Goal: Task Accomplishment & Management: Manage account settings

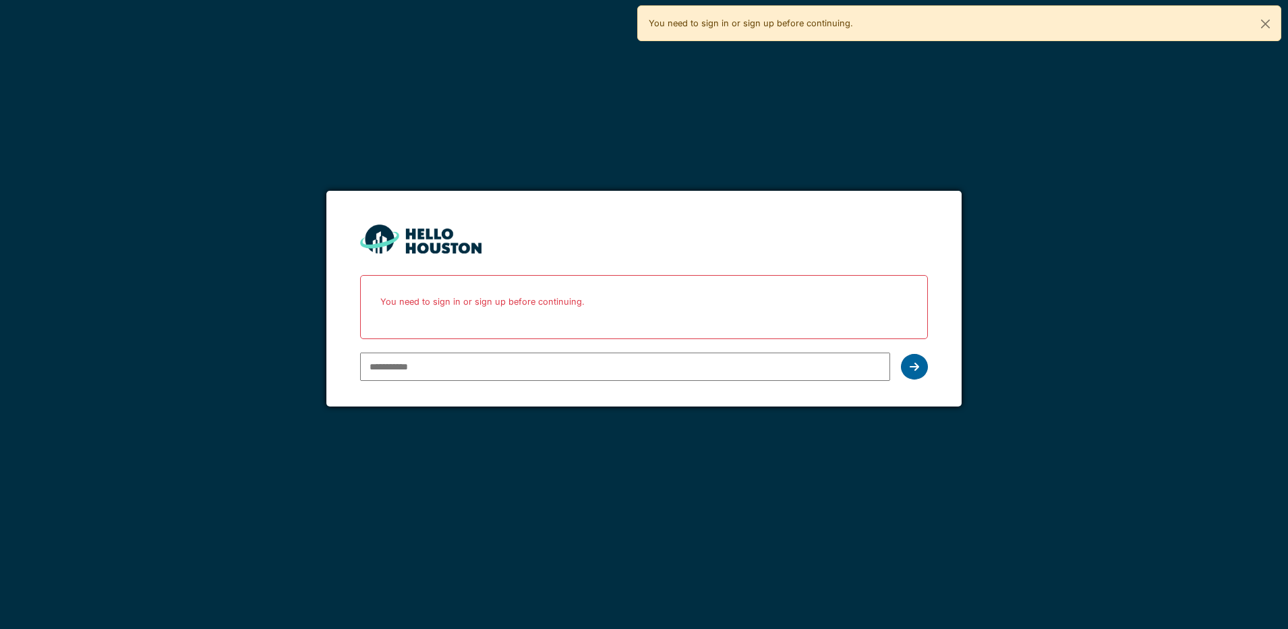
type input "**********"
click at [913, 369] on icon at bounding box center [914, 366] width 9 height 11
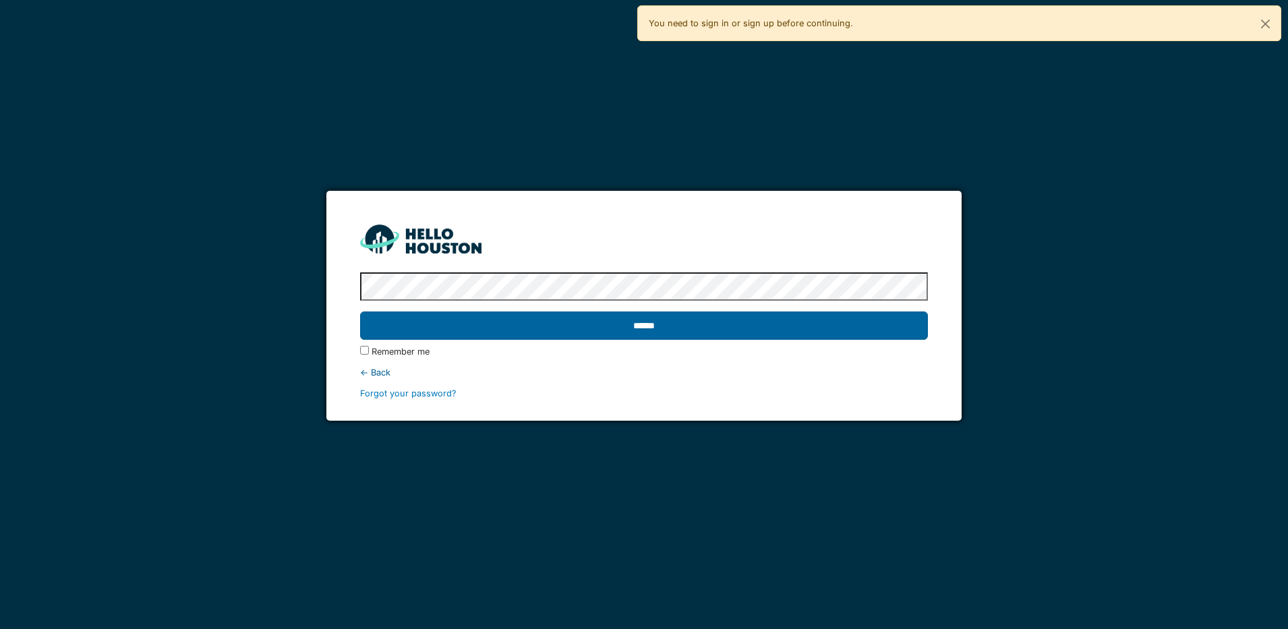
click at [670, 328] on input "******" at bounding box center [644, 326] width 568 height 28
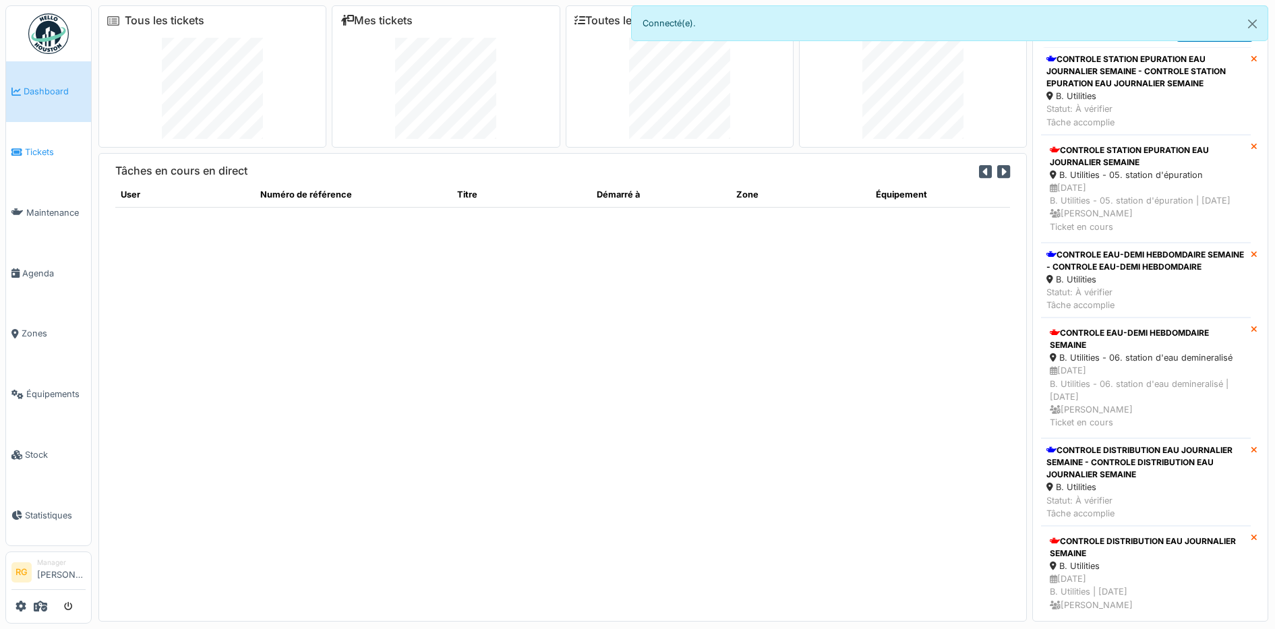
click at [34, 151] on span "Tickets" at bounding box center [55, 152] width 61 height 13
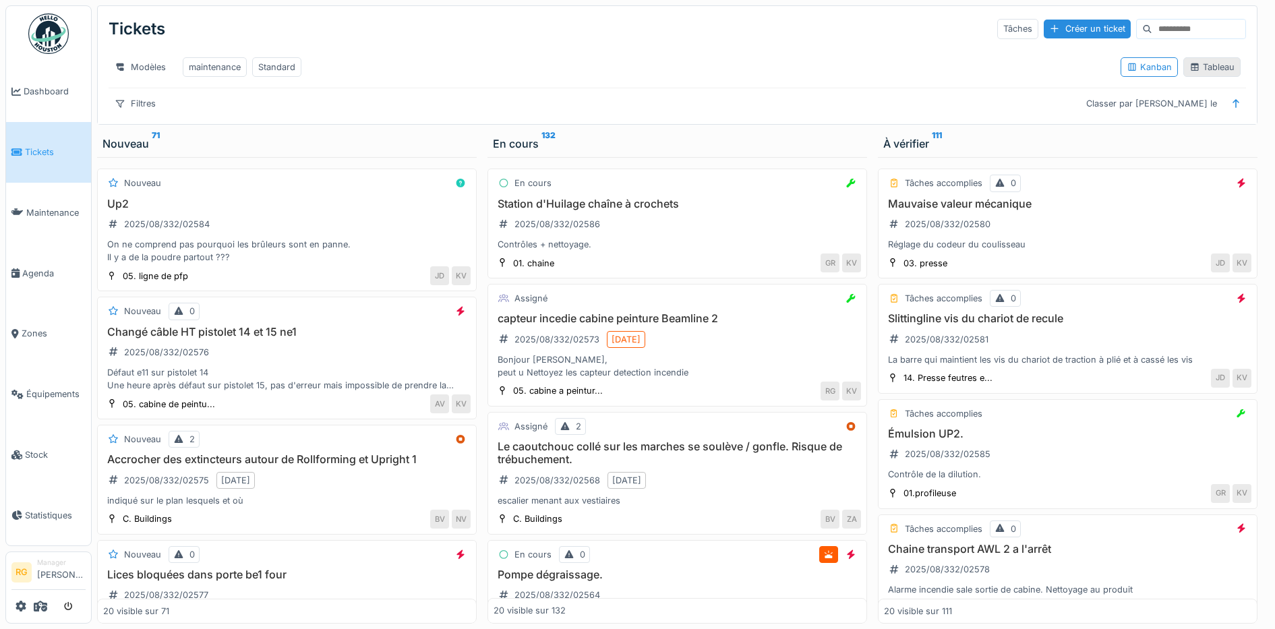
click at [1204, 73] on div "Tableau" at bounding box center [1211, 67] width 45 height 13
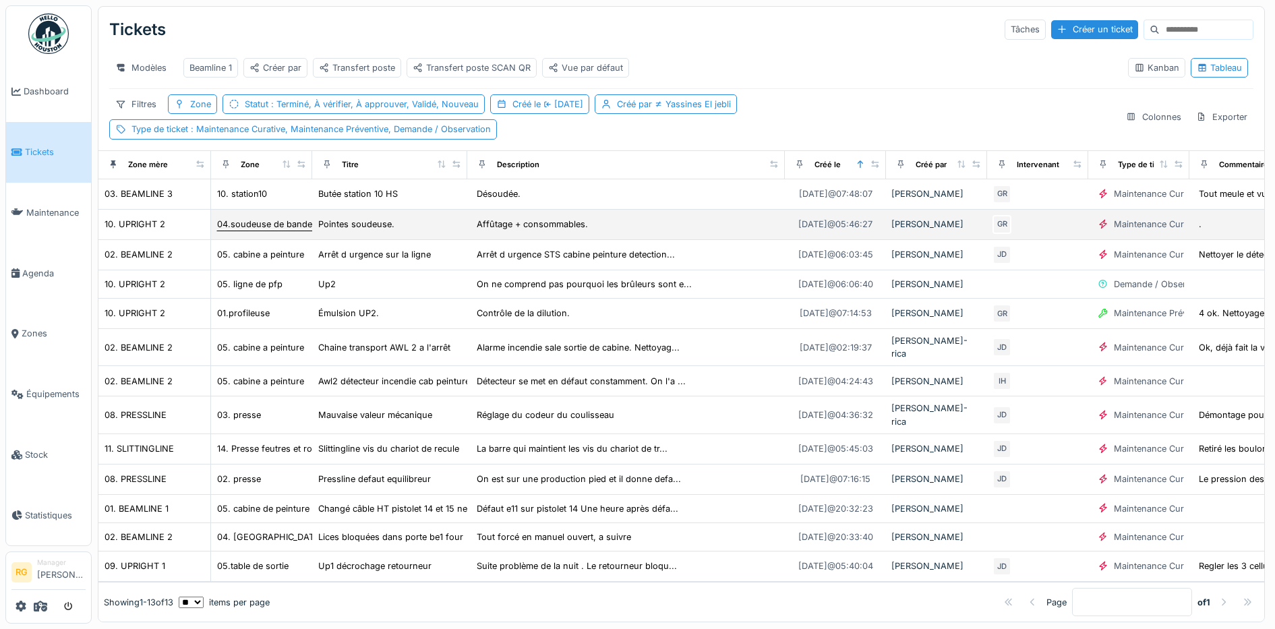
scroll to position [12, 0]
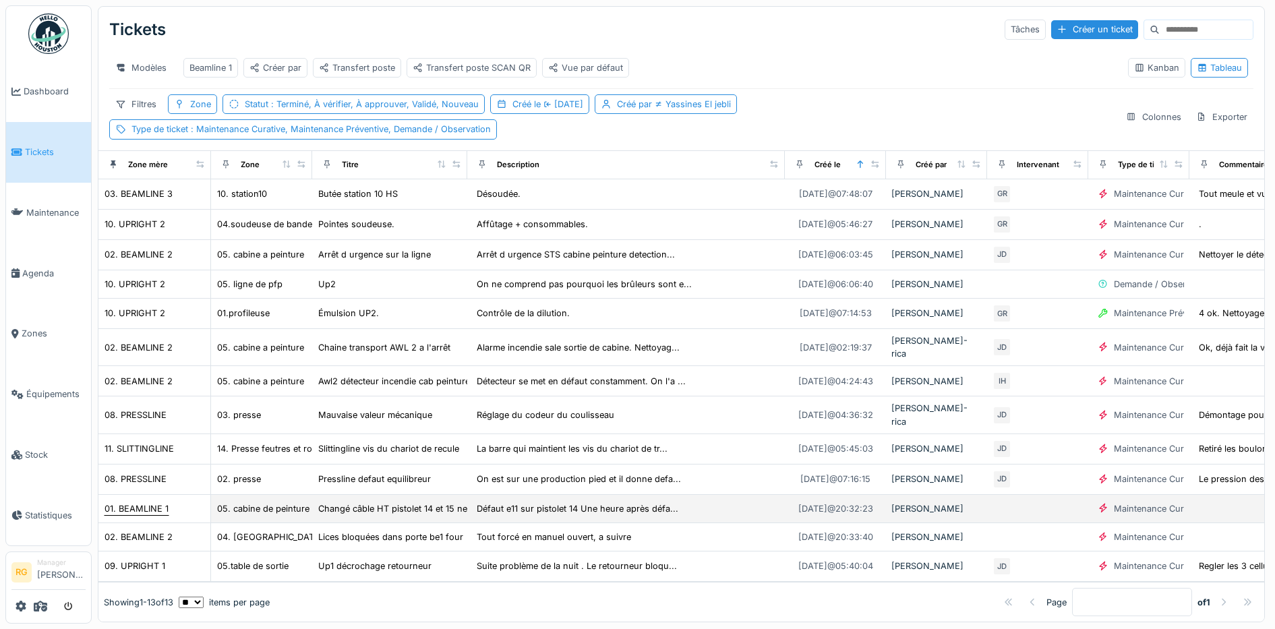
click at [144, 502] on div "01. BEAMLINE 1" at bounding box center [137, 508] width 64 height 13
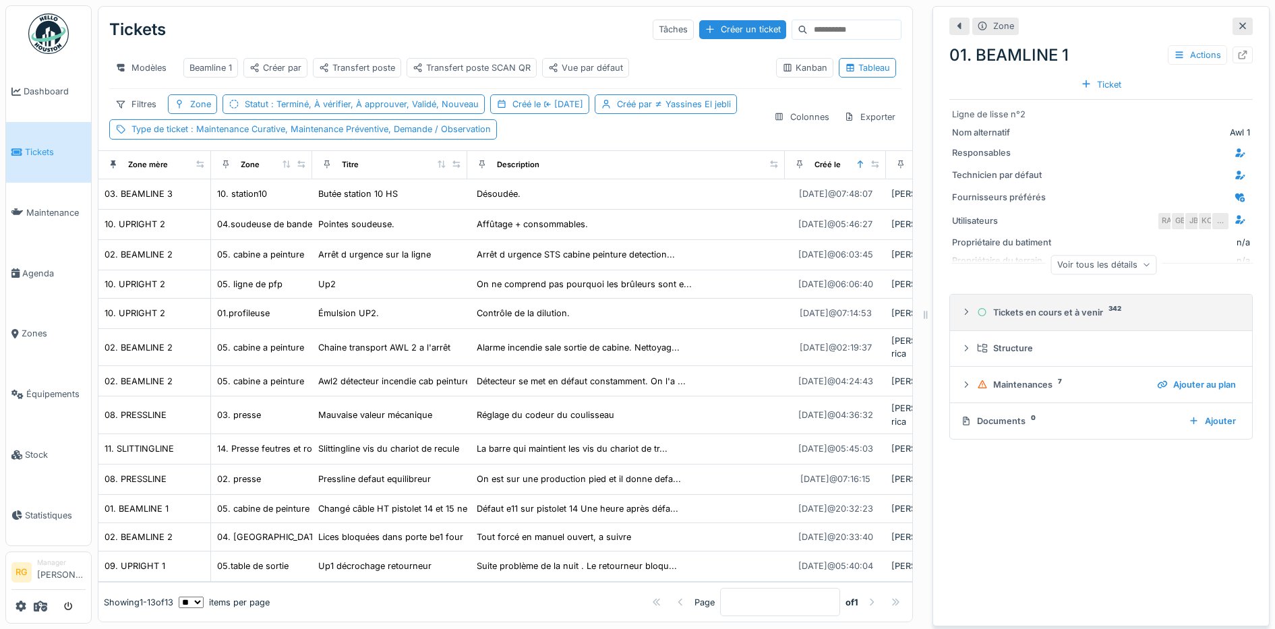
click at [1015, 306] on div "Tickets en cours et à venir 342" at bounding box center [1106, 312] width 259 height 13
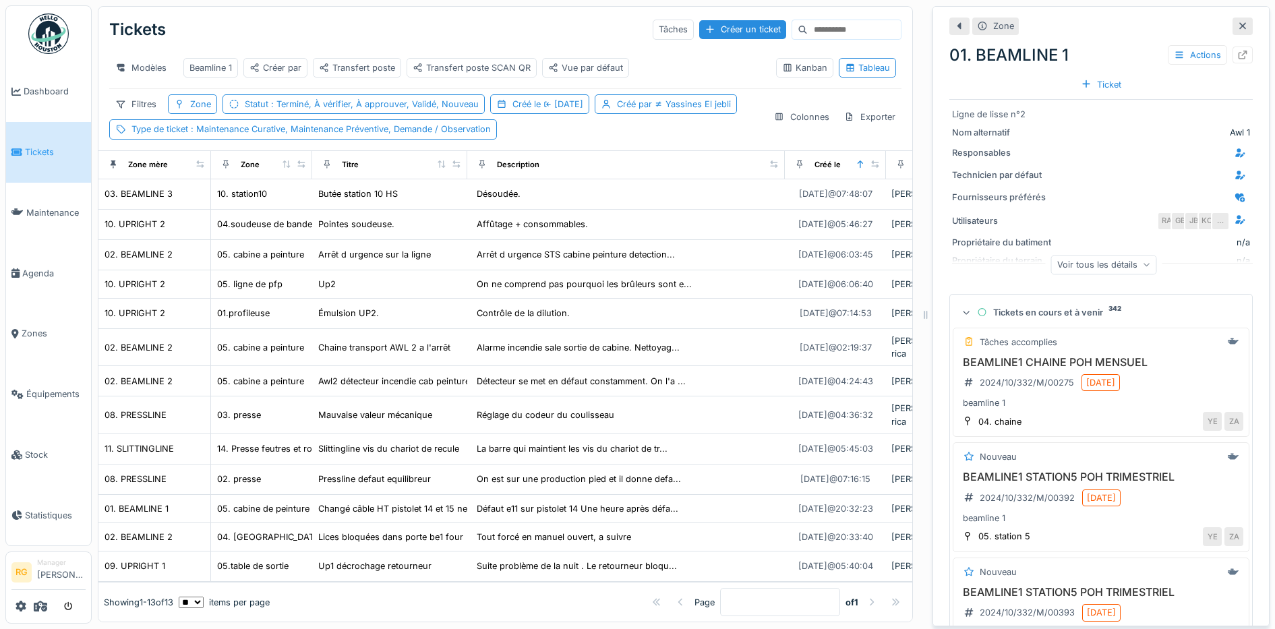
click at [1077, 146] on div at bounding box center [1154, 152] width 191 height 17
click at [1237, 22] on icon at bounding box center [1242, 26] width 11 height 9
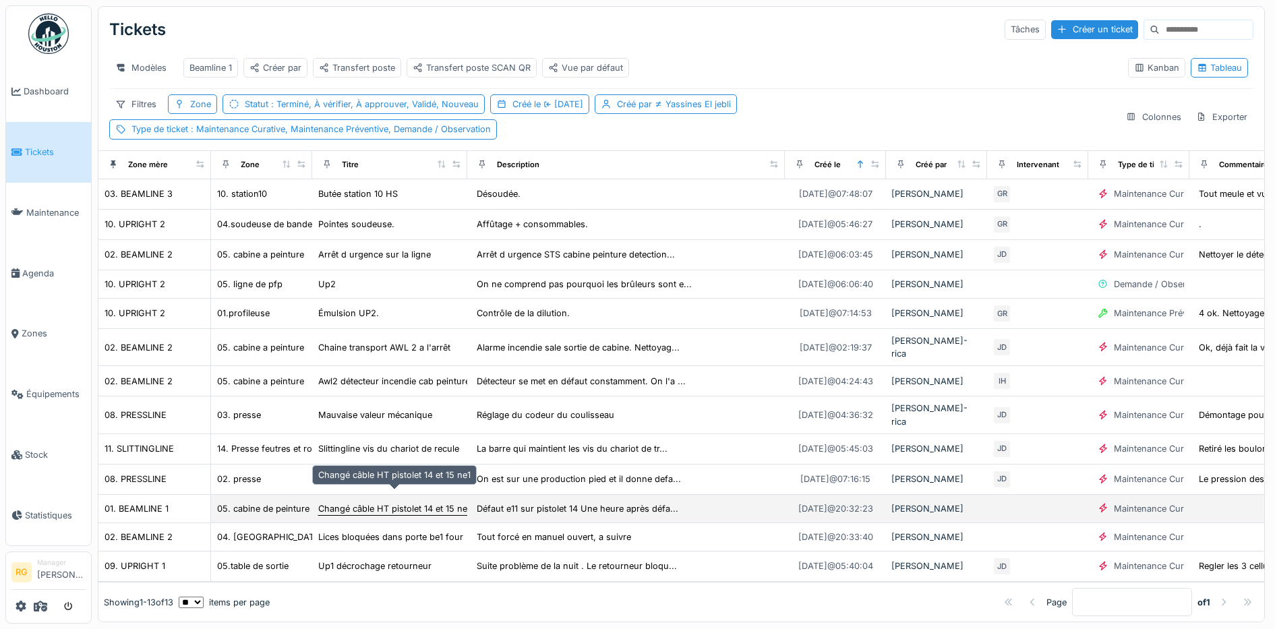
click at [353, 502] on div "Changé câble HT pistolet 14 et 15 ne1" at bounding box center [394, 508] width 152 height 13
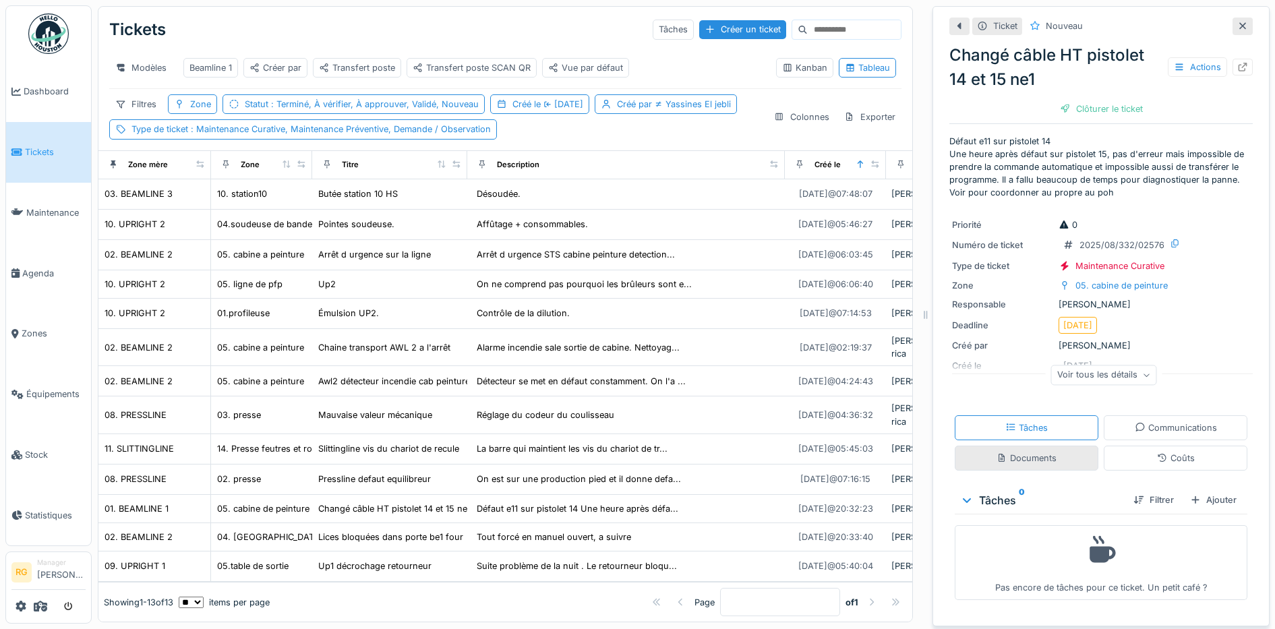
click at [1007, 452] on div "Documents" at bounding box center [1027, 458] width 60 height 13
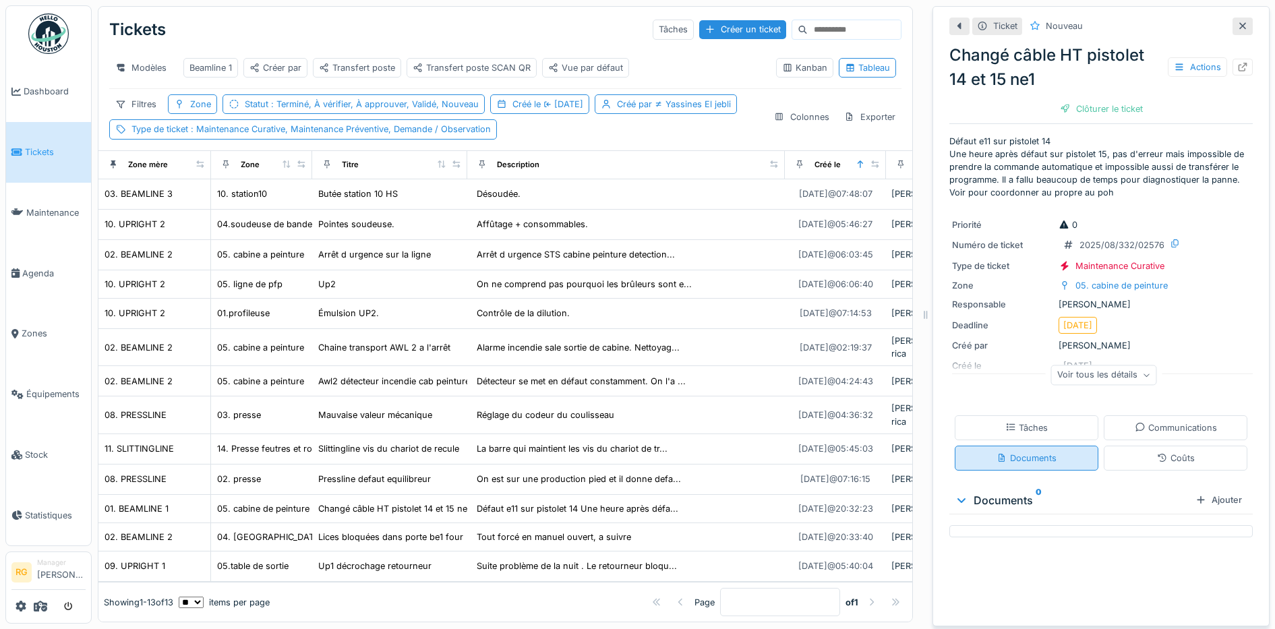
scroll to position [13, 0]
click at [1005, 421] on div "Tâches" at bounding box center [1026, 427] width 42 height 13
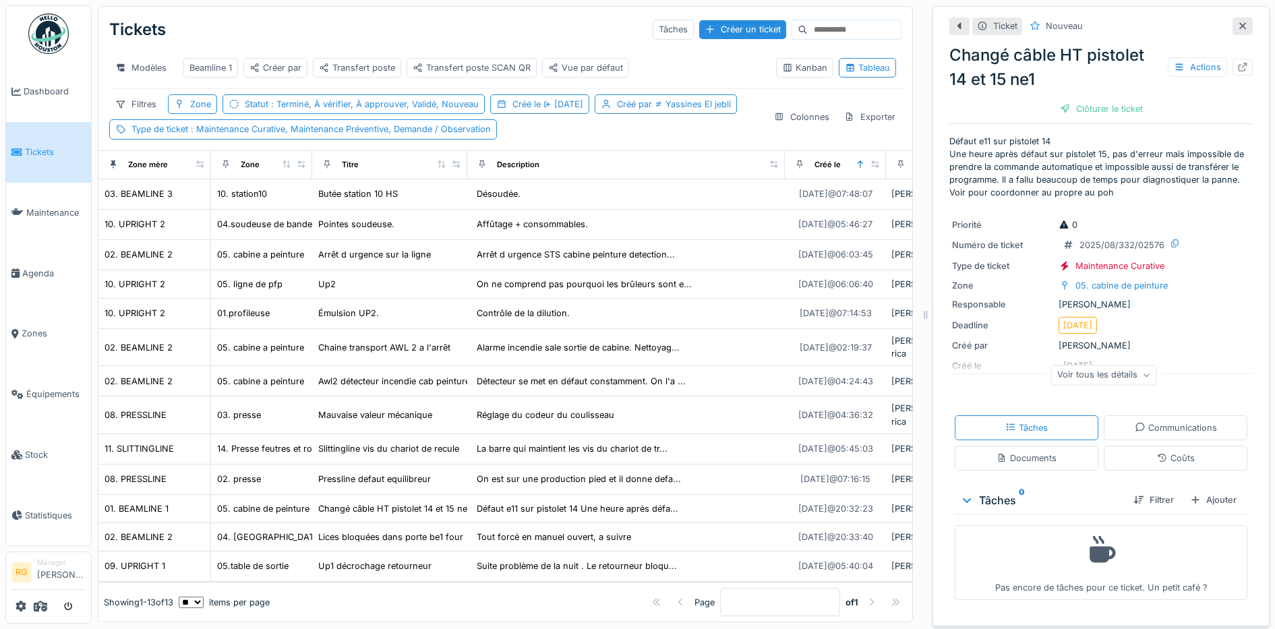
click at [1237, 20] on div at bounding box center [1242, 26] width 11 height 13
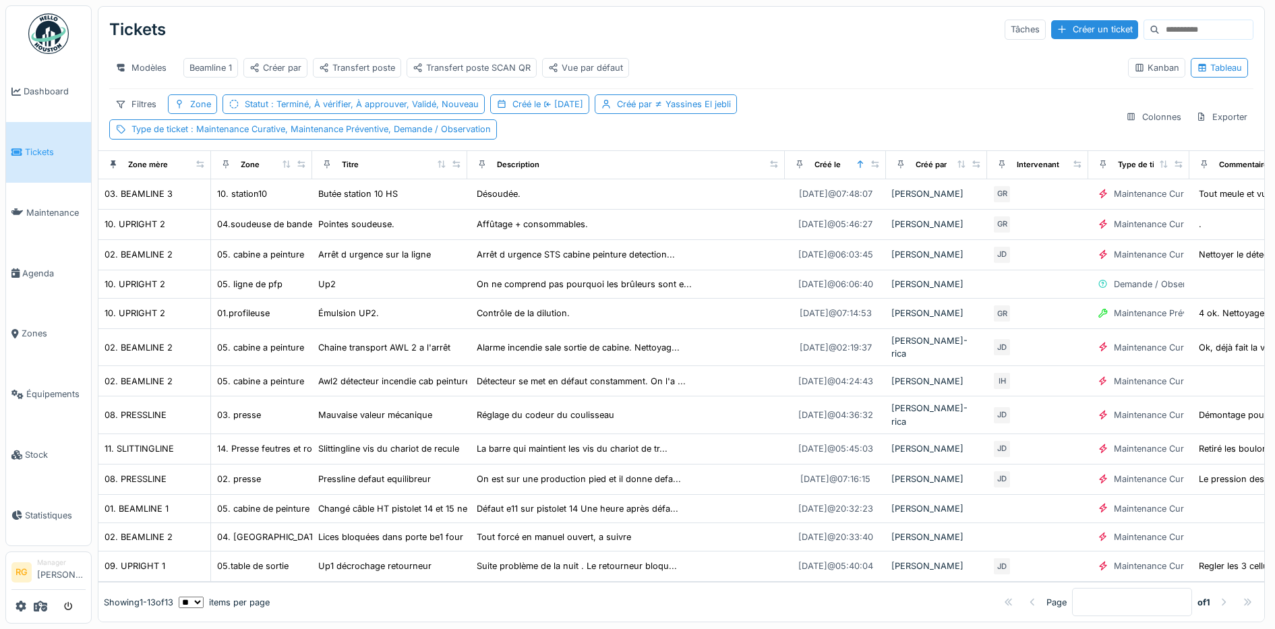
scroll to position [12, 0]
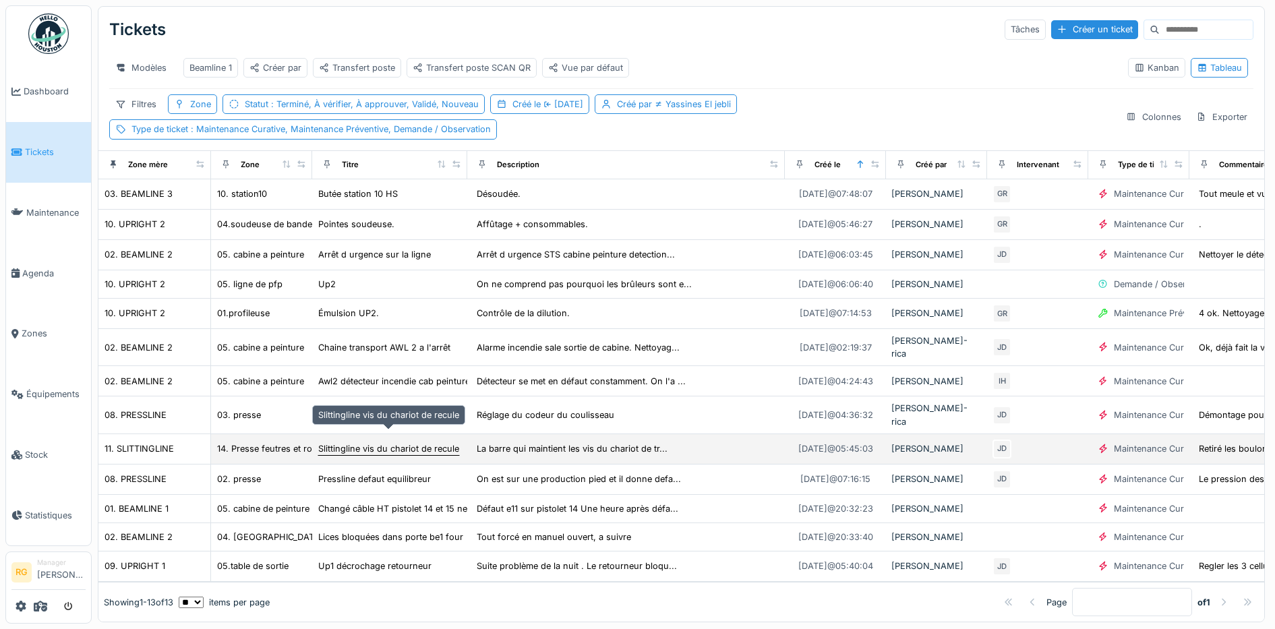
click at [390, 442] on div "Slittingline vis du chariot de recule" at bounding box center [388, 448] width 141 height 13
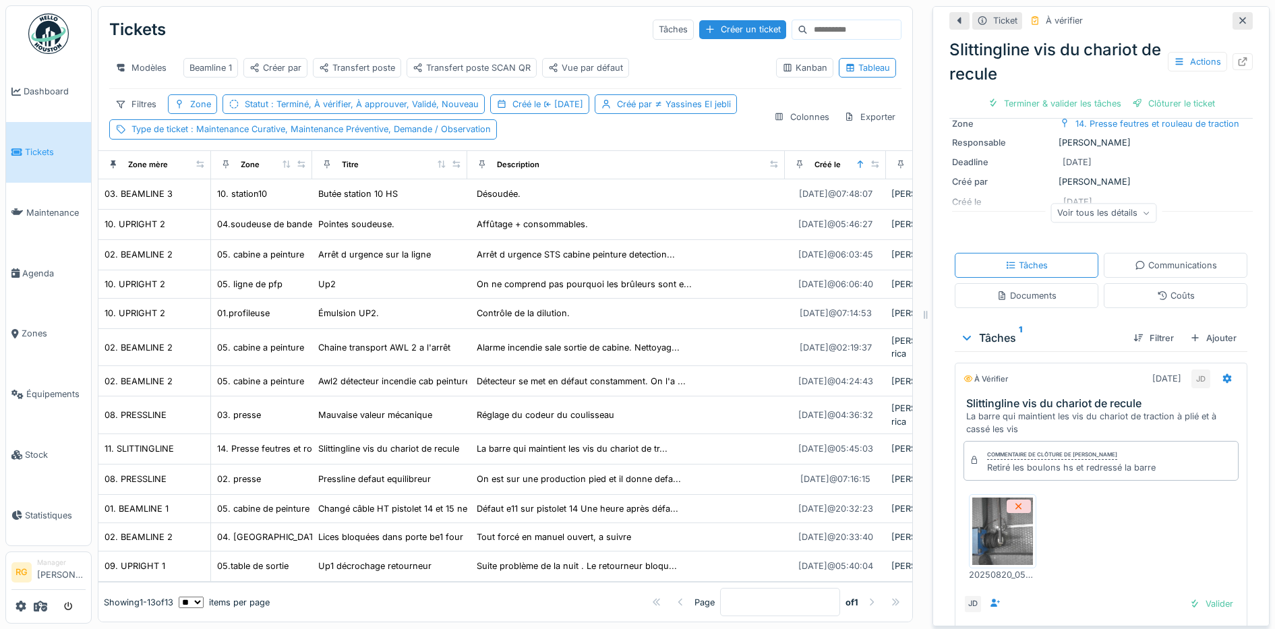
scroll to position [179, 0]
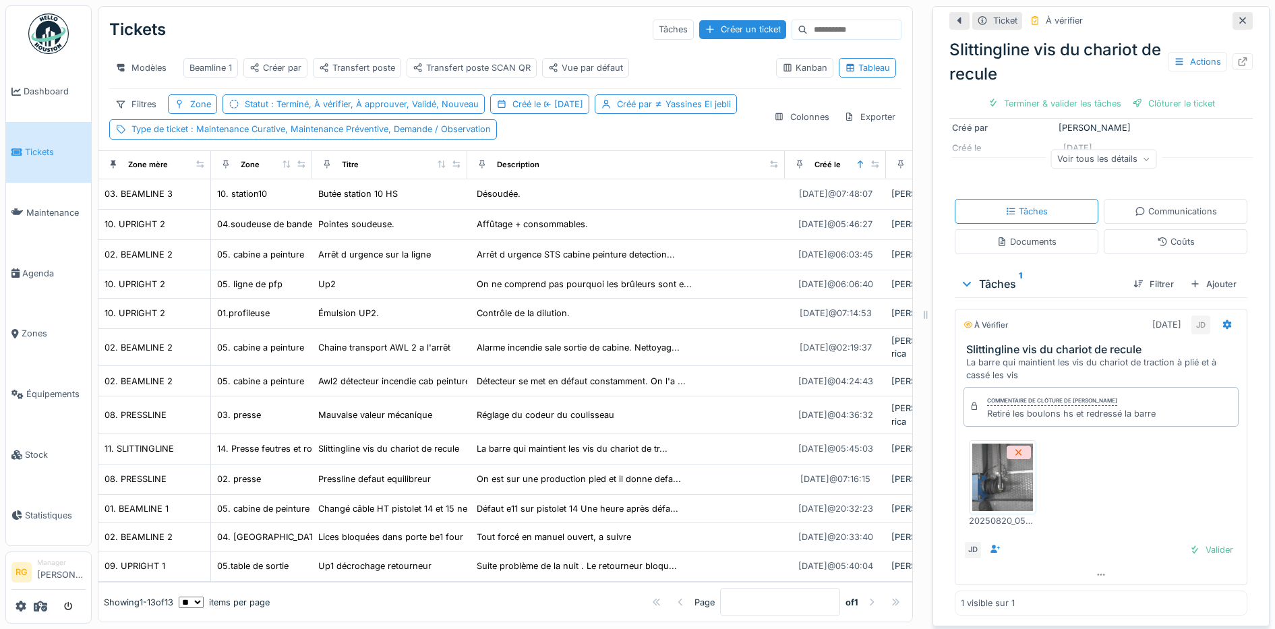
click at [997, 469] on img at bounding box center [1002, 477] width 61 height 67
click at [1239, 18] on icon at bounding box center [1242, 21] width 7 height 7
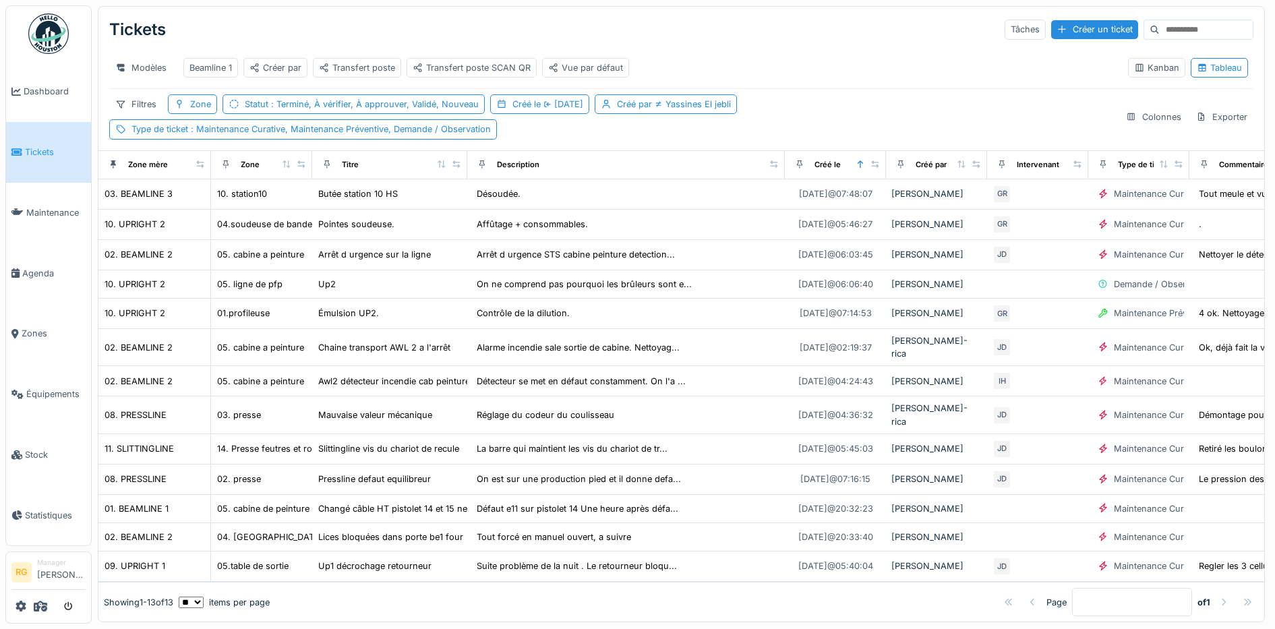
scroll to position [12, 0]
click at [357, 61] on div "Transfert poste" at bounding box center [357, 67] width 76 height 13
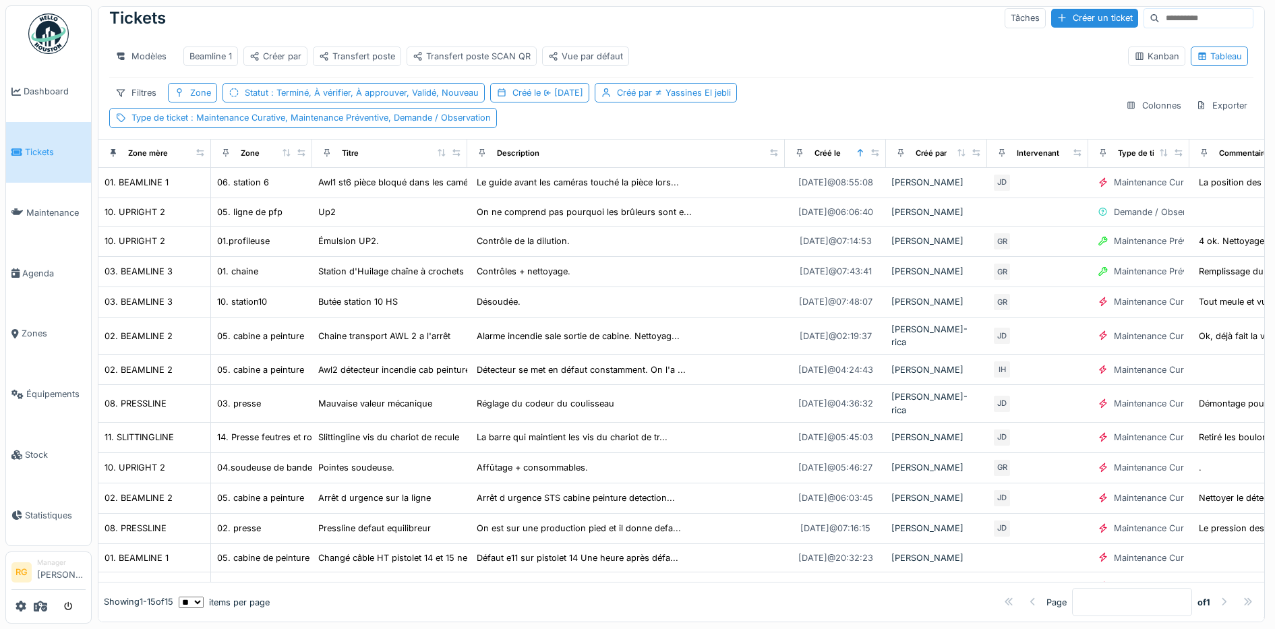
scroll to position [0, 0]
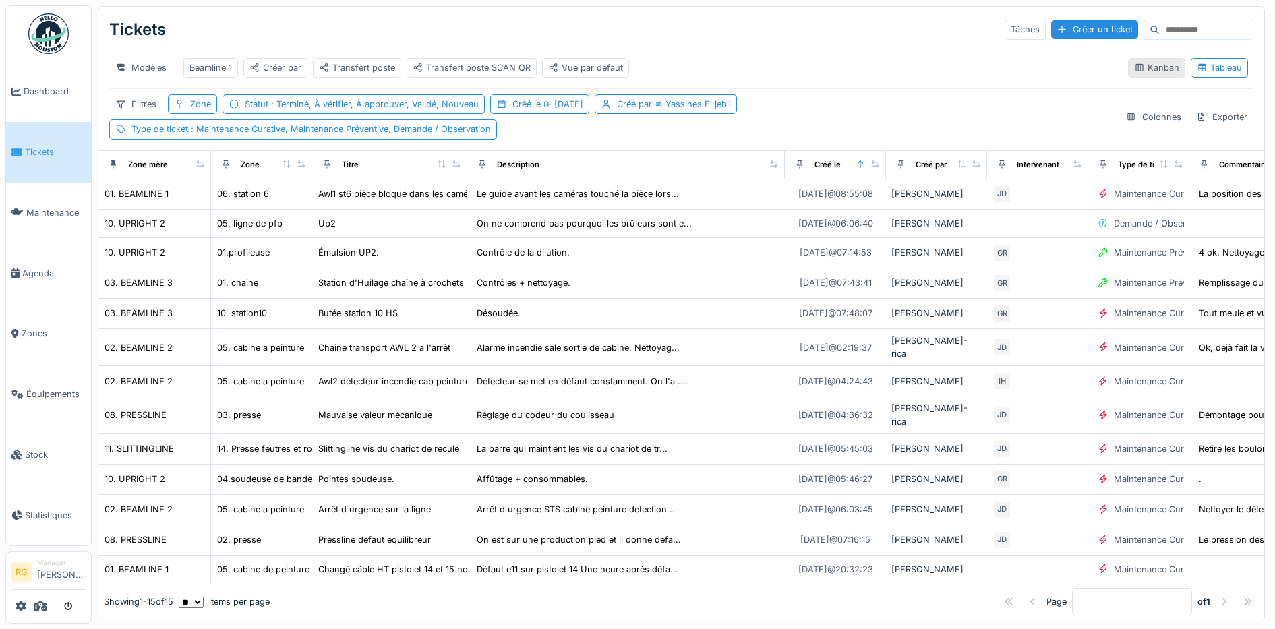
click at [1148, 74] on div "Kanban" at bounding box center [1156, 67] width 45 height 13
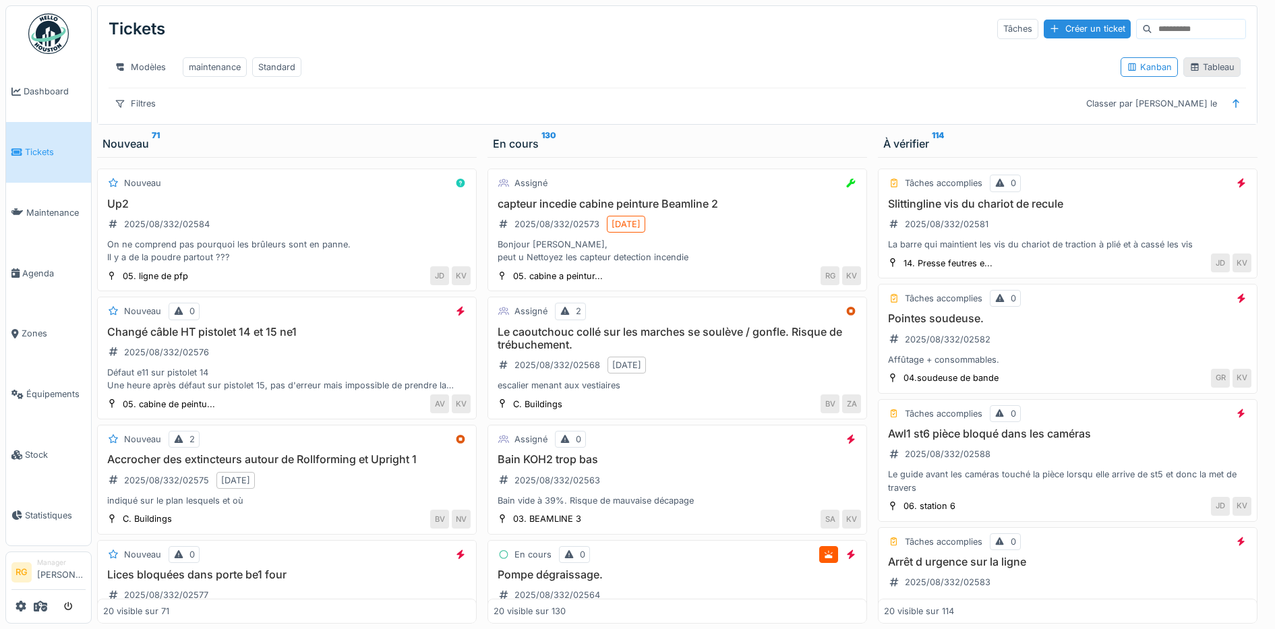
click at [1204, 73] on div "Tableau" at bounding box center [1211, 67] width 45 height 13
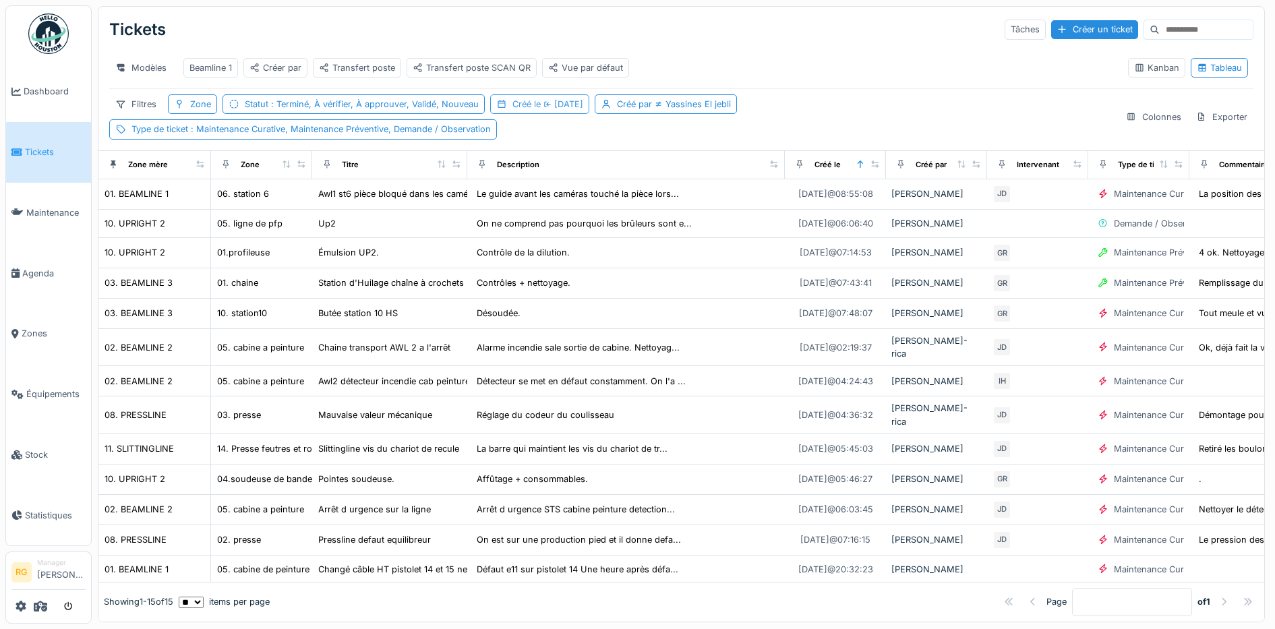
click at [532, 111] on div "Créé le Hier" at bounding box center [547, 104] width 71 height 13
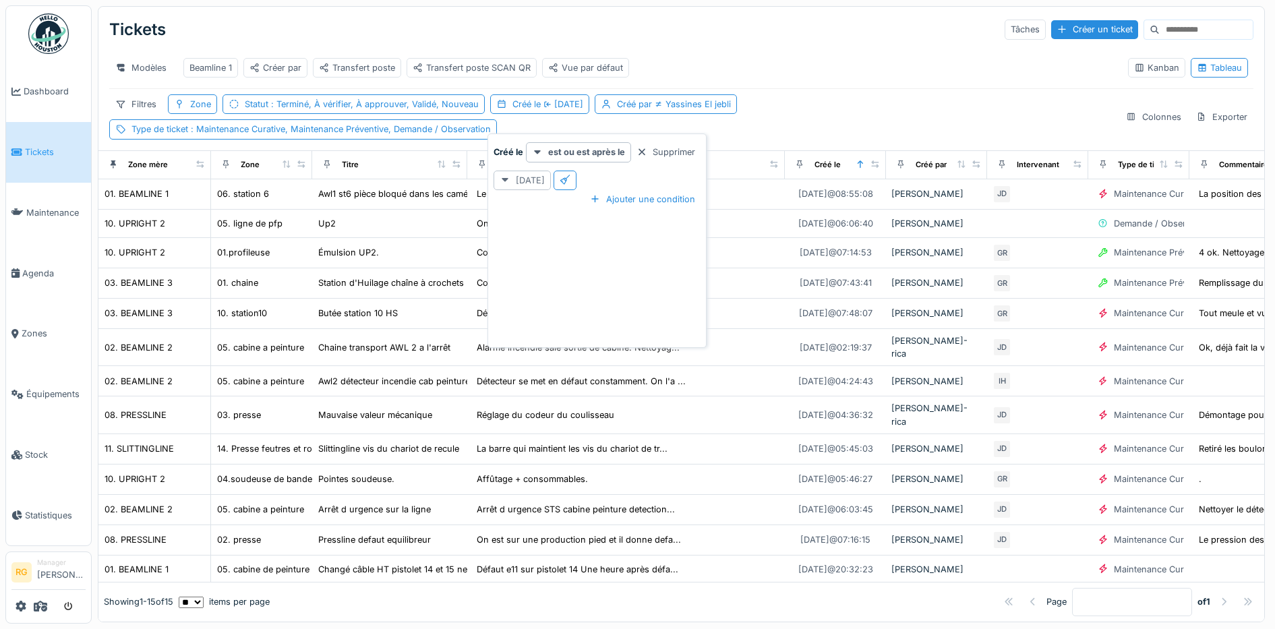
click at [505, 181] on icon at bounding box center [505, 180] width 7 height 4
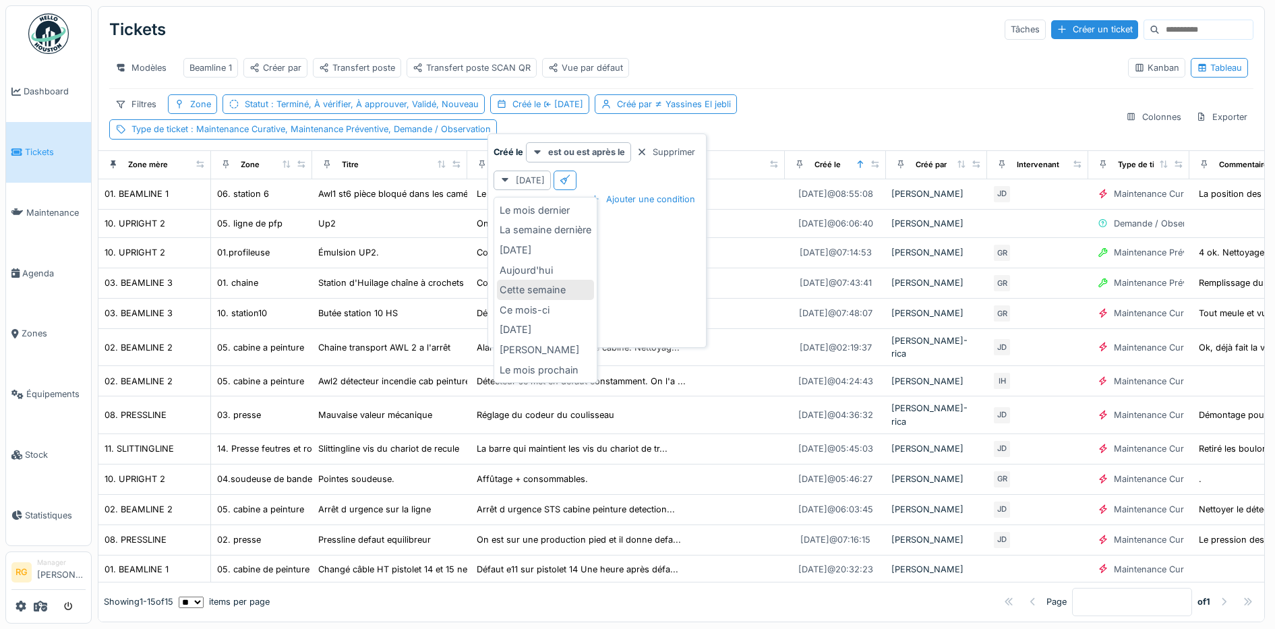
click at [532, 291] on div "Cette semaine" at bounding box center [545, 290] width 97 height 20
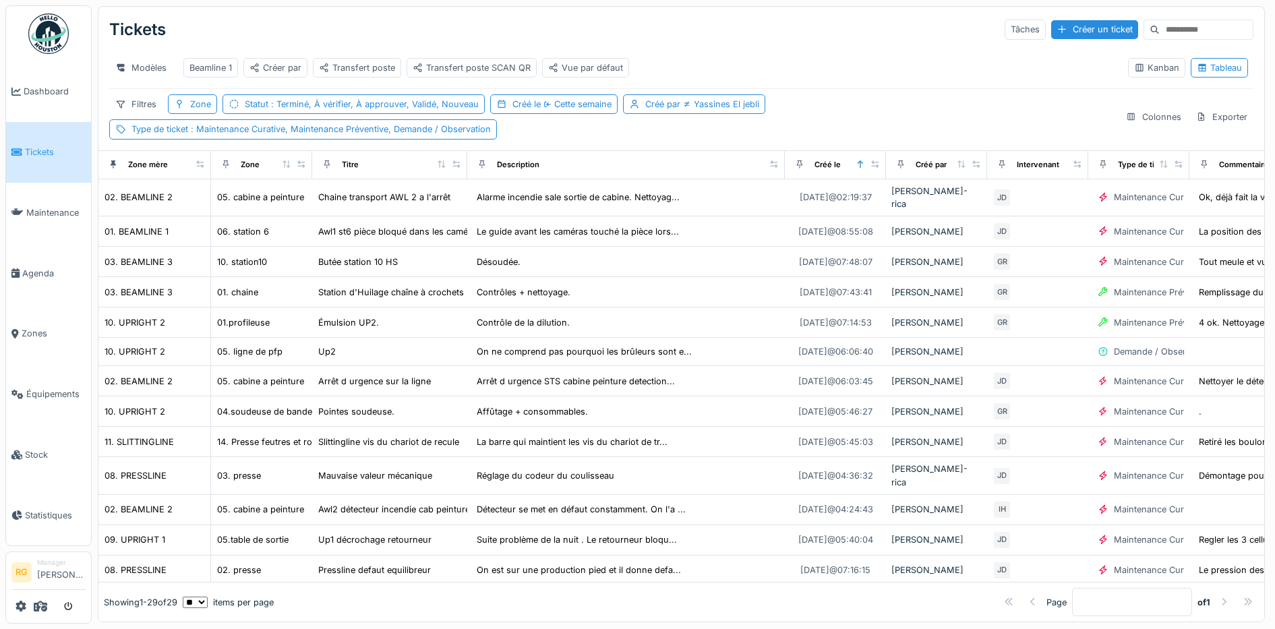
click at [874, 81] on div "Modèles Beamline 1 Créer par Transfert poste Transfert poste SCAN QR Vue par dé…" at bounding box center [613, 68] width 1008 height 30
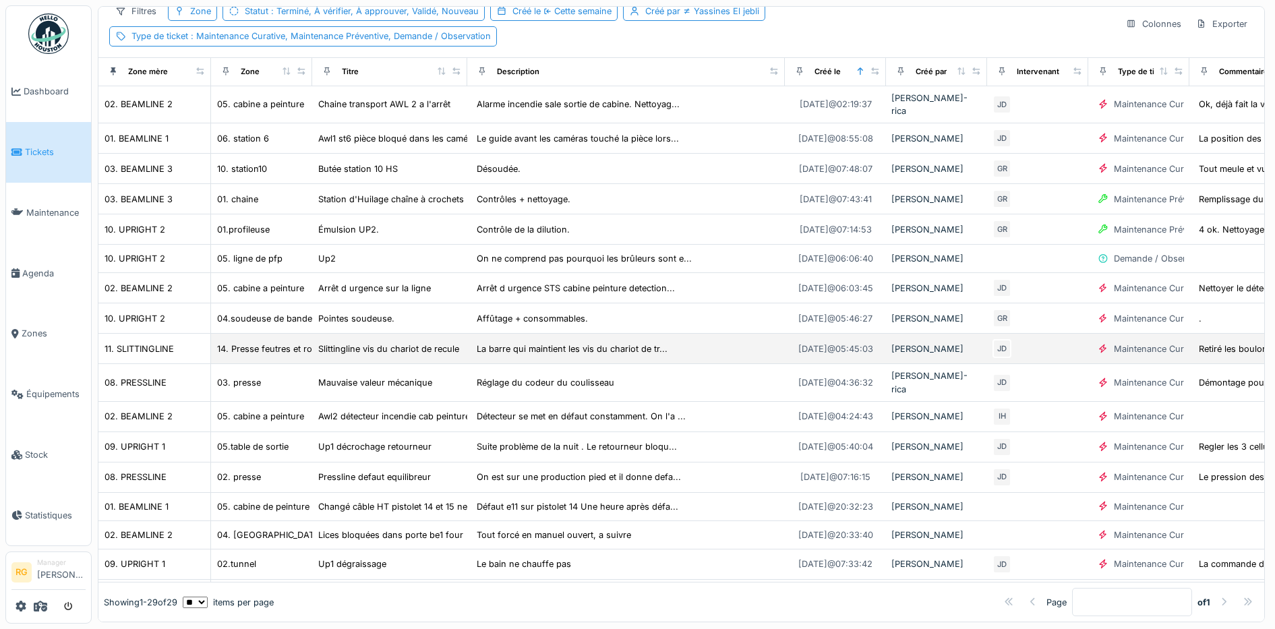
scroll to position [84, 0]
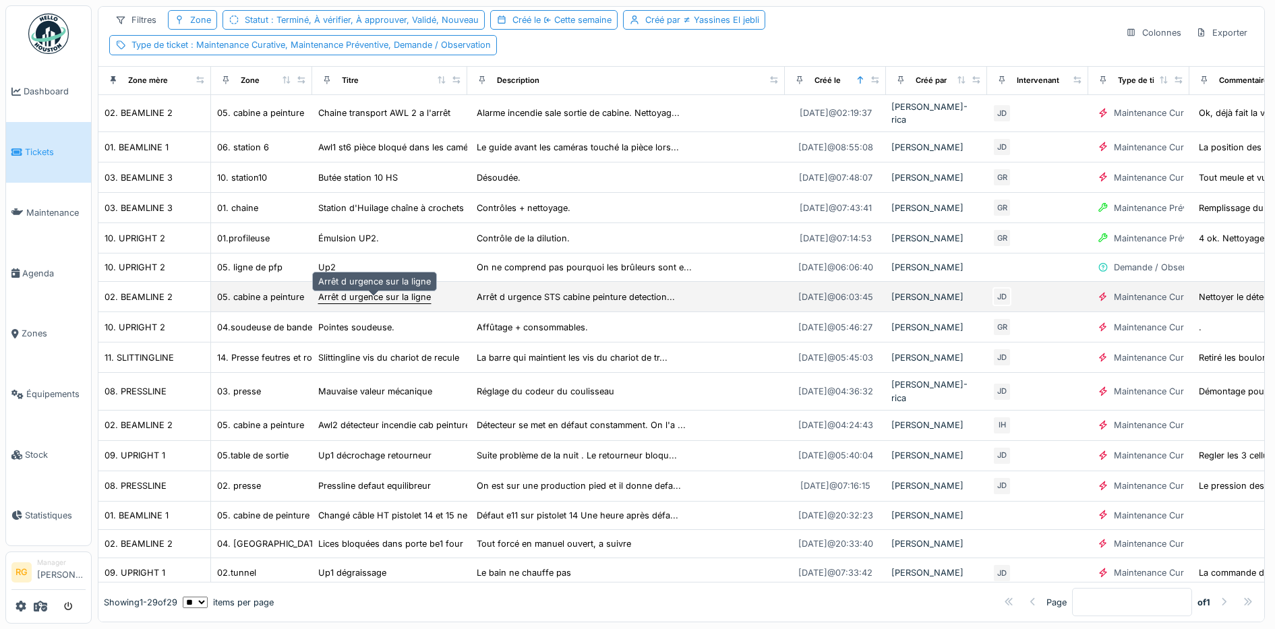
click at [353, 303] on div "Arrêt d urgence sur la ligne" at bounding box center [374, 297] width 113 height 13
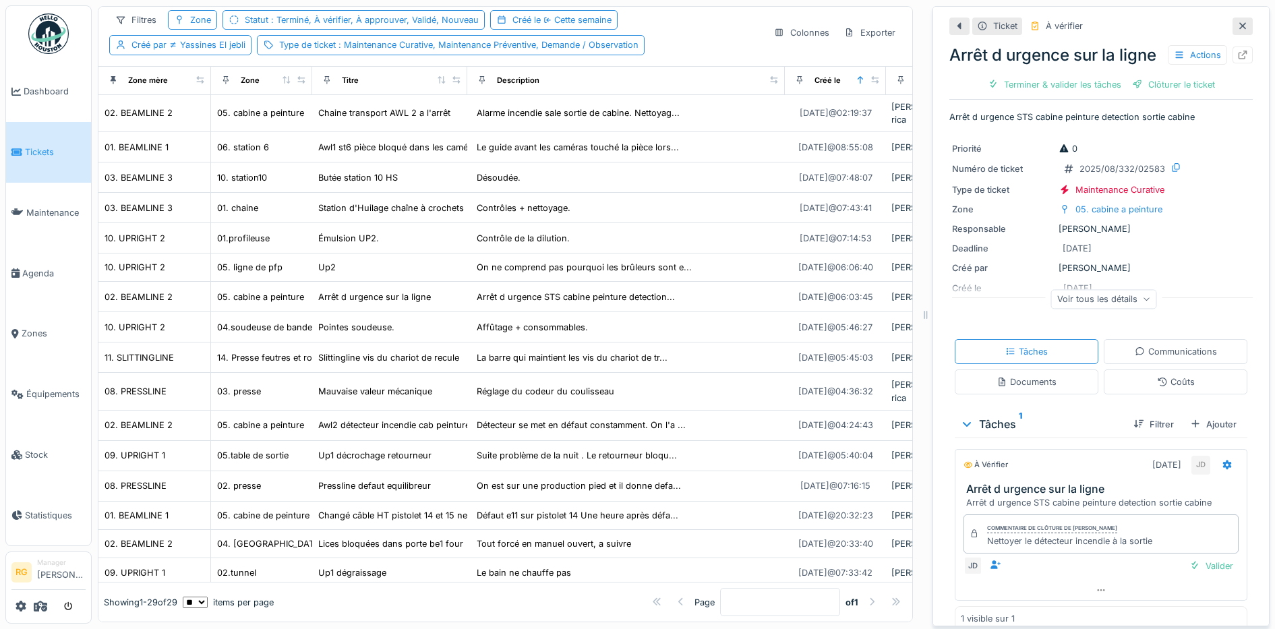
scroll to position [42, 0]
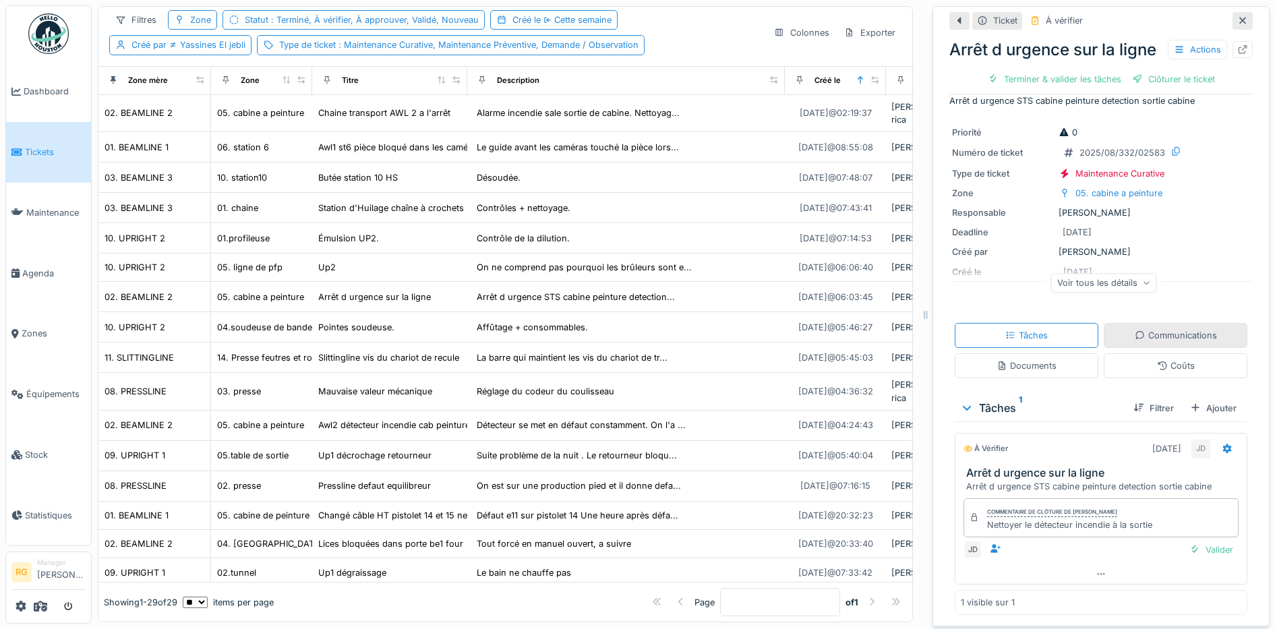
click at [1179, 367] on div "Coûts" at bounding box center [1176, 365] width 144 height 25
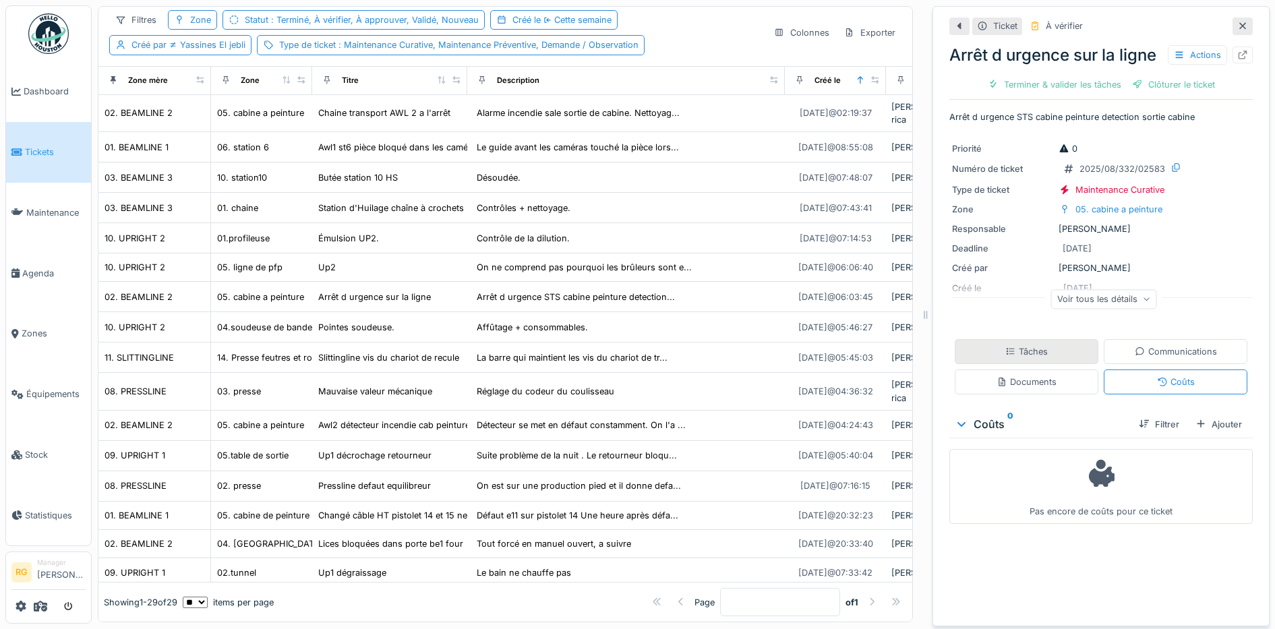
click at [1046, 364] on div "Tâches" at bounding box center [1027, 351] width 144 height 25
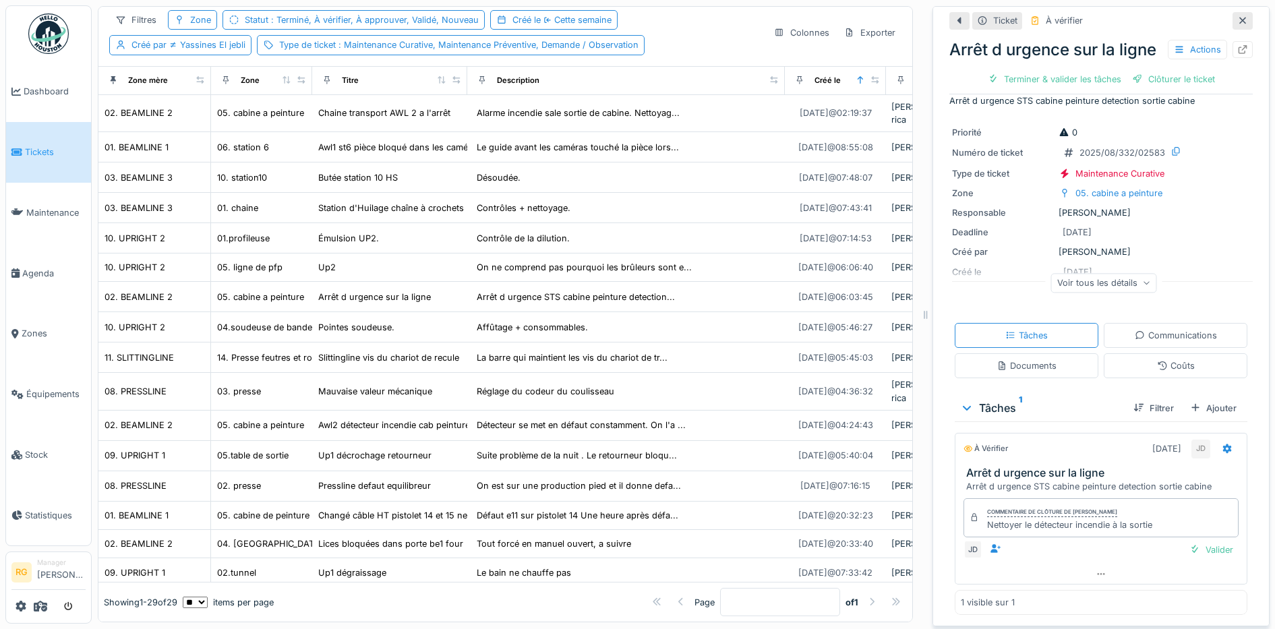
scroll to position [42, 0]
click at [1143, 280] on icon at bounding box center [1147, 283] width 8 height 7
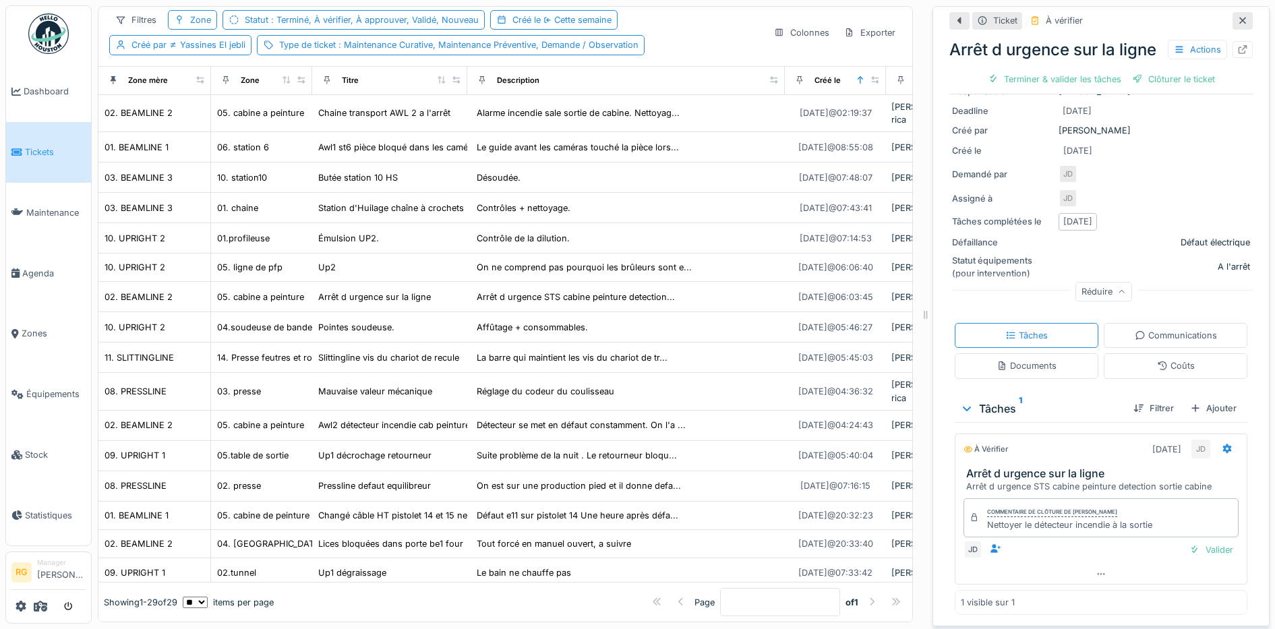
scroll to position [162, 0]
click at [1239, 18] on icon at bounding box center [1242, 21] width 7 height 7
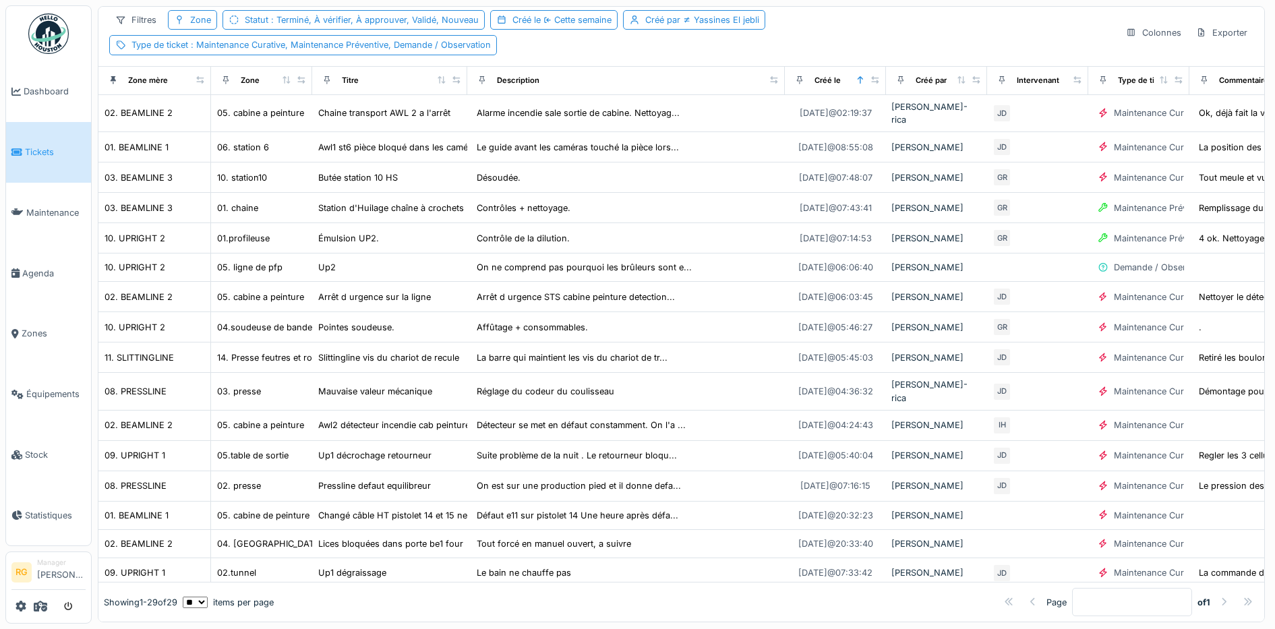
scroll to position [12, 0]
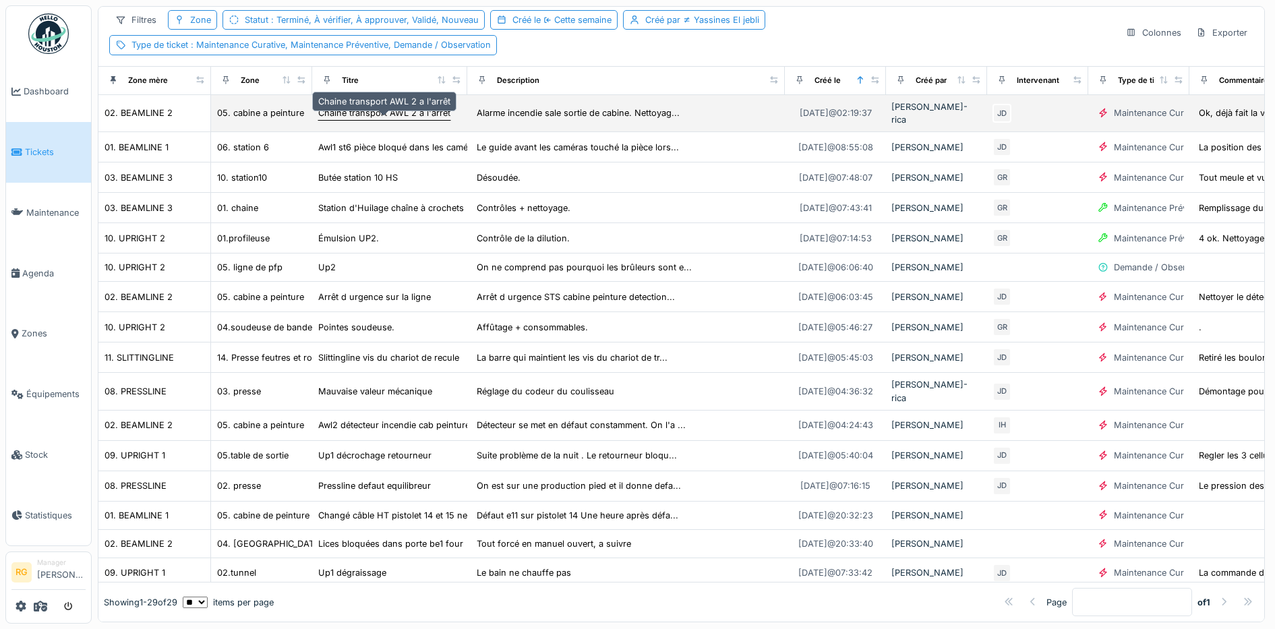
click at [355, 113] on div "Chaine transport AWL 2 a l'arrêt" at bounding box center [384, 113] width 132 height 13
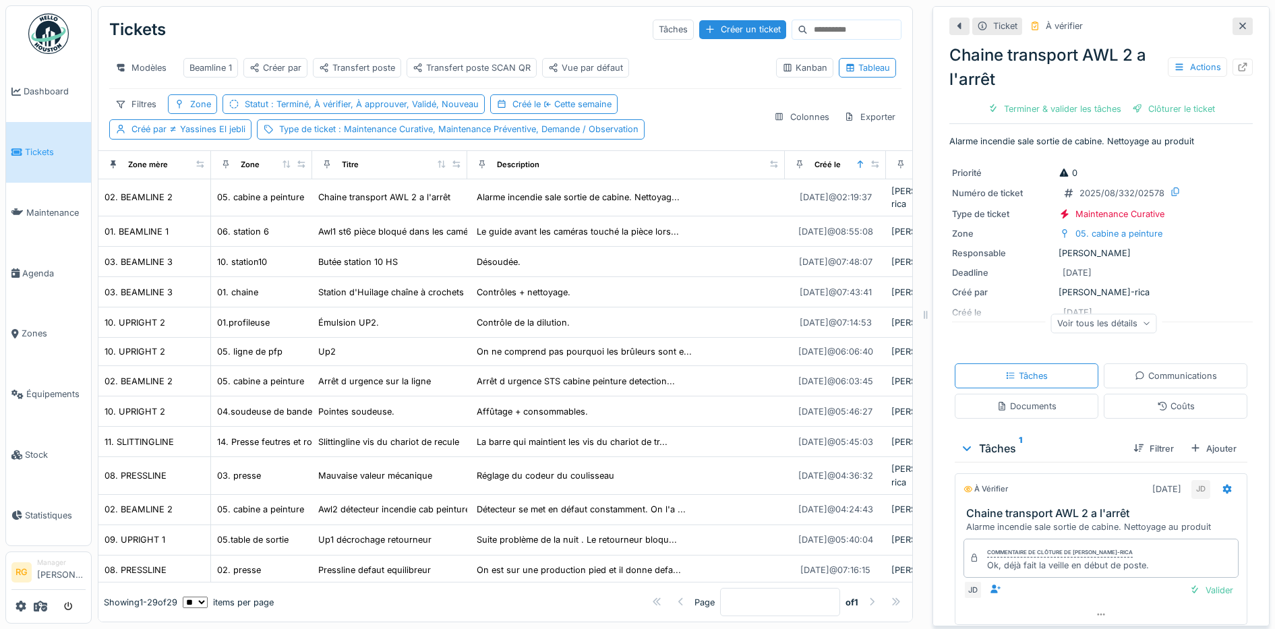
click at [1237, 22] on icon at bounding box center [1242, 26] width 11 height 9
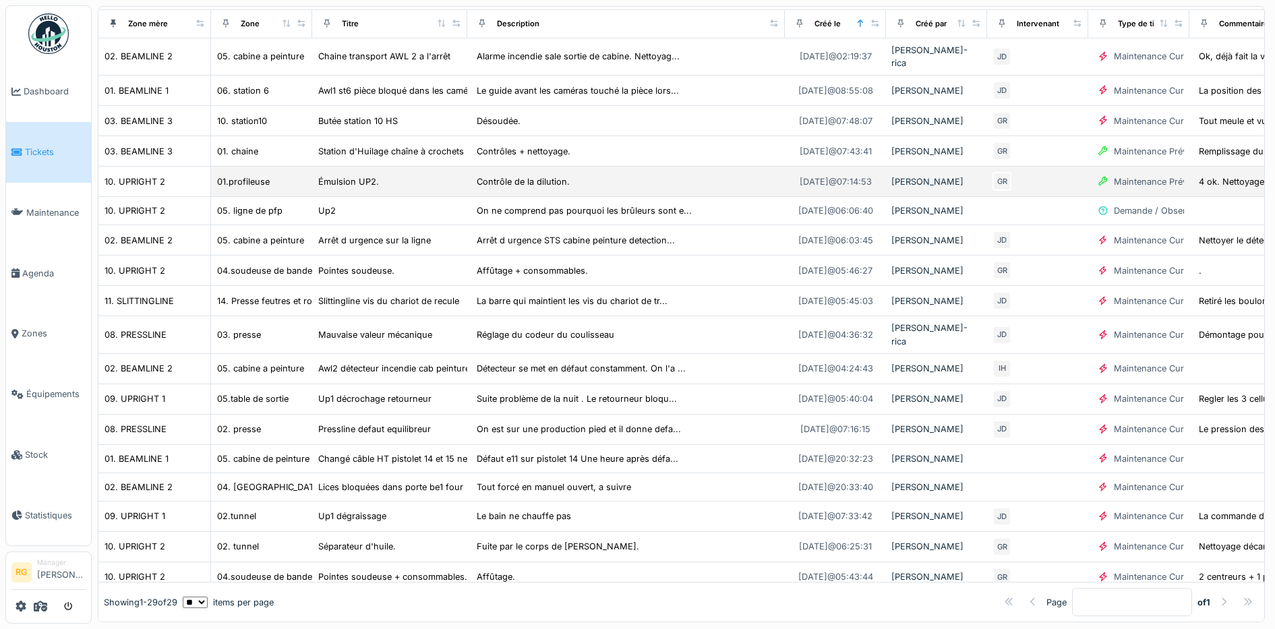
scroll to position [169, 0]
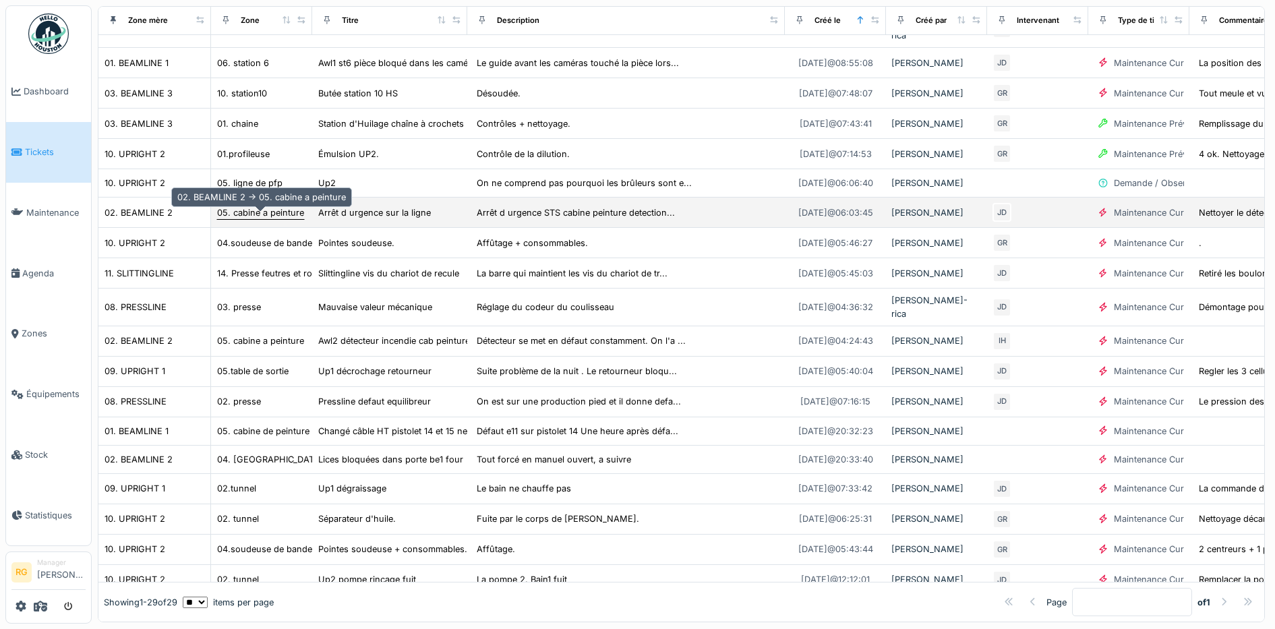
click at [275, 208] on div "05. cabine a peinture" at bounding box center [260, 212] width 87 height 13
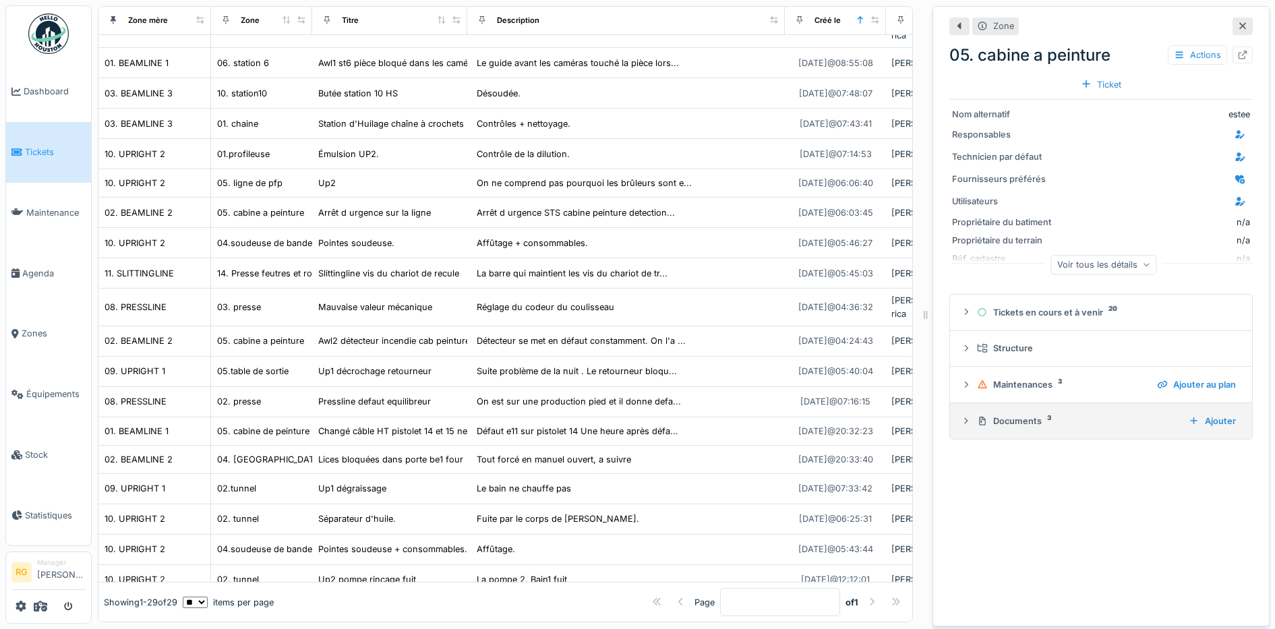
click at [1005, 415] on div "Documents 3" at bounding box center [1077, 421] width 201 height 13
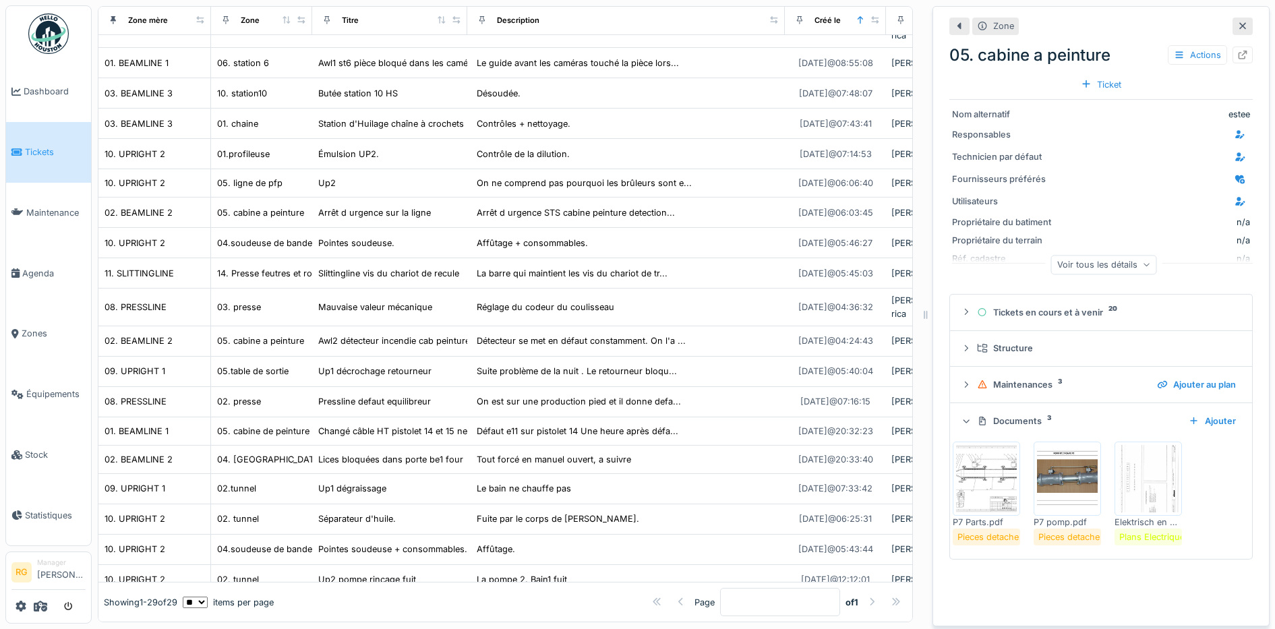
click at [1061, 477] on img at bounding box center [1067, 478] width 61 height 67
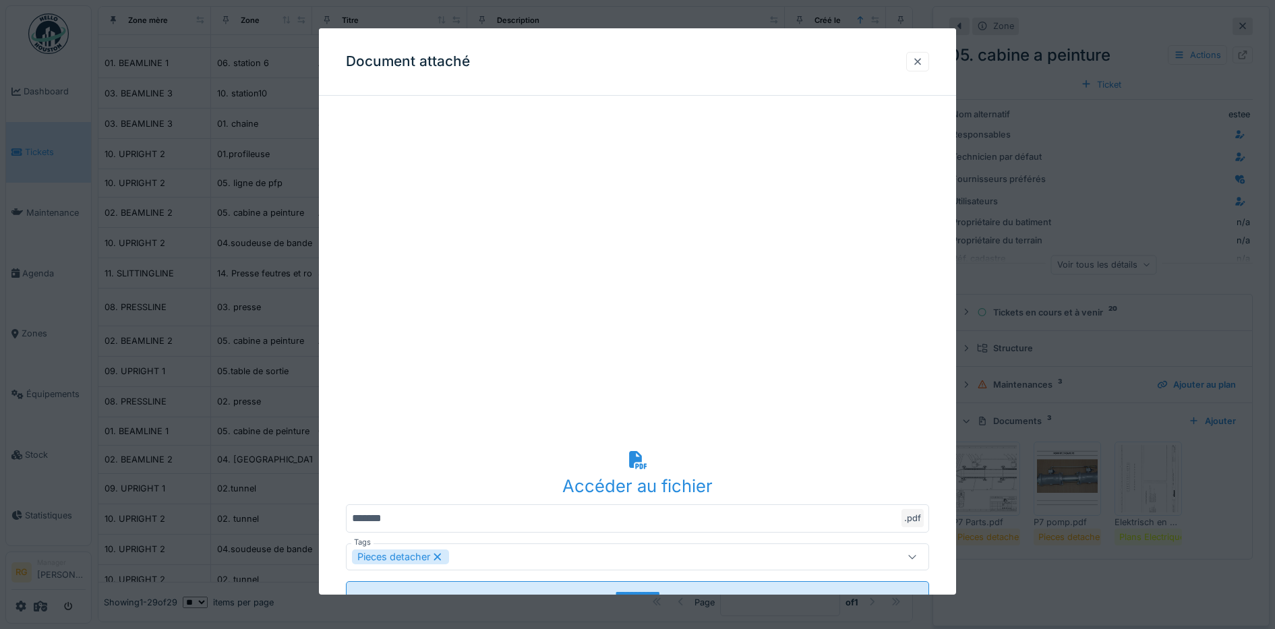
click at [923, 63] on div at bounding box center [917, 61] width 11 height 13
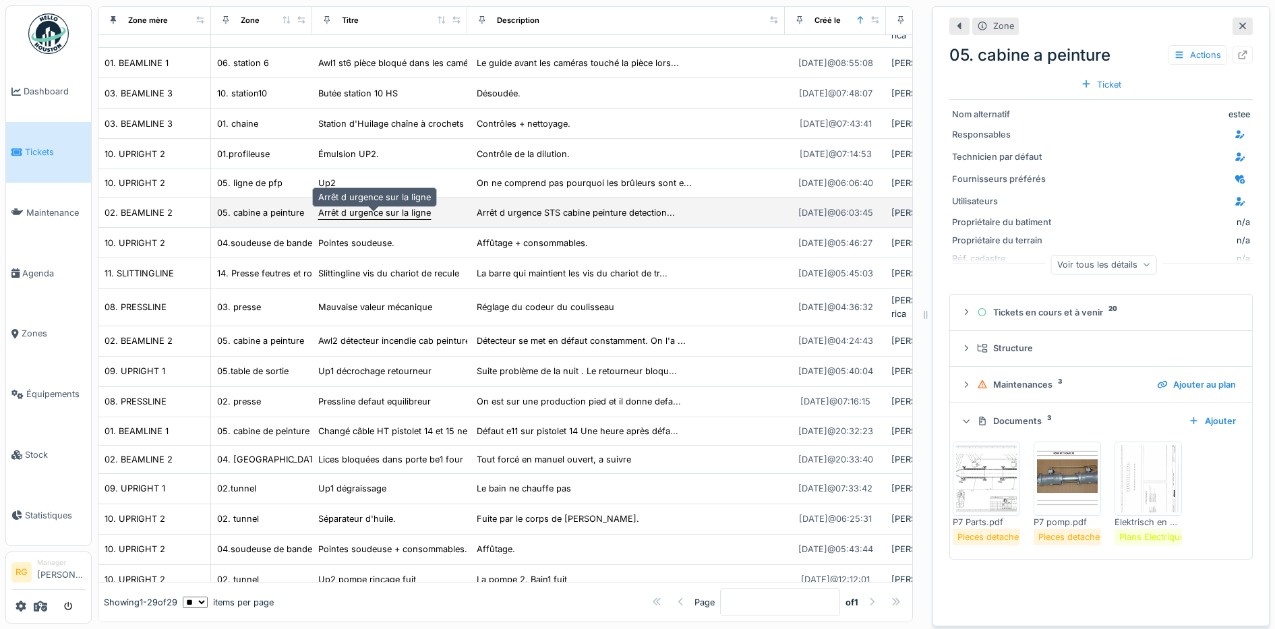
click at [361, 207] on div "Arrêt d urgence sur la ligne" at bounding box center [374, 212] width 113 height 13
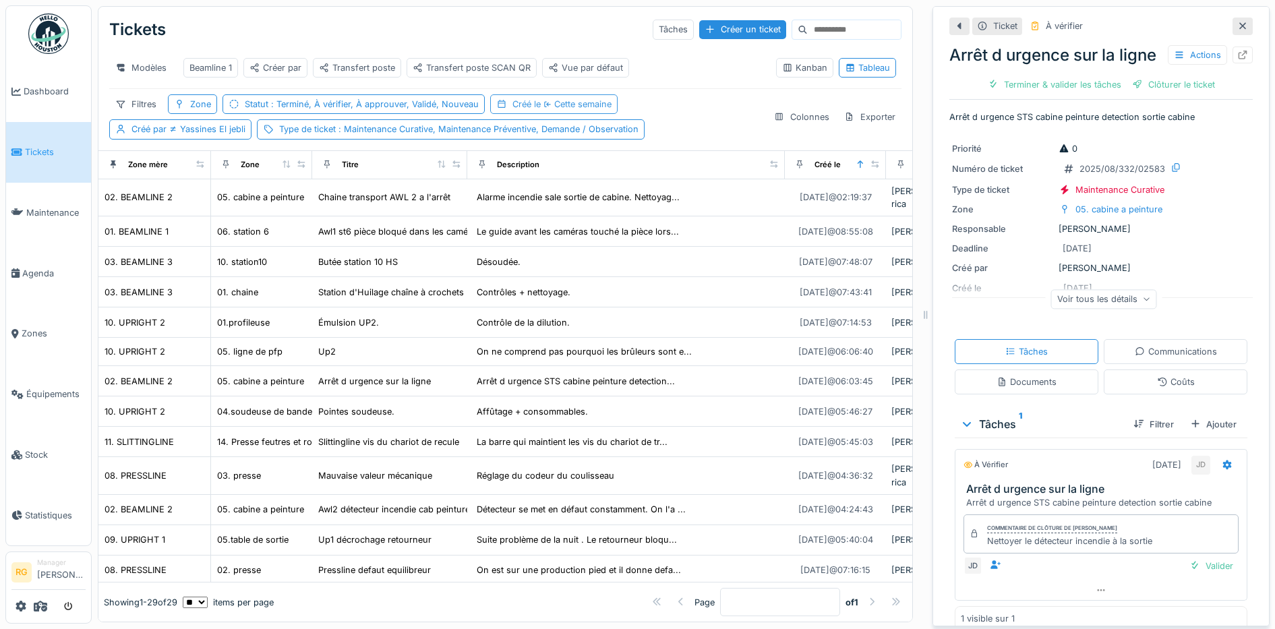
click at [557, 106] on span "Cette semaine" at bounding box center [576, 104] width 71 height 10
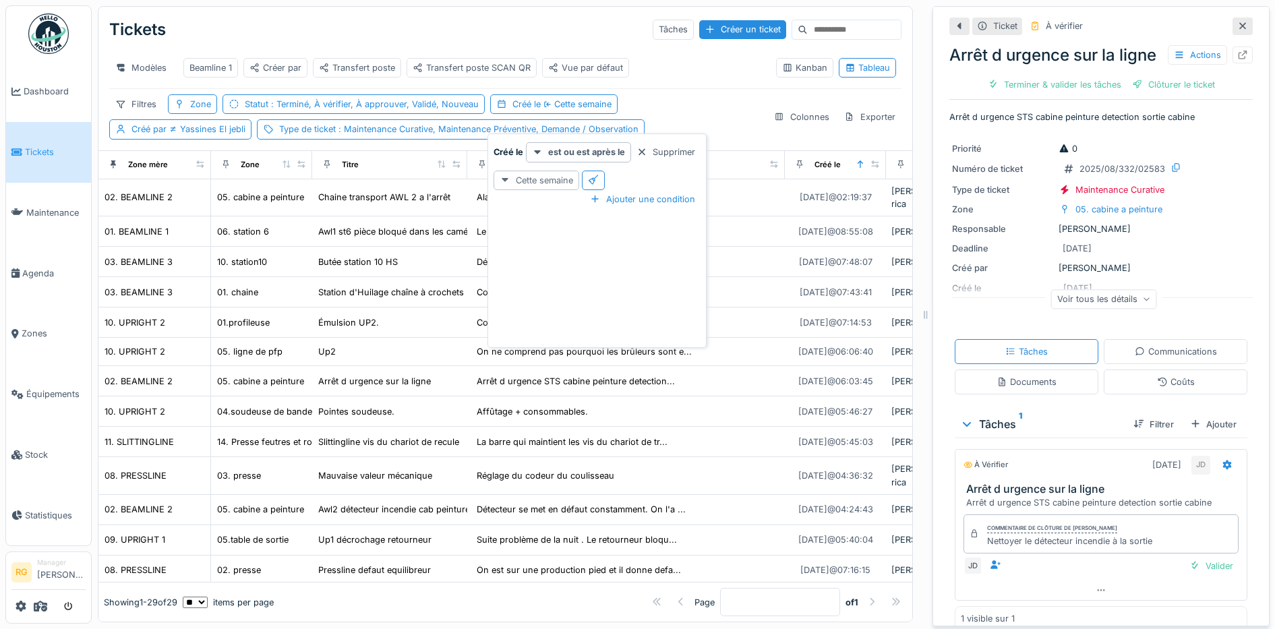
click at [537, 171] on div "Cette semaine" at bounding box center [537, 181] width 86 height 20
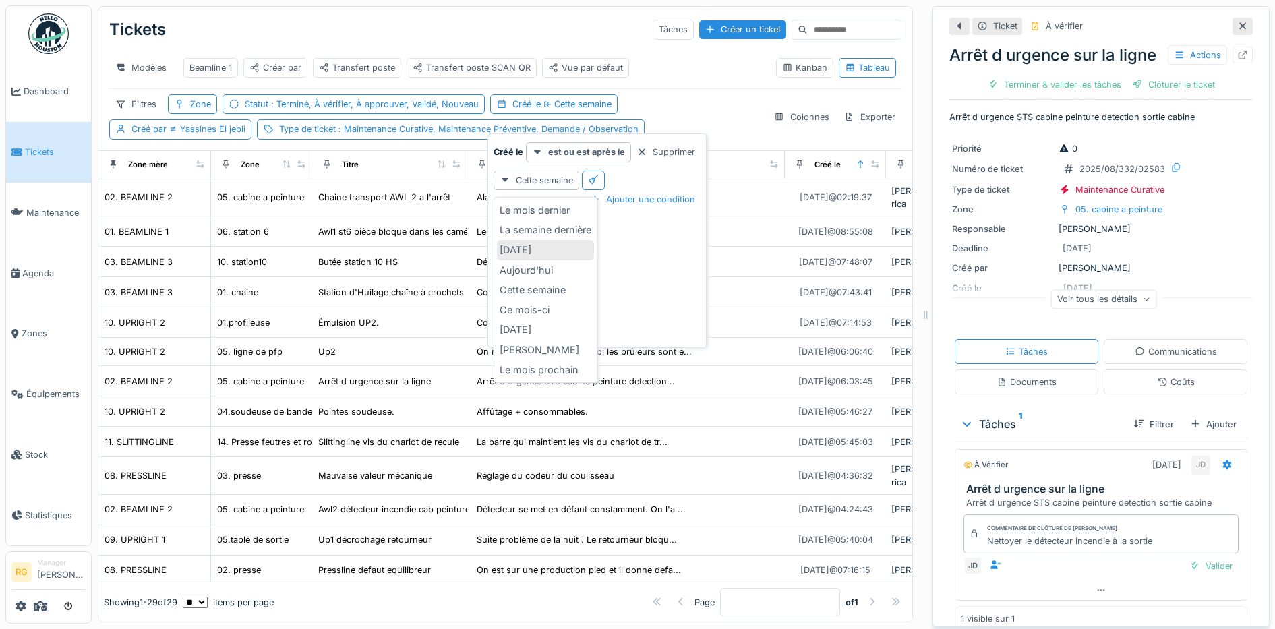
click at [516, 240] on div "Hier" at bounding box center [545, 250] width 97 height 20
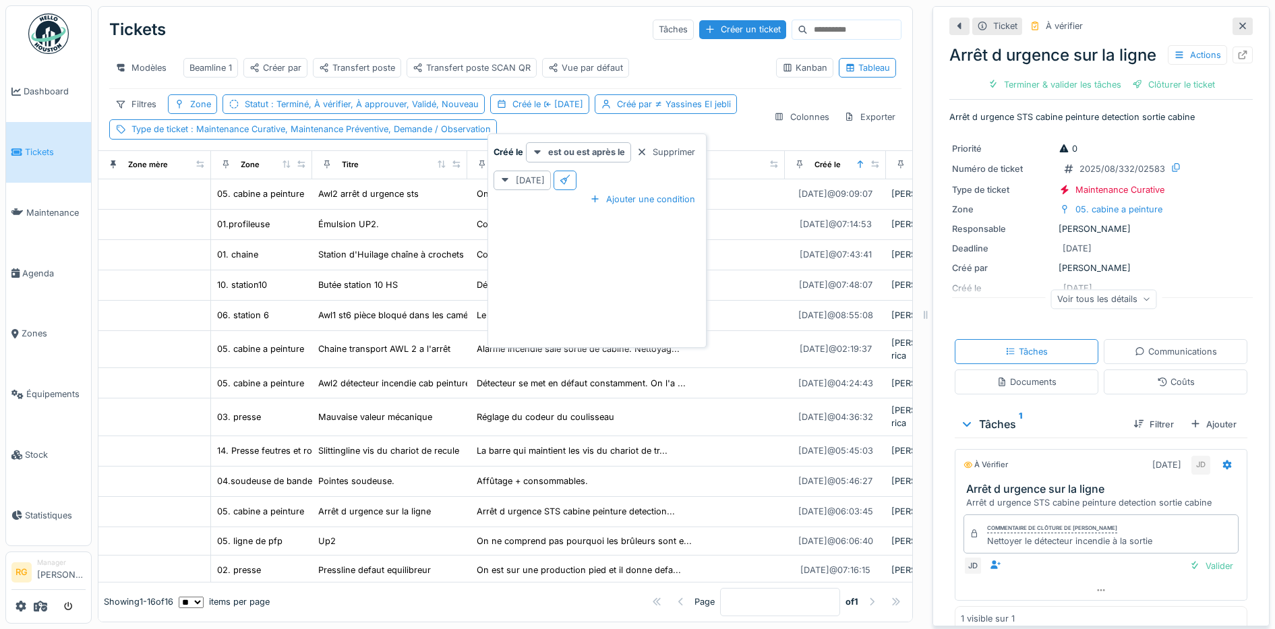
click at [685, 57] on div "Modèles Beamline 1 Créer par Transfert poste Transfert poste SCAN QR Vue par dé…" at bounding box center [437, 68] width 656 height 30
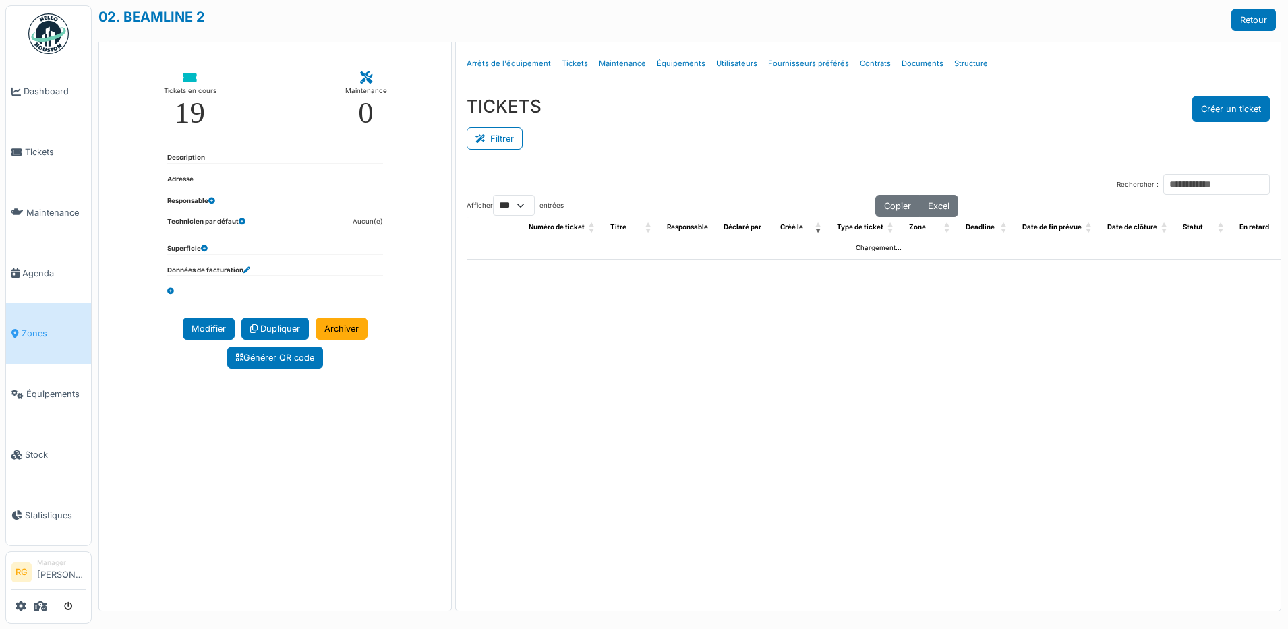
select select "***"
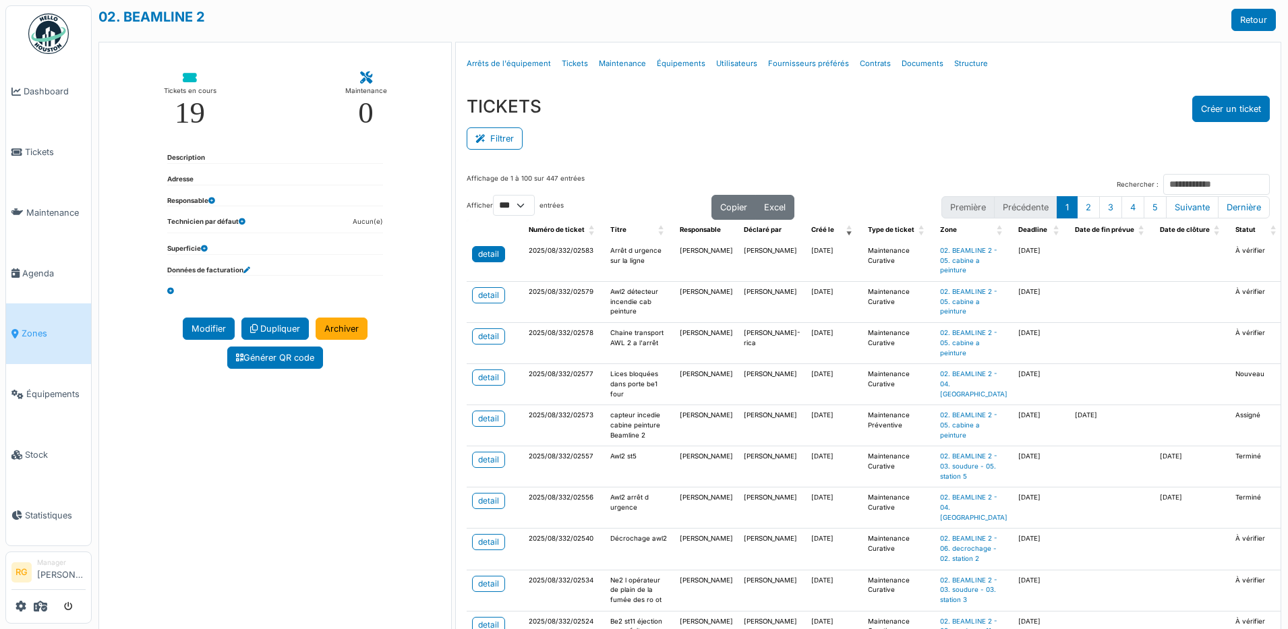
click at [478, 252] on div "detail" at bounding box center [488, 254] width 21 height 12
click at [491, 301] on div "detail" at bounding box center [488, 295] width 21 height 12
click at [1163, 183] on input "Rechercher :" at bounding box center [1216, 184] width 107 height 21
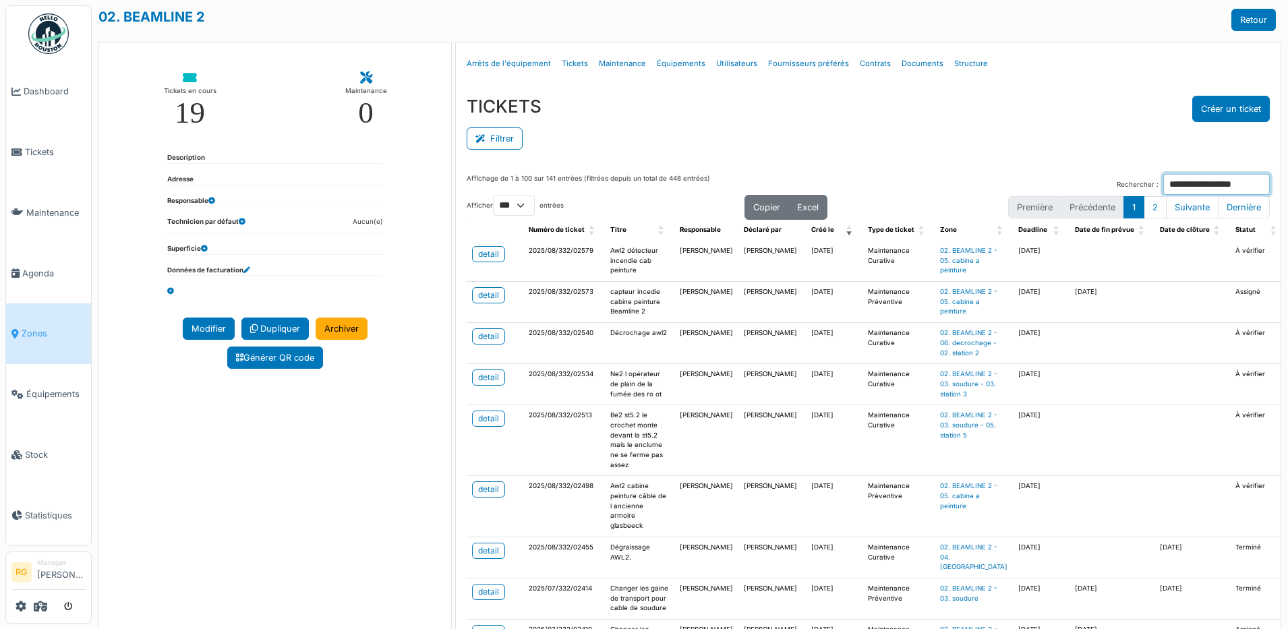
type input "**********"
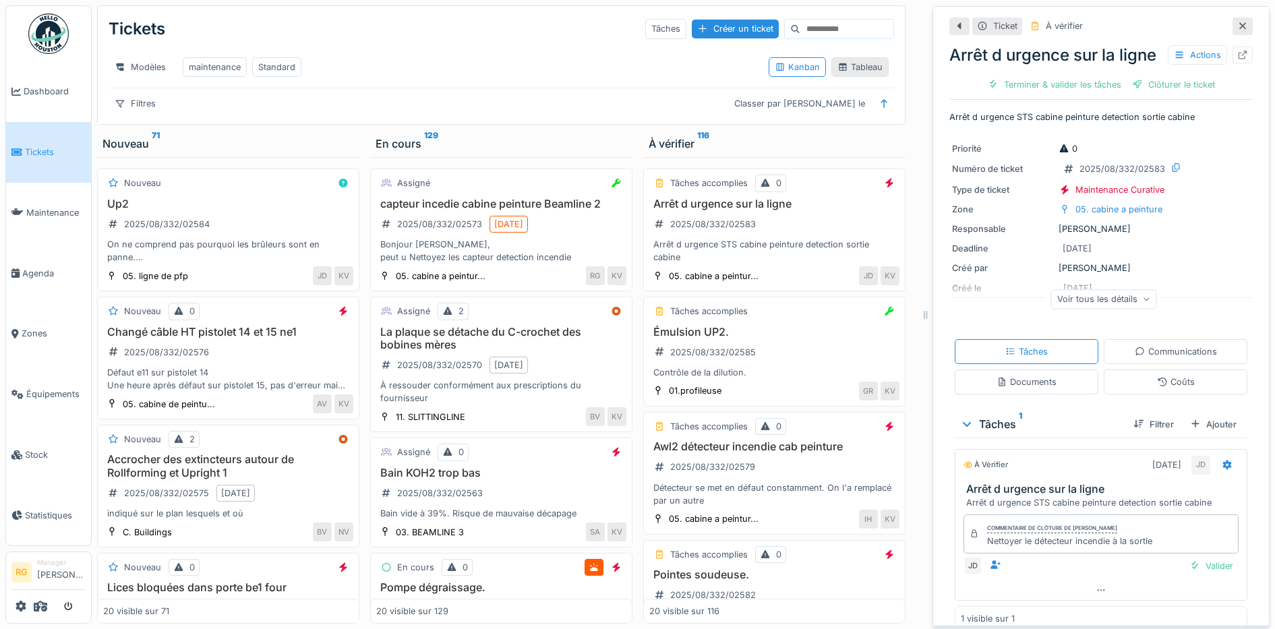
click at [859, 73] on div "Tableau" at bounding box center [859, 67] width 45 height 13
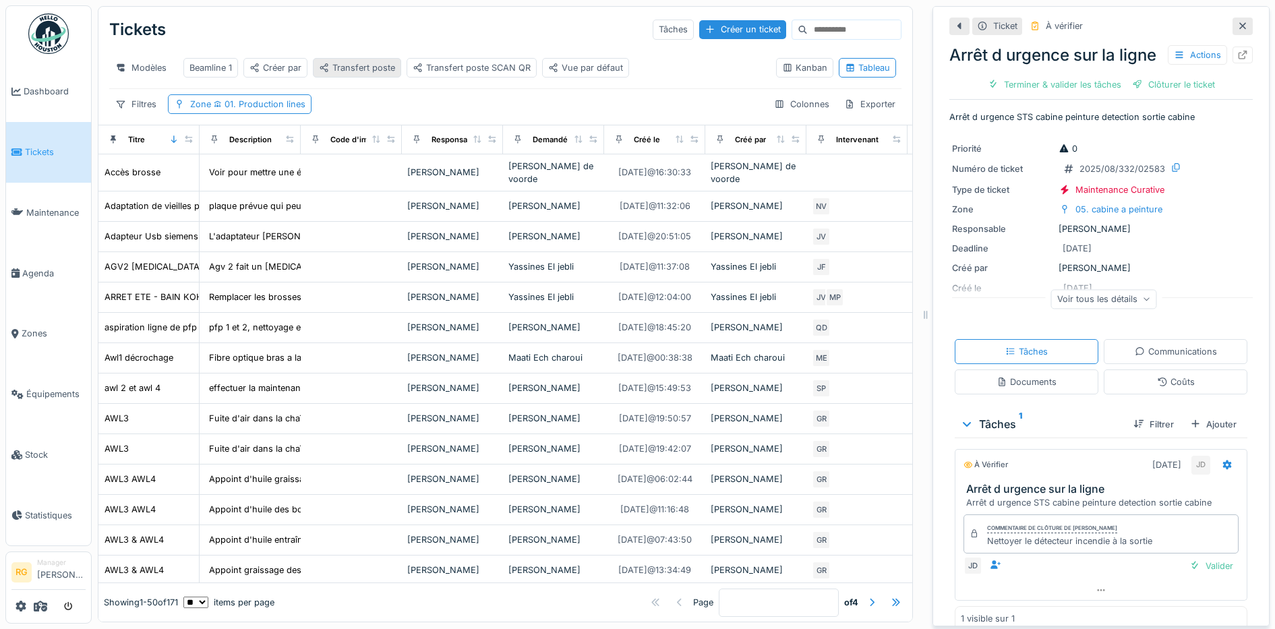
click at [361, 71] on div "Transfert poste" at bounding box center [357, 67] width 76 height 13
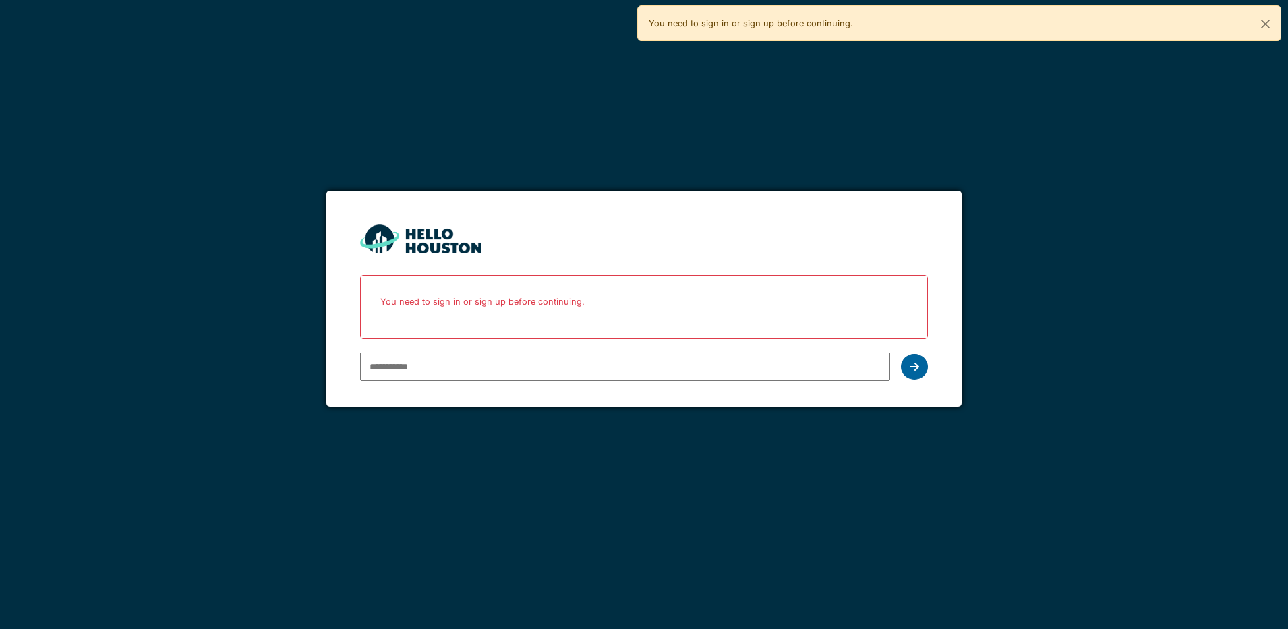
type input "**********"
click at [917, 366] on icon at bounding box center [914, 366] width 9 height 11
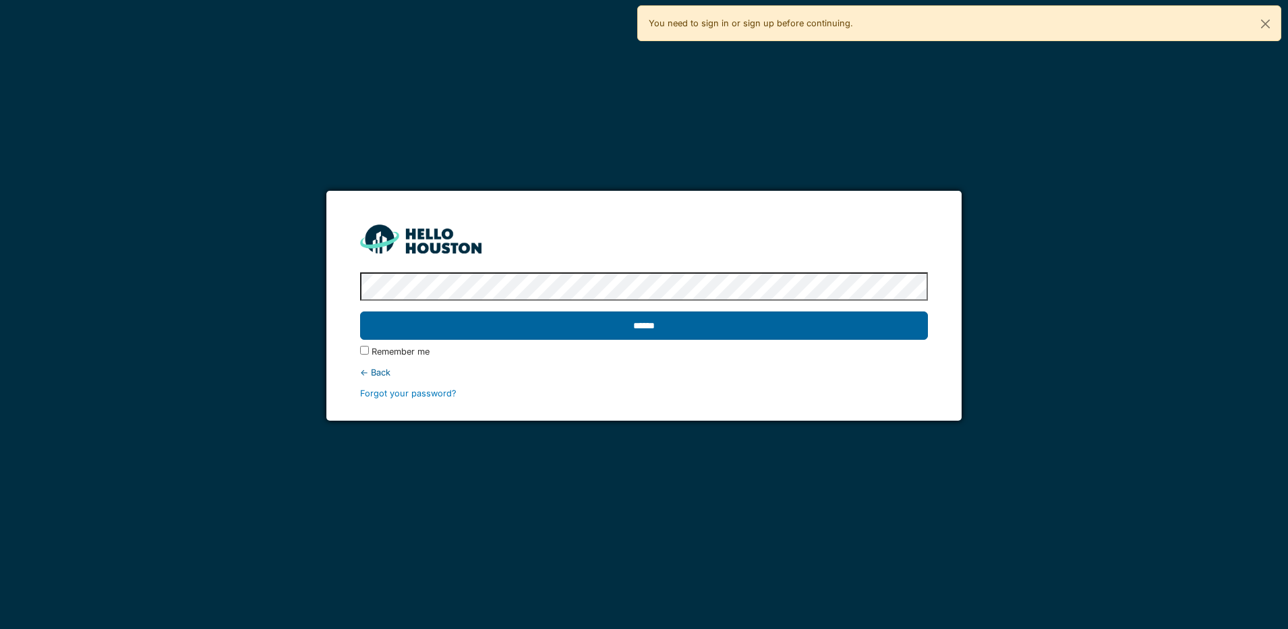
click at [790, 329] on input "******" at bounding box center [644, 326] width 568 height 28
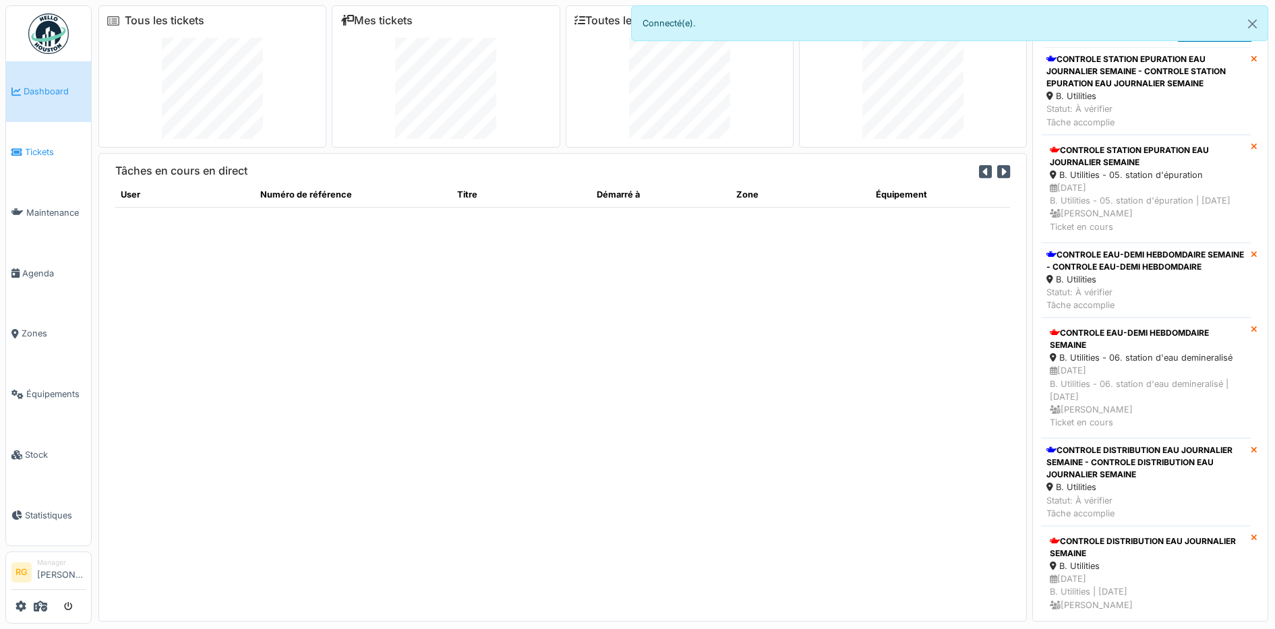
click at [34, 147] on span "Tickets" at bounding box center [55, 152] width 61 height 13
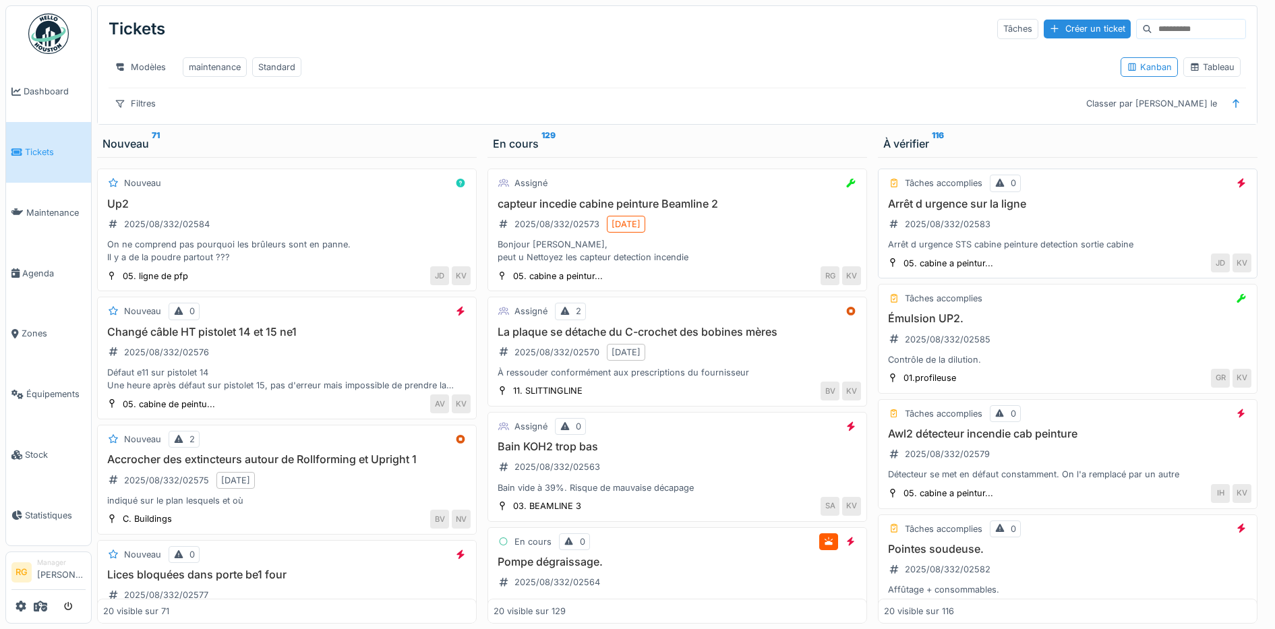
click at [1007, 246] on div "Arrêt d urgence sur la ligne 2025/08/332/02583 Arrêt d urgence STS cabine peint…" at bounding box center [1067, 225] width 367 height 54
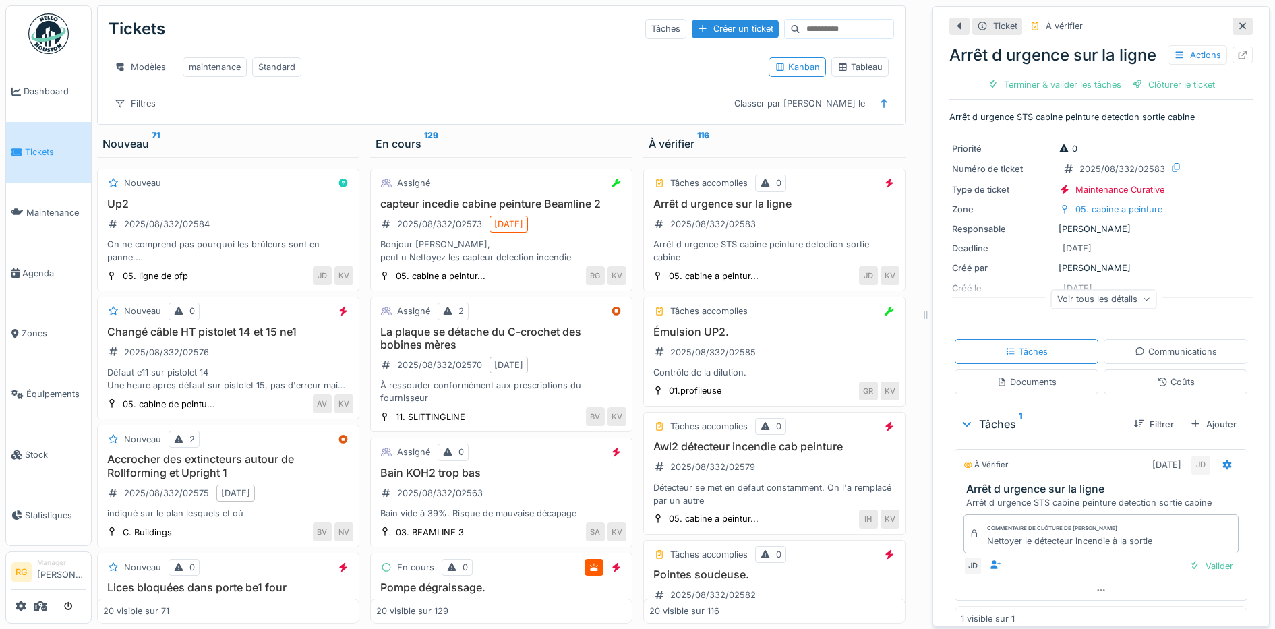
click at [1237, 28] on icon at bounding box center [1242, 26] width 11 height 9
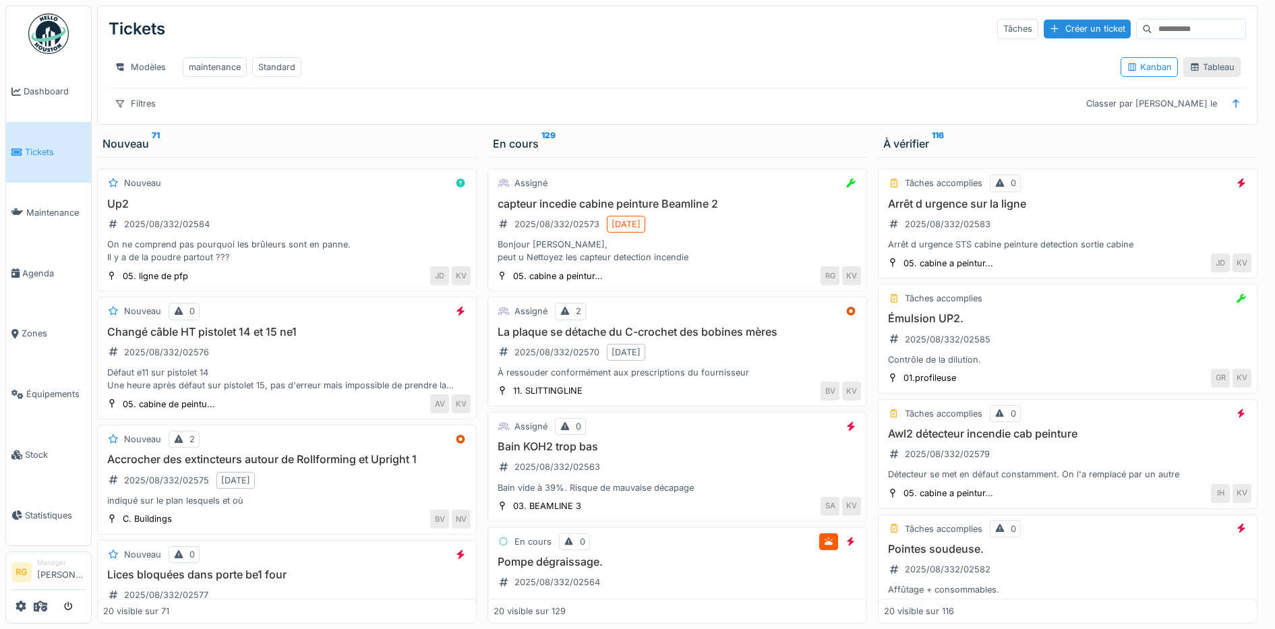
click at [1212, 69] on div "Tableau" at bounding box center [1211, 67] width 45 height 13
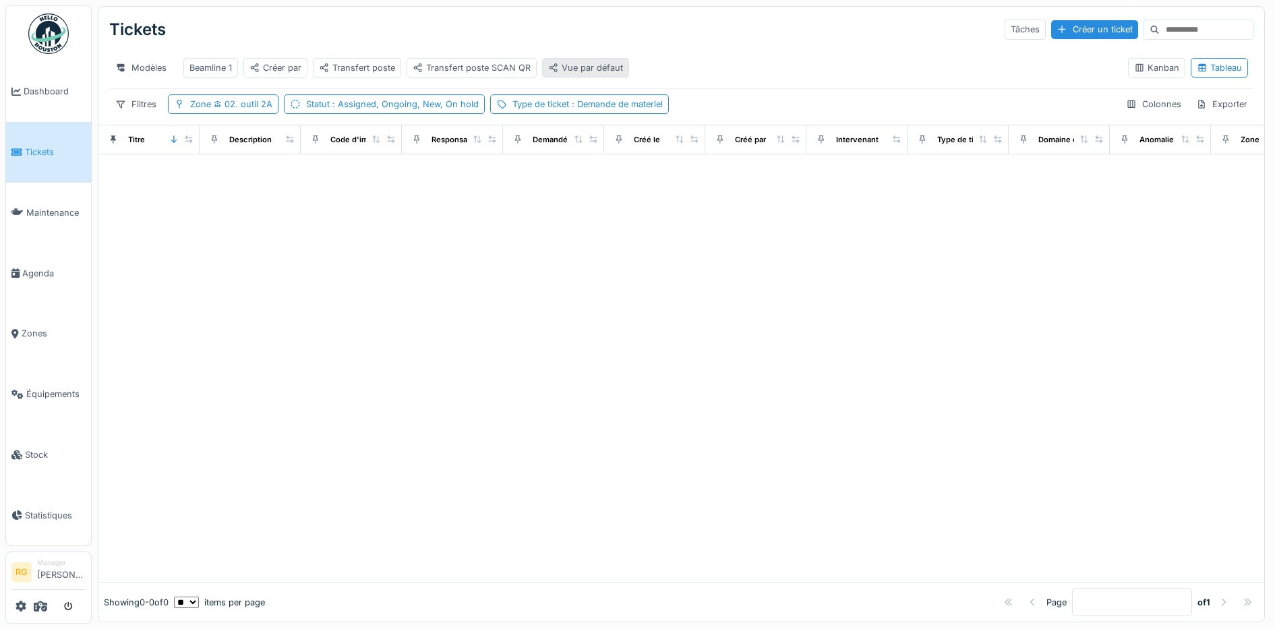
click at [602, 67] on div "Vue par défaut" at bounding box center [585, 67] width 75 height 13
click at [585, 71] on div "Vue par défaut" at bounding box center [585, 67] width 75 height 13
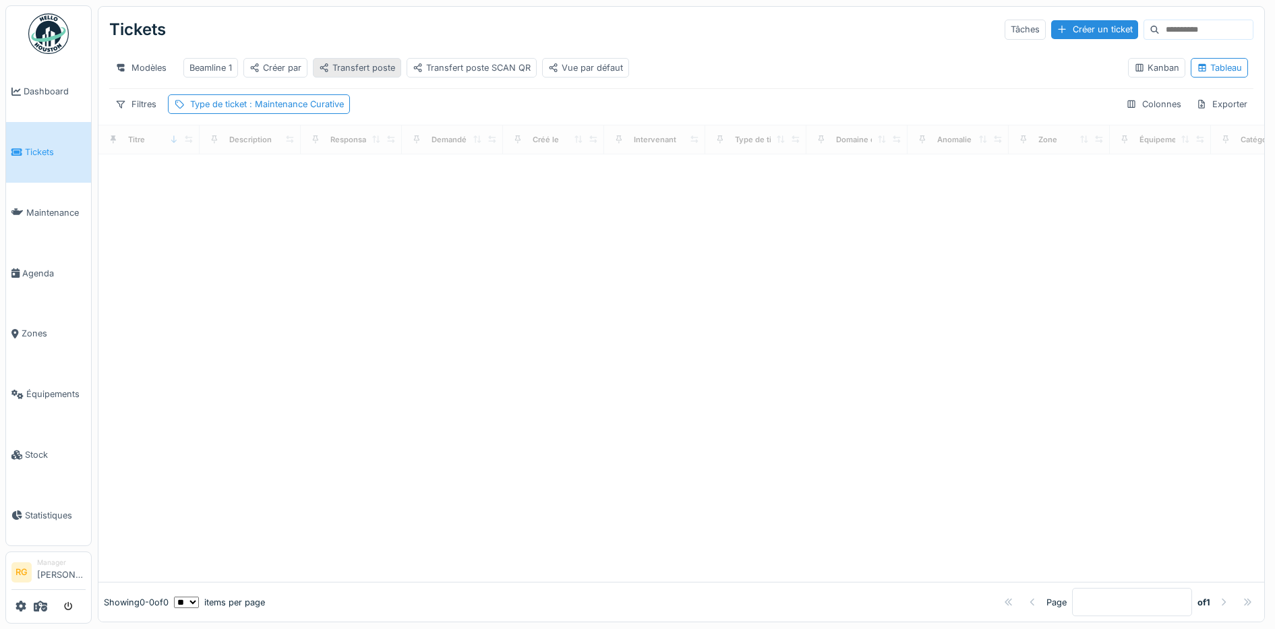
click at [350, 73] on div "Transfert poste" at bounding box center [357, 67] width 76 height 13
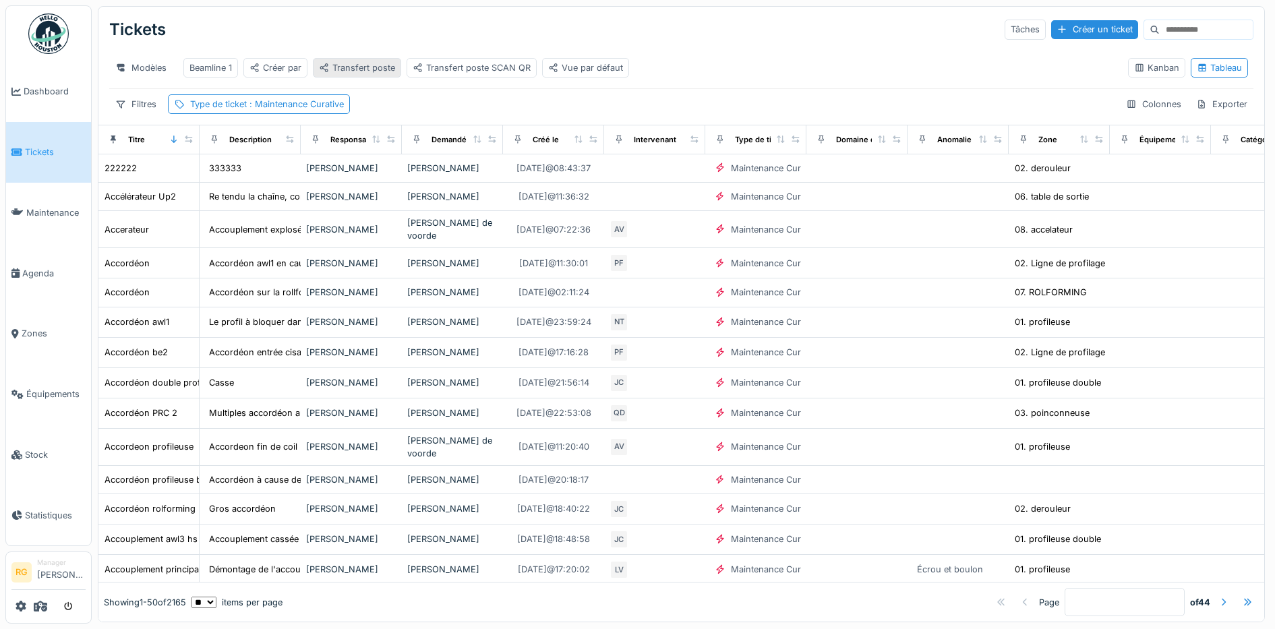
click at [370, 70] on div "Transfert poste" at bounding box center [357, 67] width 76 height 13
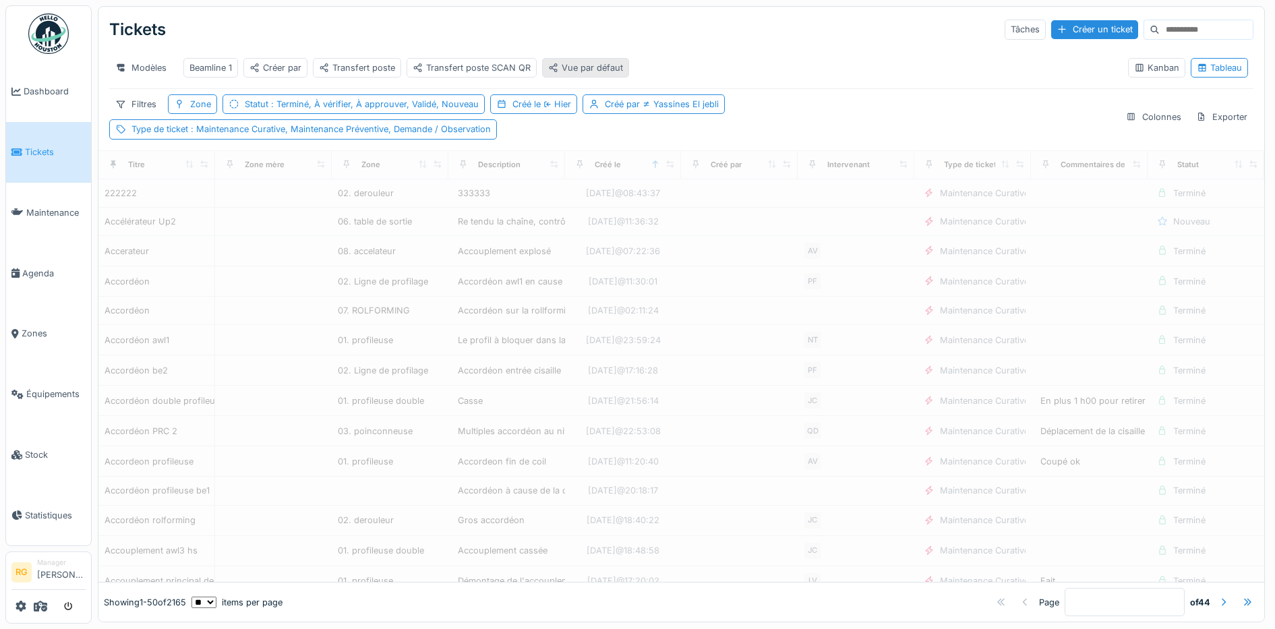
click at [575, 67] on div "Vue par défaut" at bounding box center [585, 67] width 75 height 13
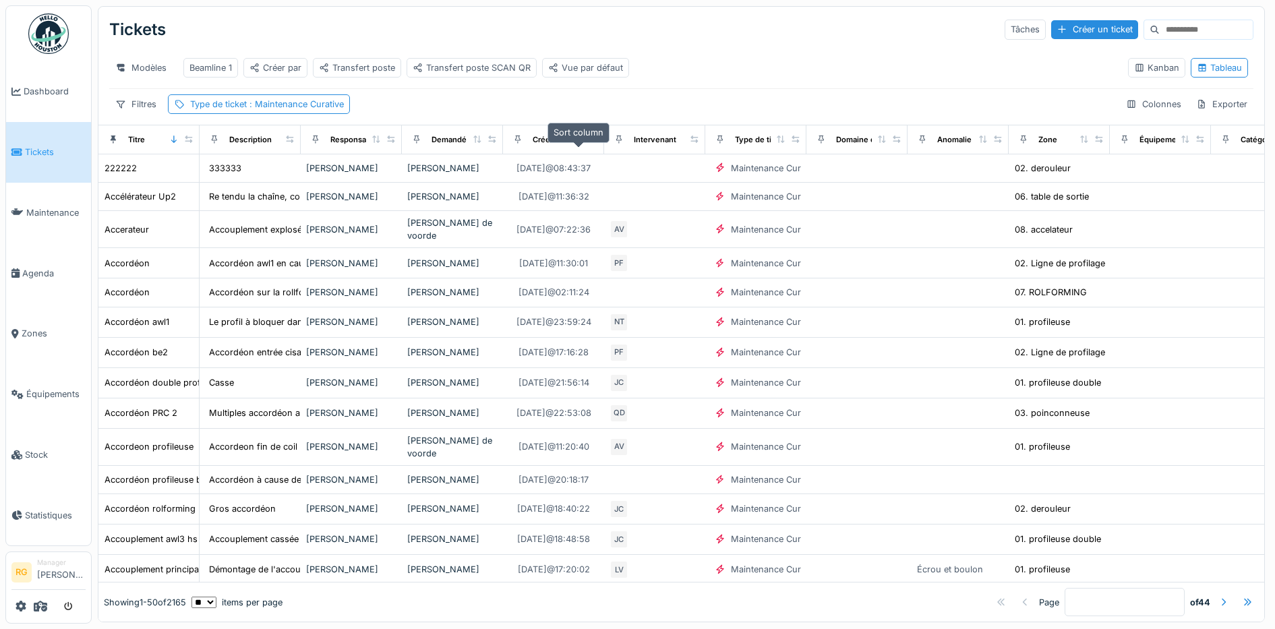
click at [582, 143] on icon at bounding box center [578, 139] width 9 height 7
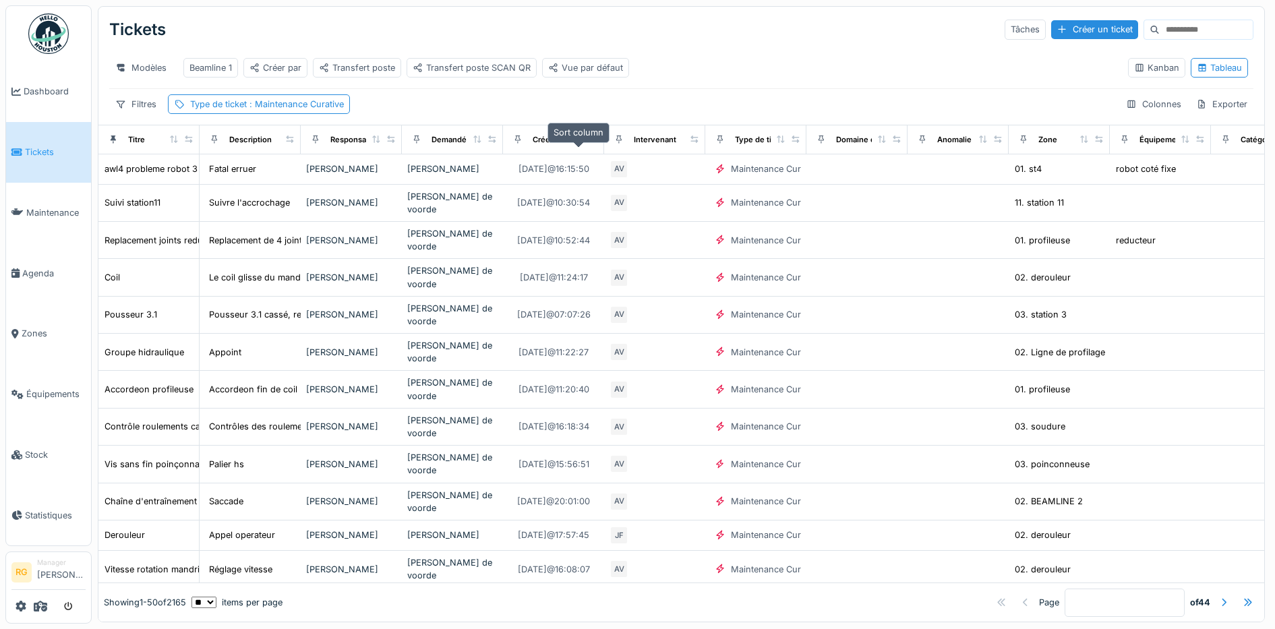
click at [577, 143] on icon at bounding box center [578, 139] width 9 height 7
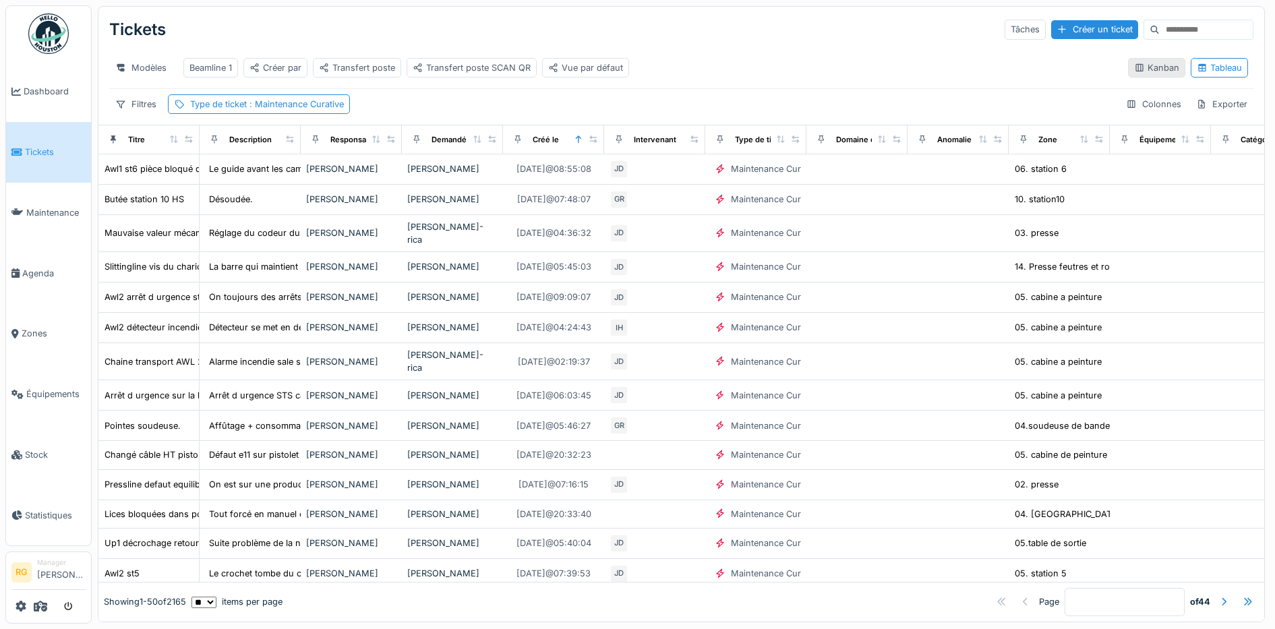
click at [1137, 74] on div "Kanban" at bounding box center [1156, 67] width 45 height 13
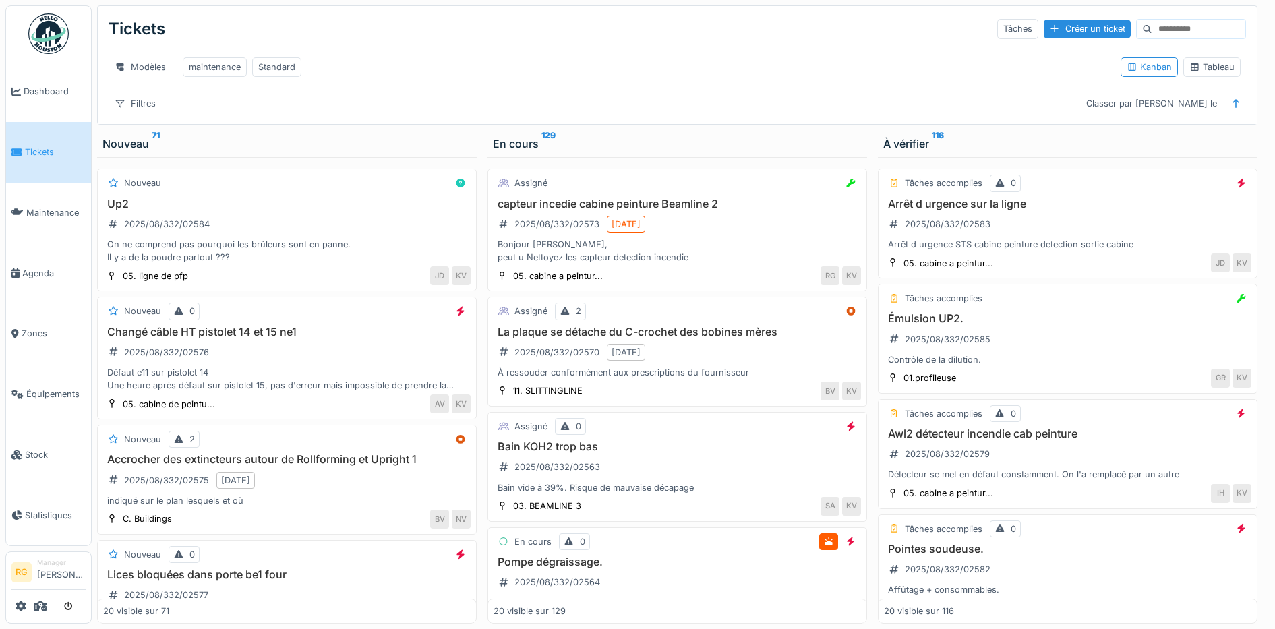
click at [1170, 31] on input at bounding box center [1198, 29] width 93 height 19
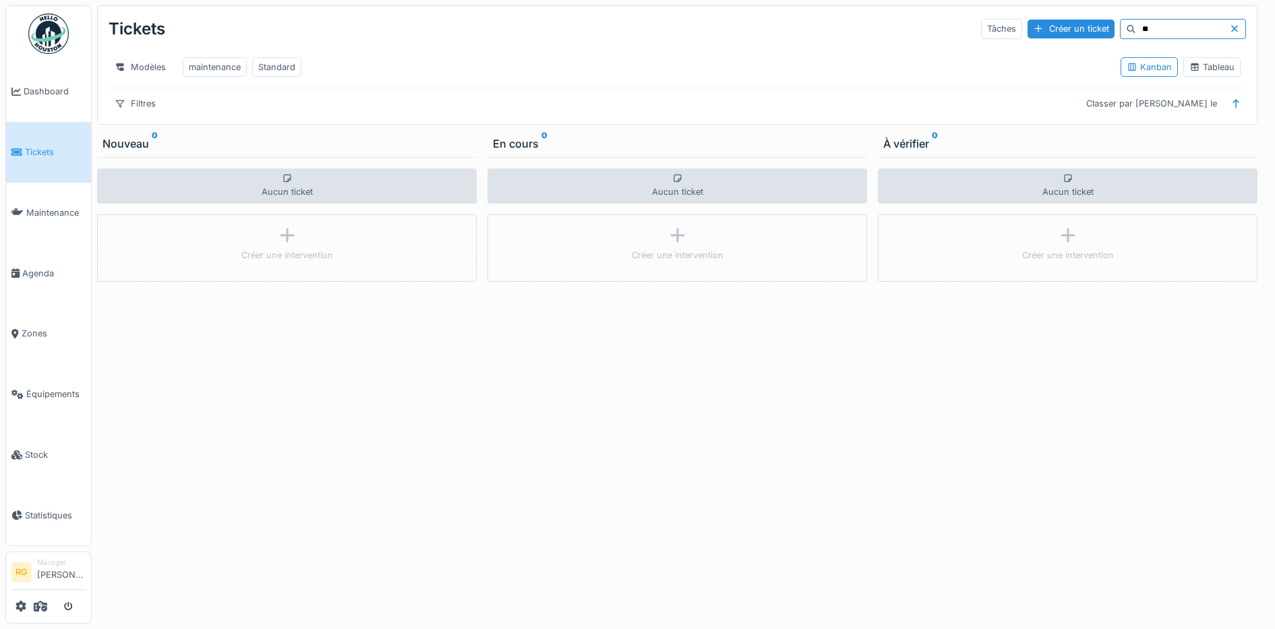
type input "*"
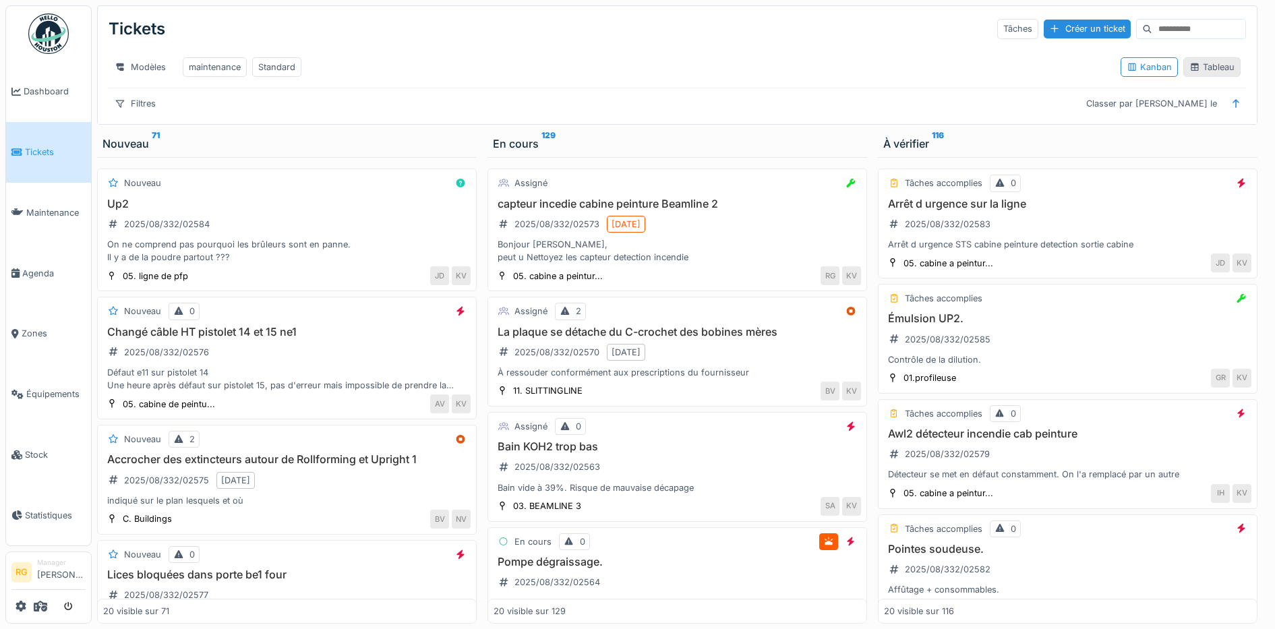
click at [1212, 73] on div "Tableau" at bounding box center [1211, 67] width 45 height 13
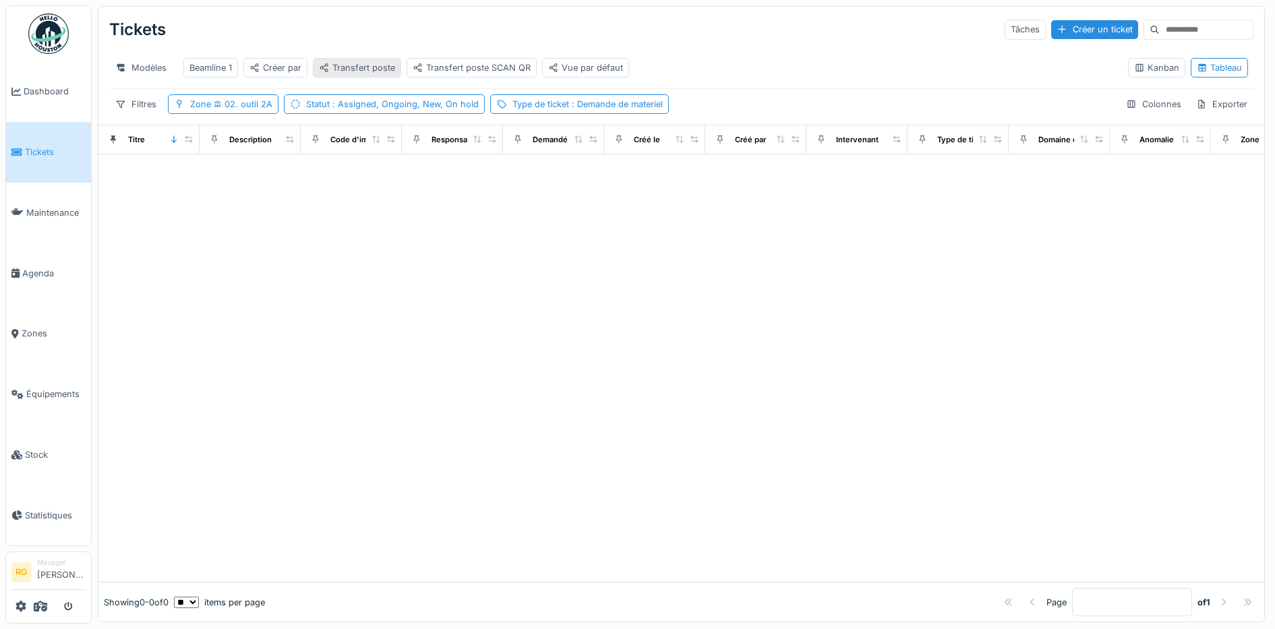
click at [376, 65] on div "Transfert poste" at bounding box center [357, 67] width 76 height 13
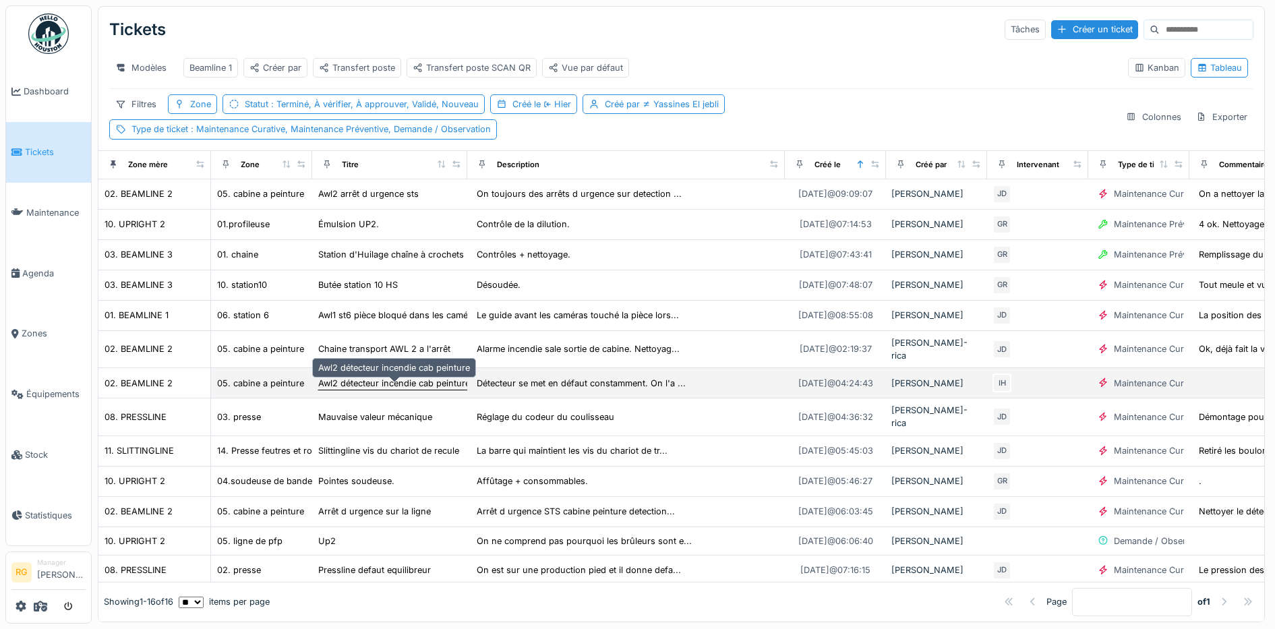
click at [406, 390] on div "Awl2 détecteur incendie cab peinture" at bounding box center [394, 383] width 152 height 13
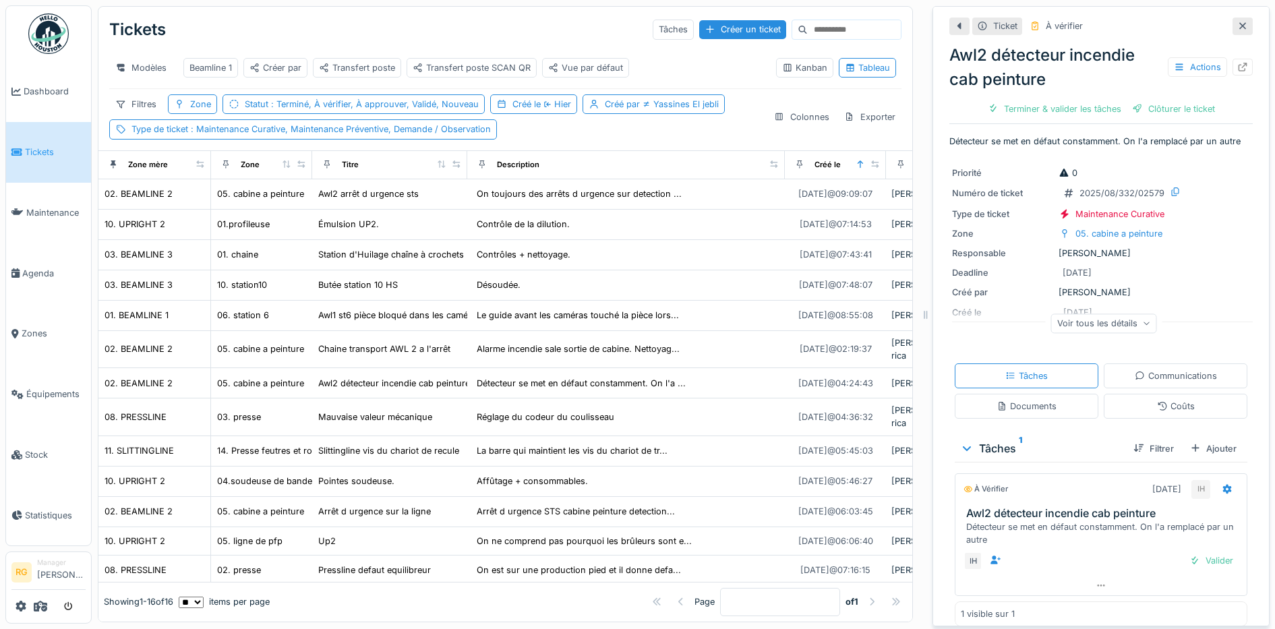
click at [1237, 25] on icon at bounding box center [1242, 26] width 11 height 9
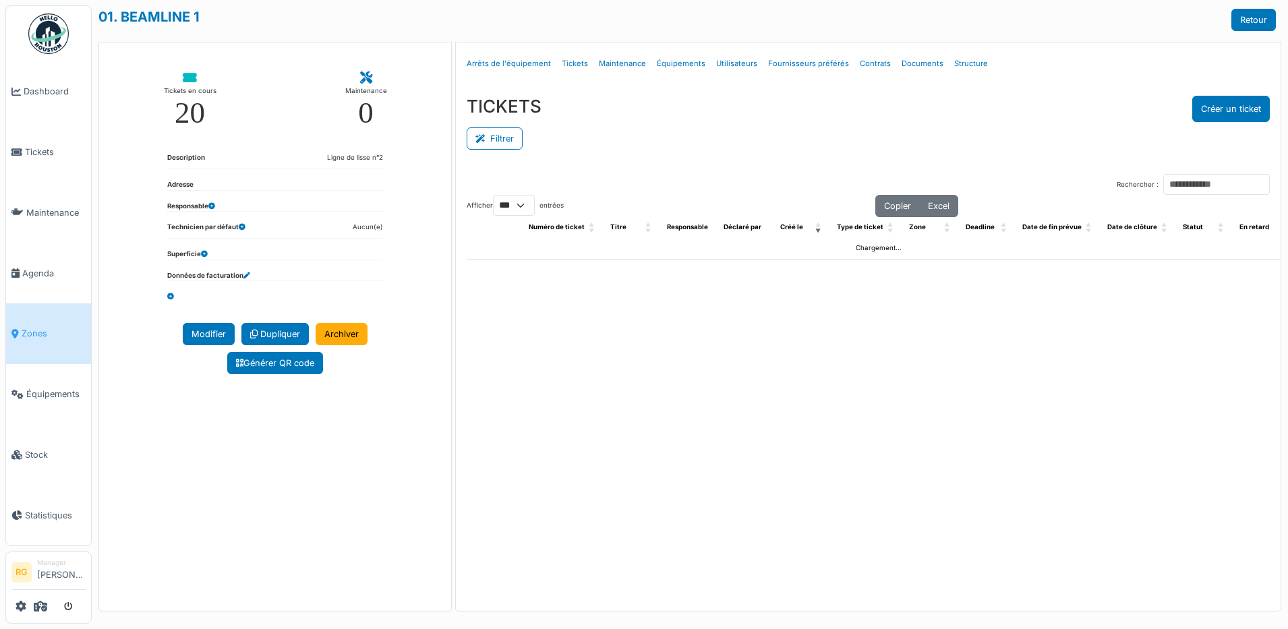
select select "***"
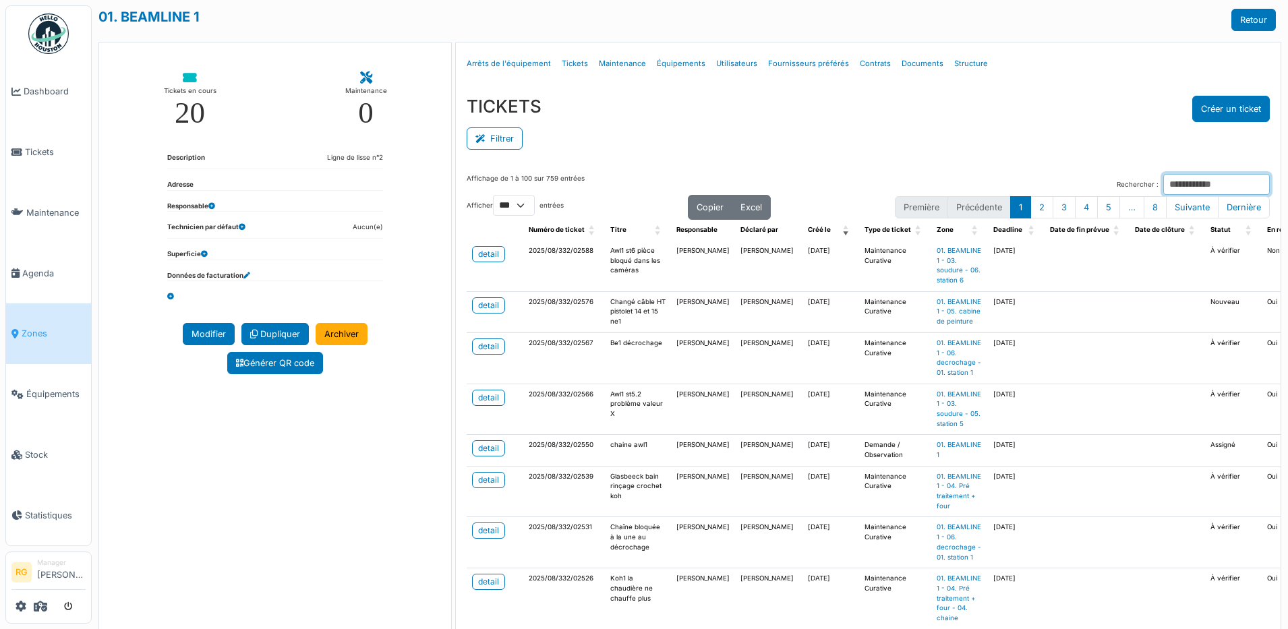
click at [1163, 185] on input "Rechercher :" at bounding box center [1216, 184] width 107 height 21
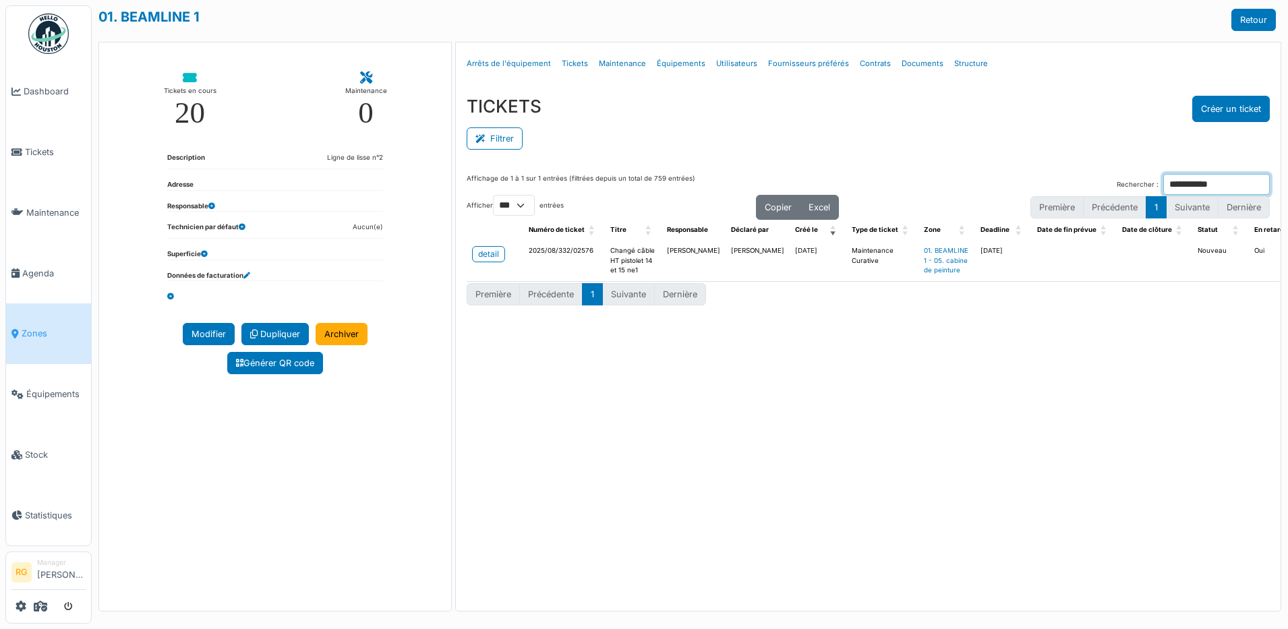
type input "**********"
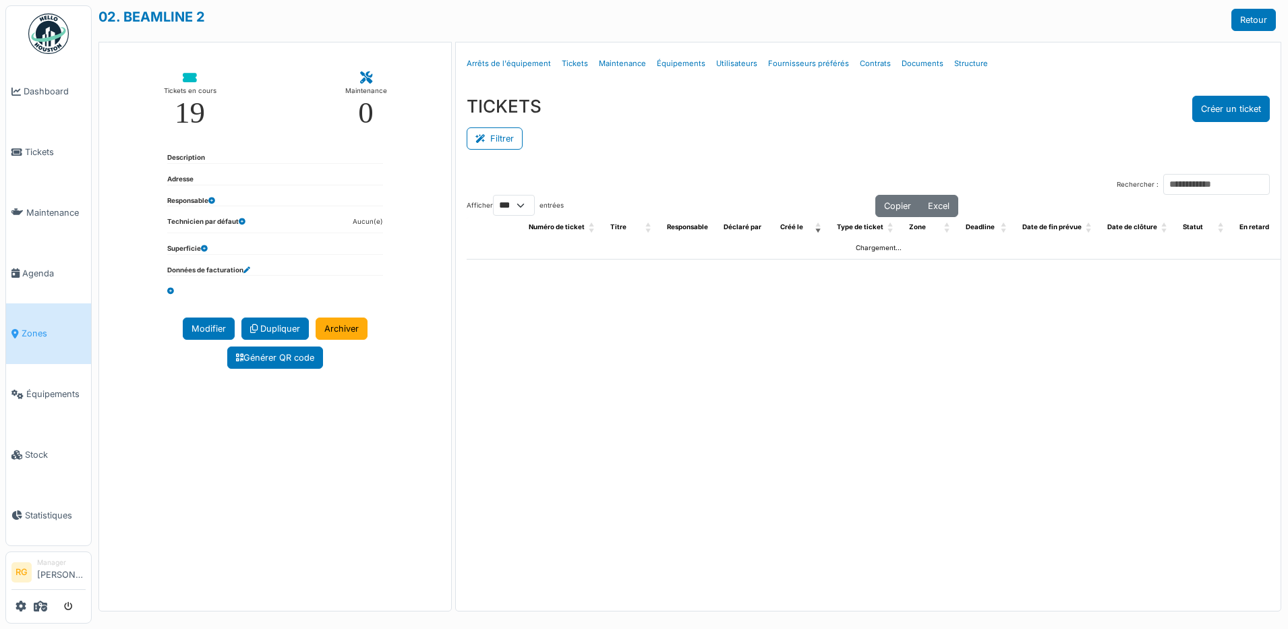
select select "***"
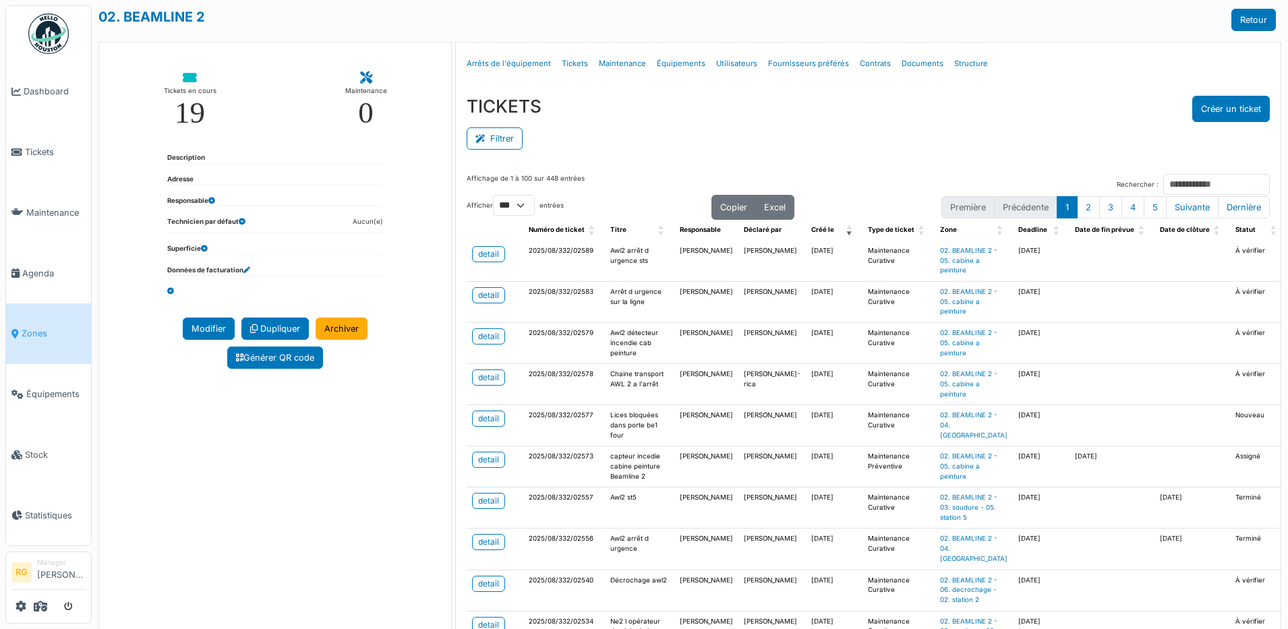
click at [682, 99] on div "TICKETS Créer un ticket" at bounding box center [868, 109] width 803 height 26
click at [478, 255] on div "detail" at bounding box center [488, 254] width 21 height 12
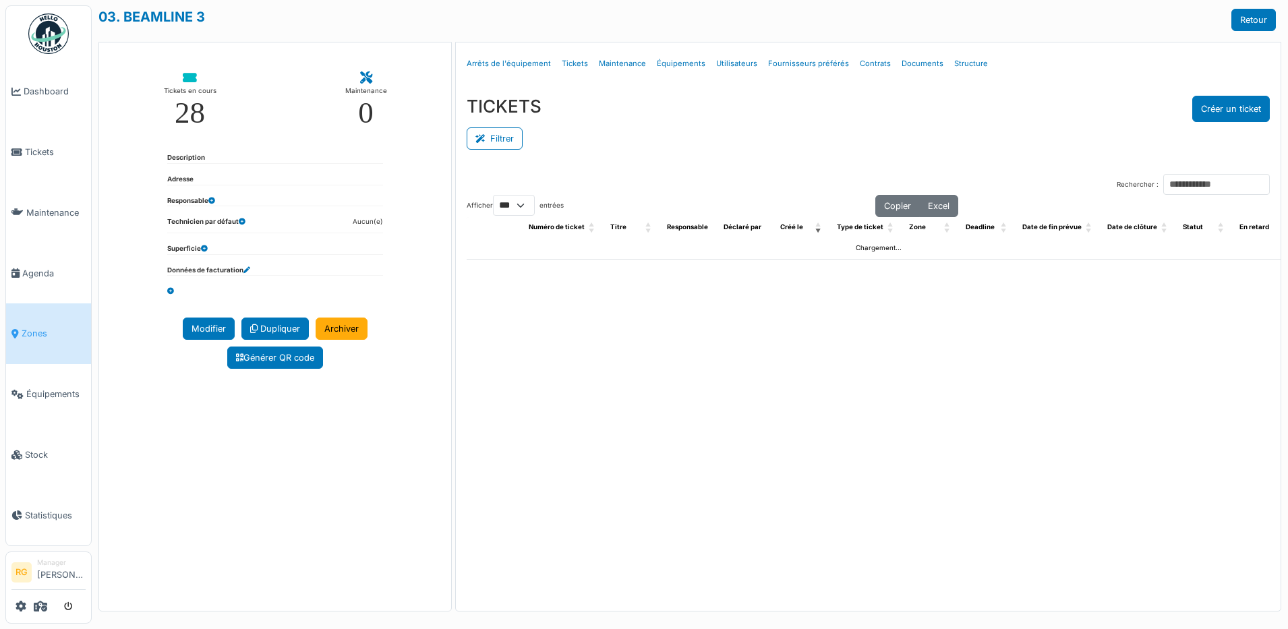
select select "***"
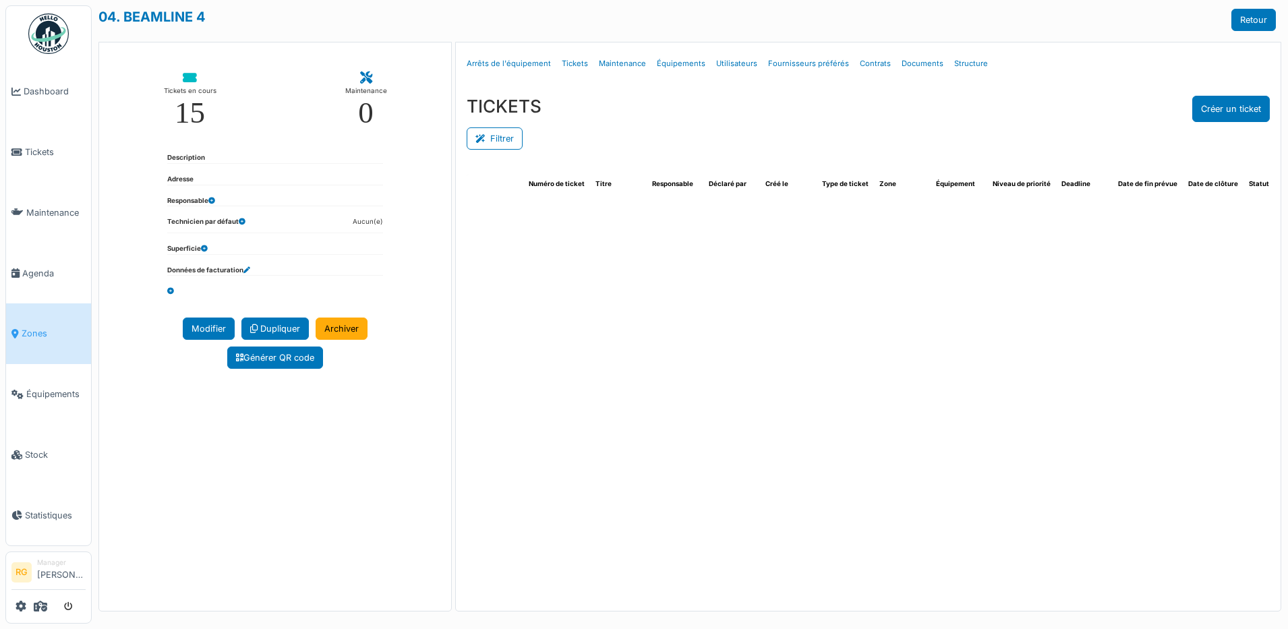
select select "***"
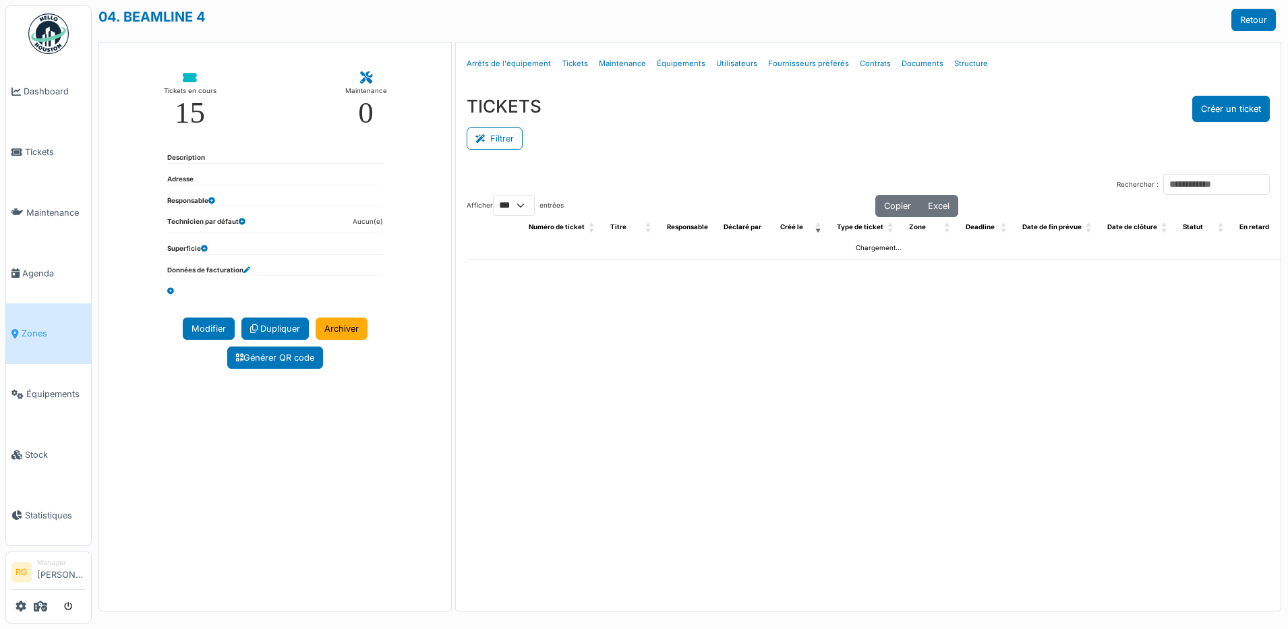
select select "***"
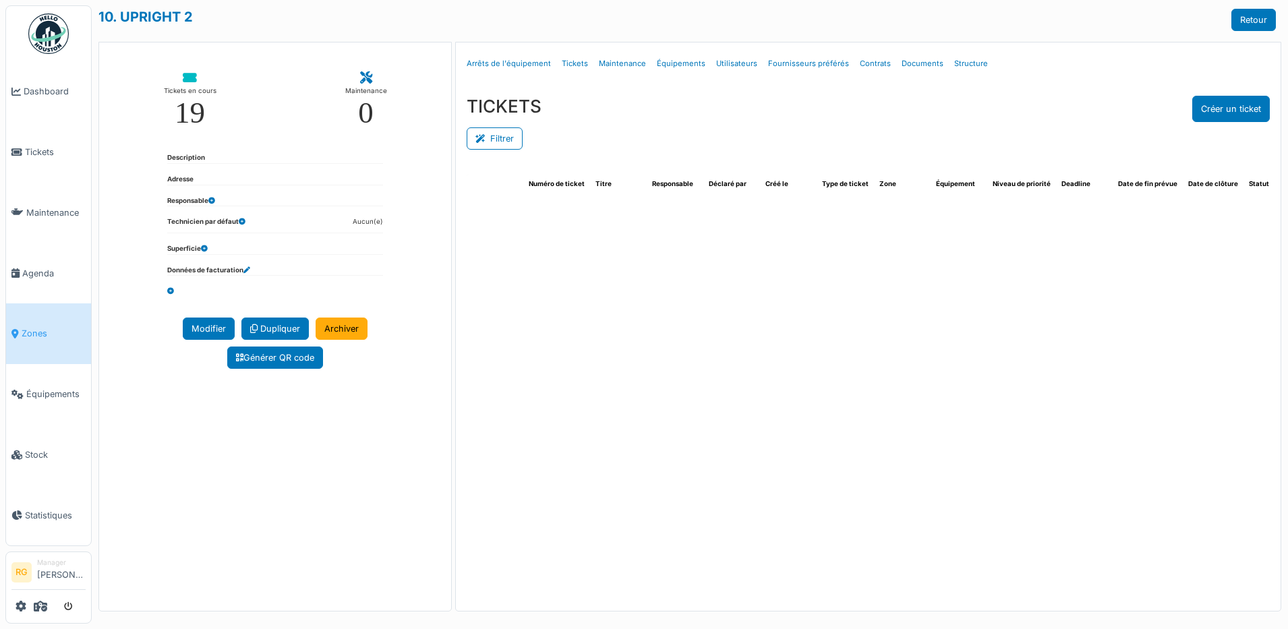
select select "***"
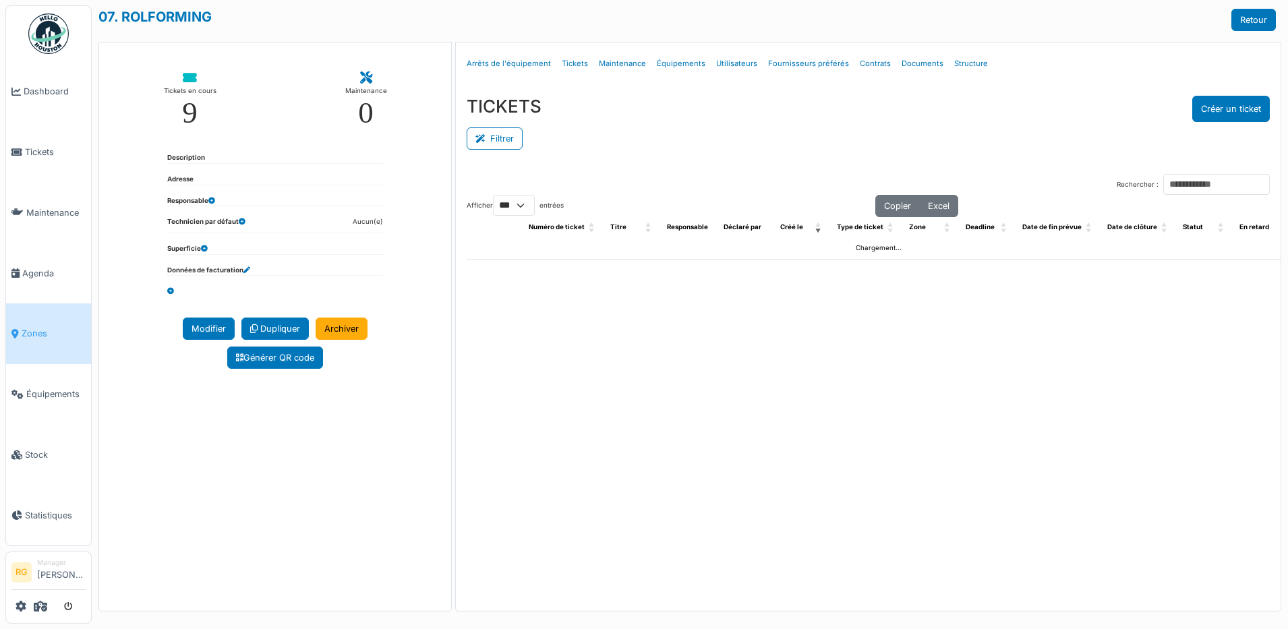
select select "***"
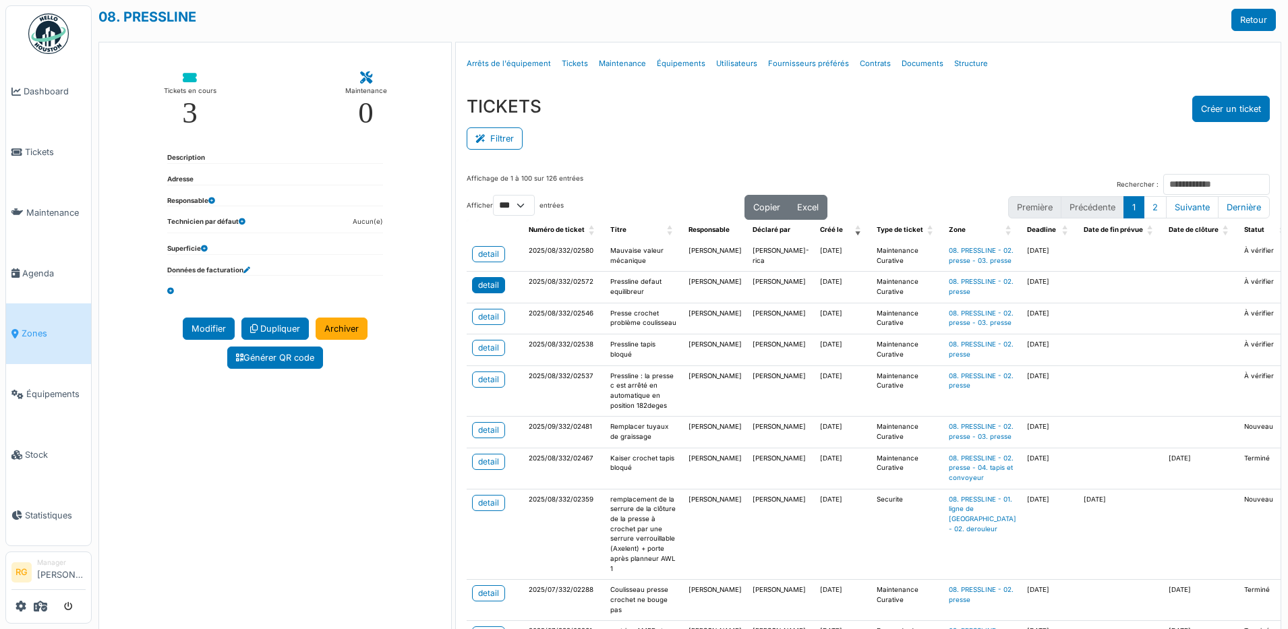
click at [488, 291] on div "detail" at bounding box center [488, 285] width 21 height 12
click at [483, 249] on div "detail" at bounding box center [488, 254] width 21 height 12
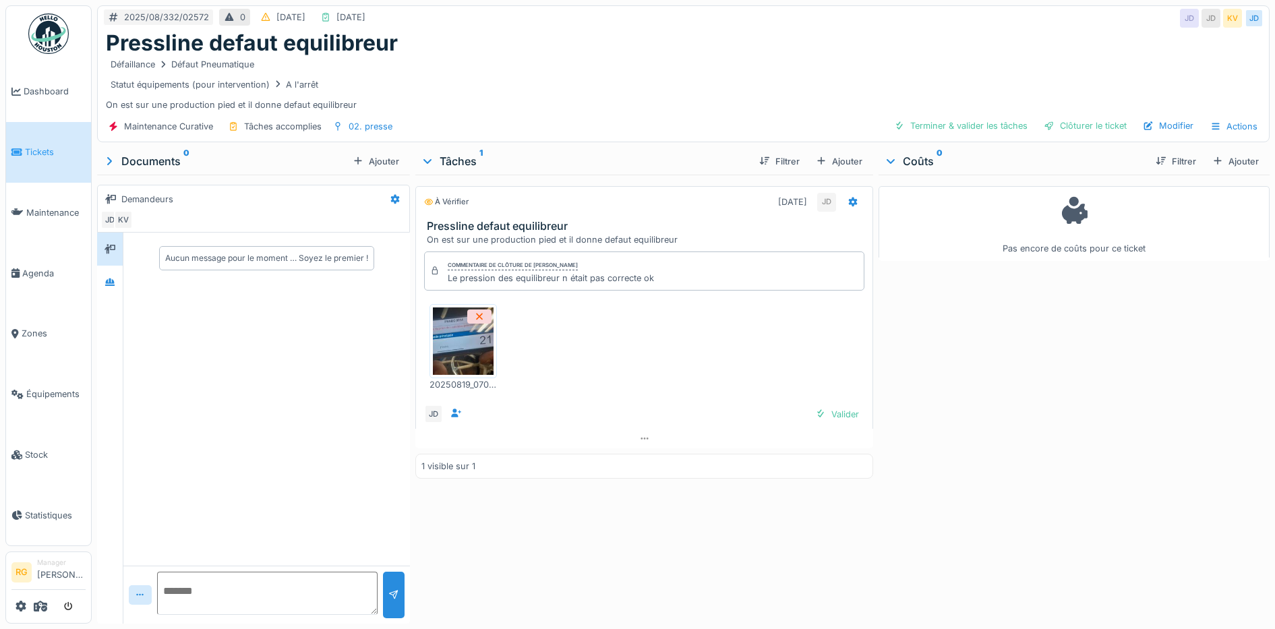
click at [461, 348] on img at bounding box center [463, 340] width 61 height 67
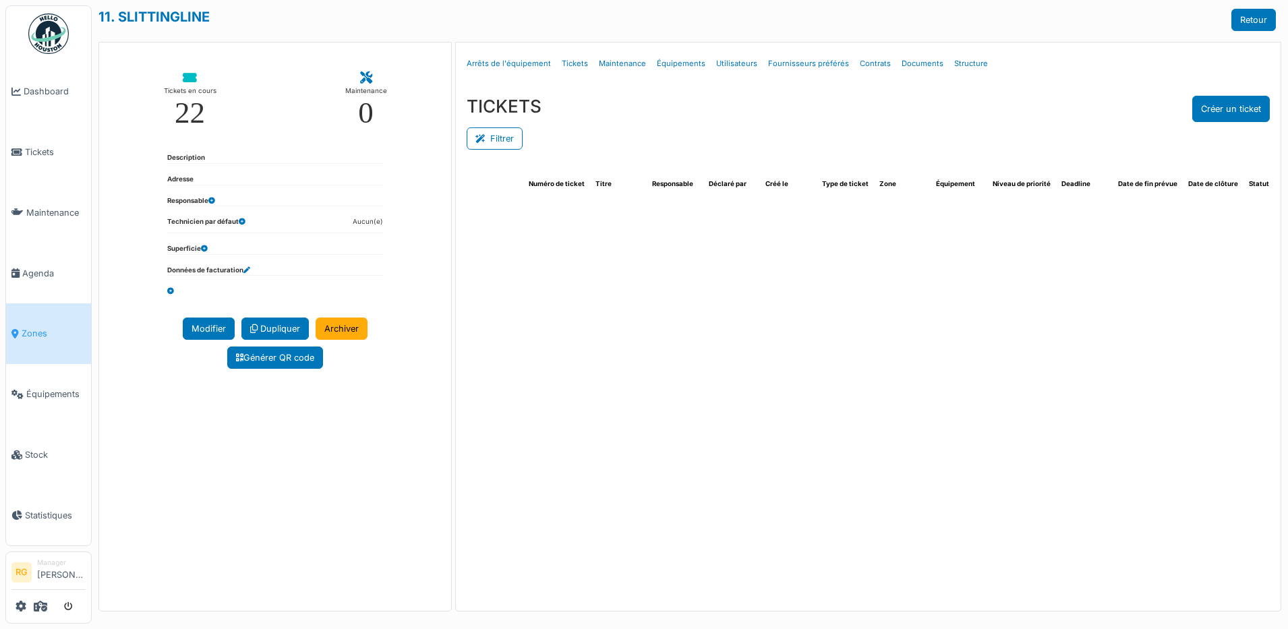
select select "***"
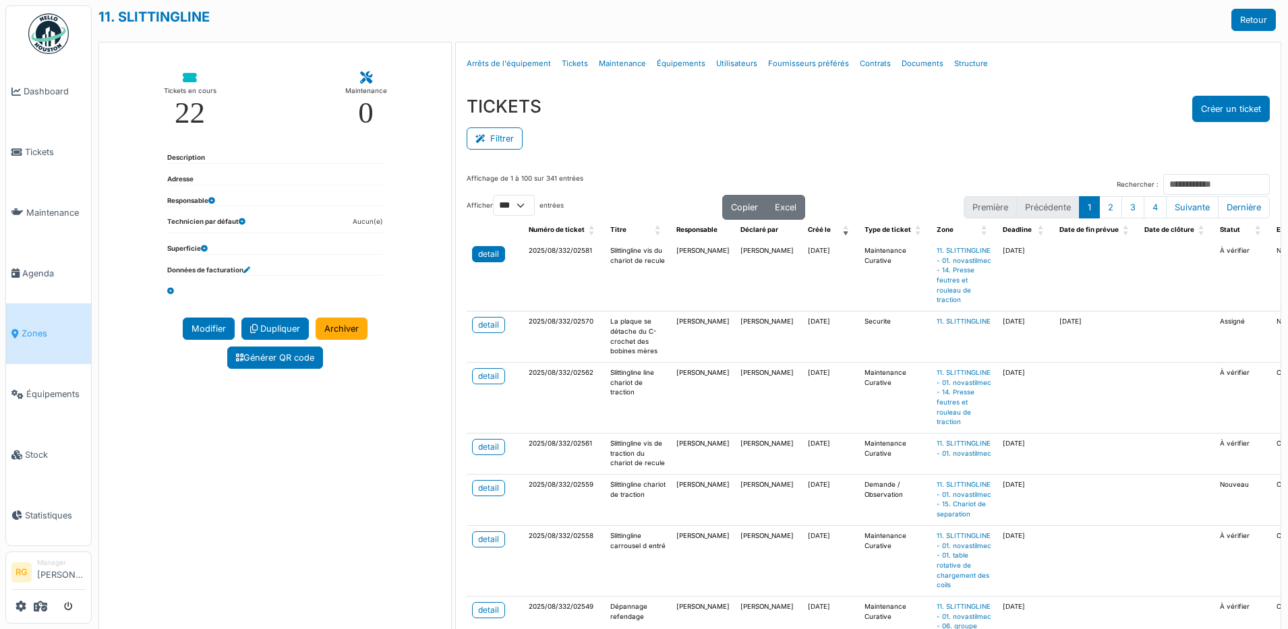
click at [481, 255] on div "detail" at bounding box center [488, 254] width 21 height 12
click at [36, 150] on span "Tickets" at bounding box center [55, 152] width 61 height 13
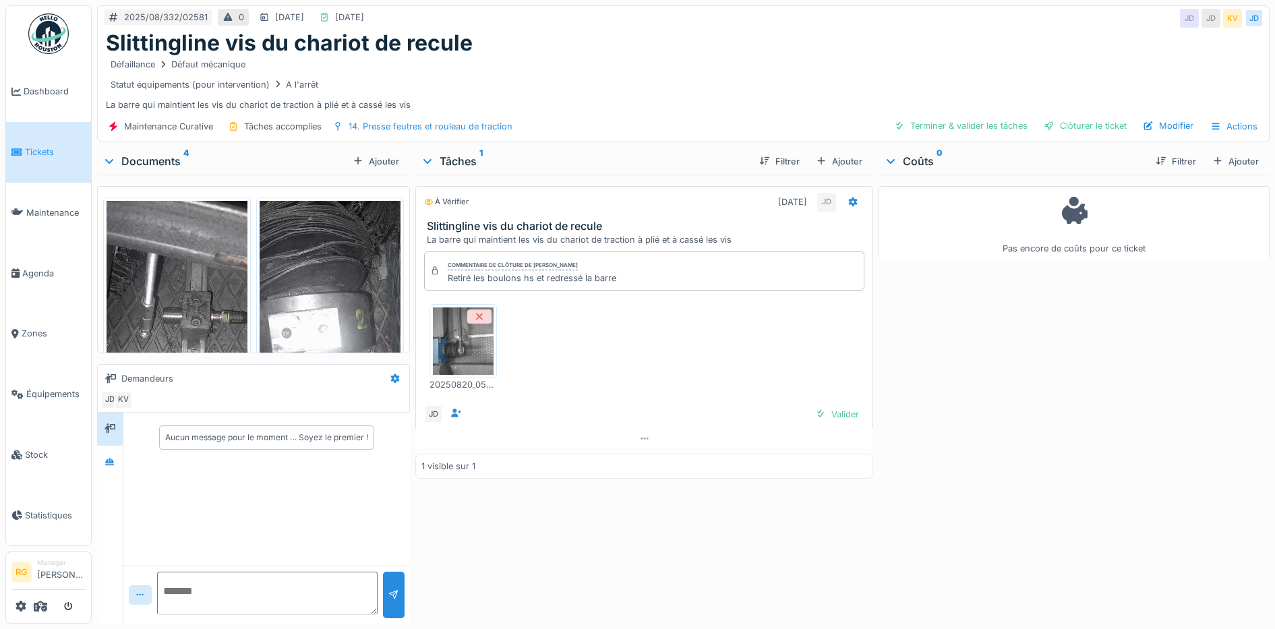
click at [209, 283] on img at bounding box center [177, 357] width 141 height 313
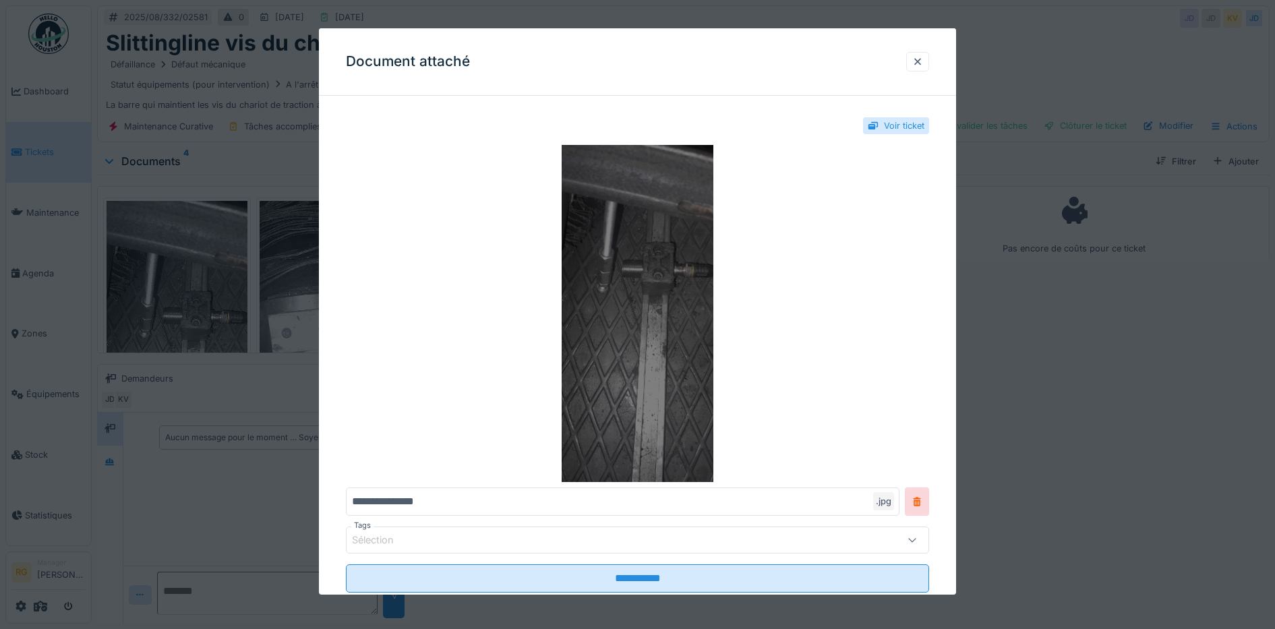
click at [655, 315] on img at bounding box center [638, 313] width 584 height 337
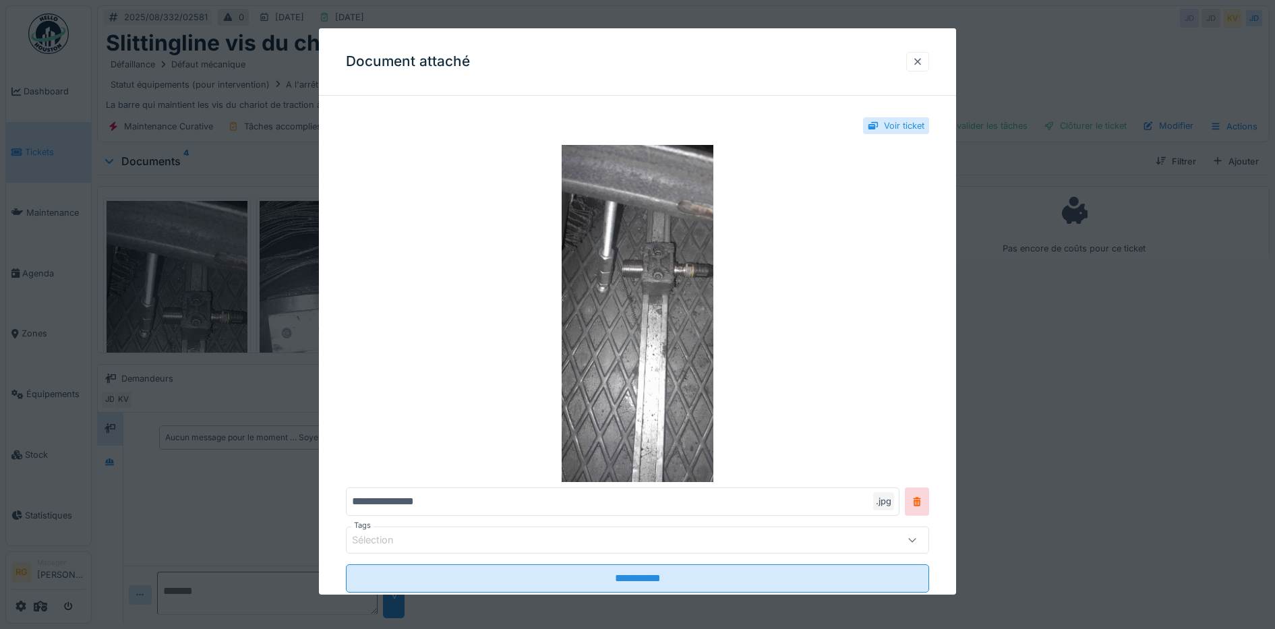
click at [923, 60] on div at bounding box center [917, 61] width 11 height 13
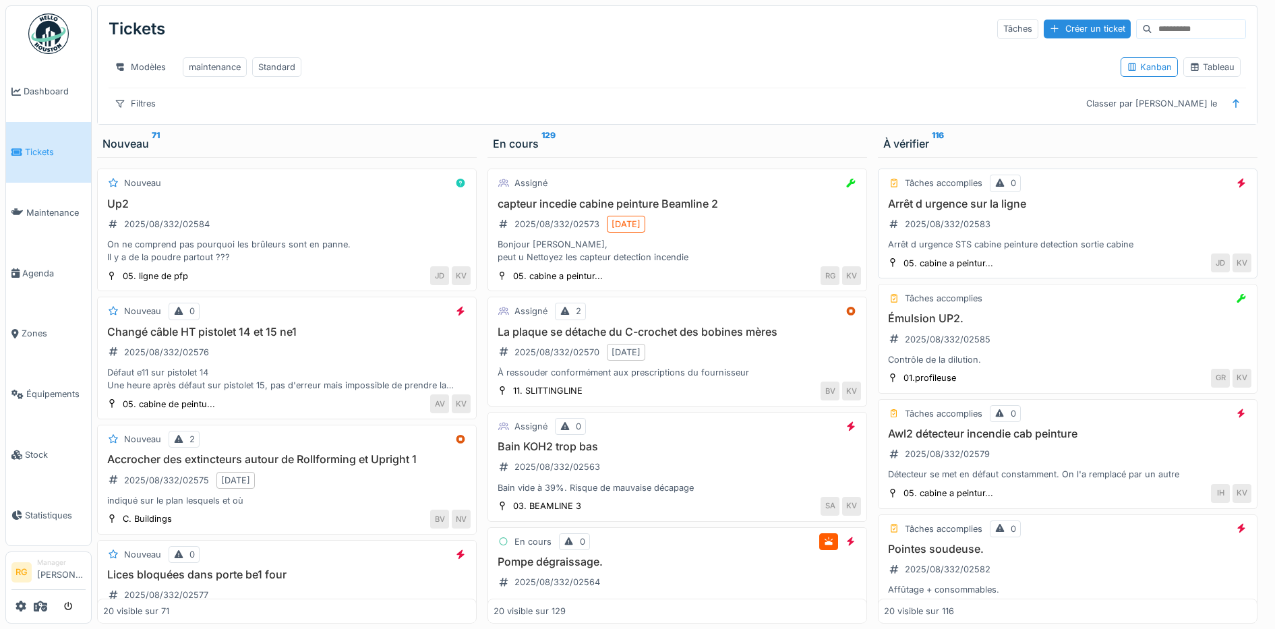
click at [1066, 237] on div "Arrêt d urgence sur la ligne 2025/08/332/02583 Arrêt d urgence STS cabine peint…" at bounding box center [1067, 225] width 367 height 54
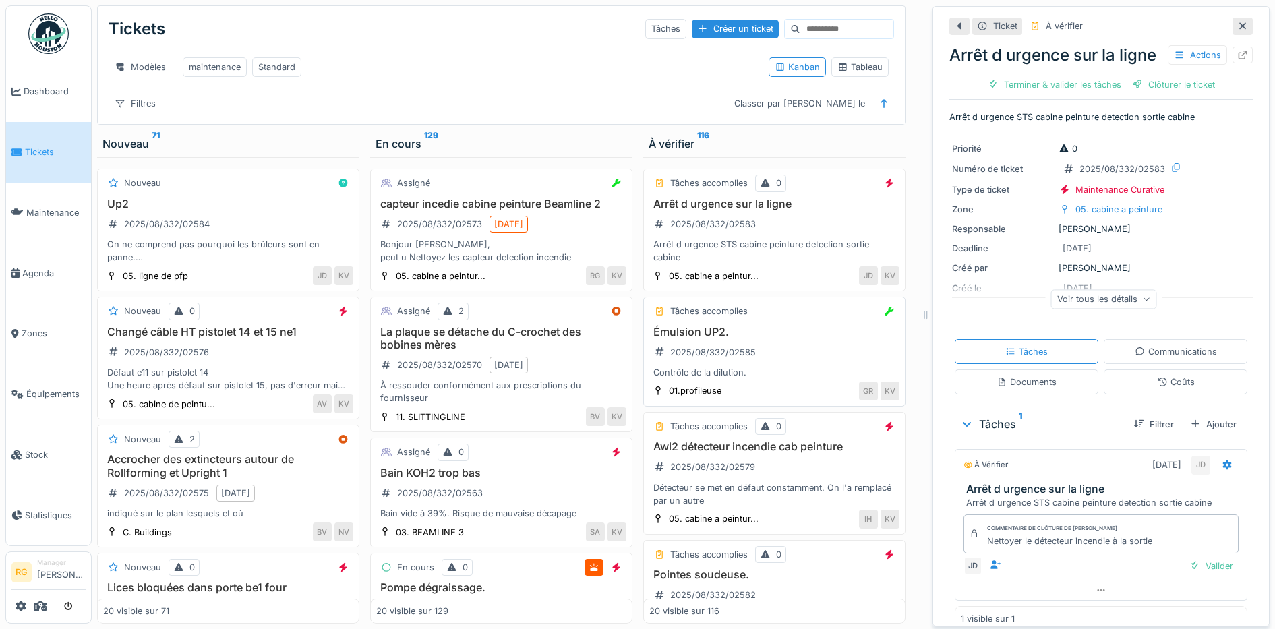
click at [783, 370] on div "Émulsion UP2. 2025/08/332/02585 Contrôle de la dilution." at bounding box center [774, 353] width 250 height 54
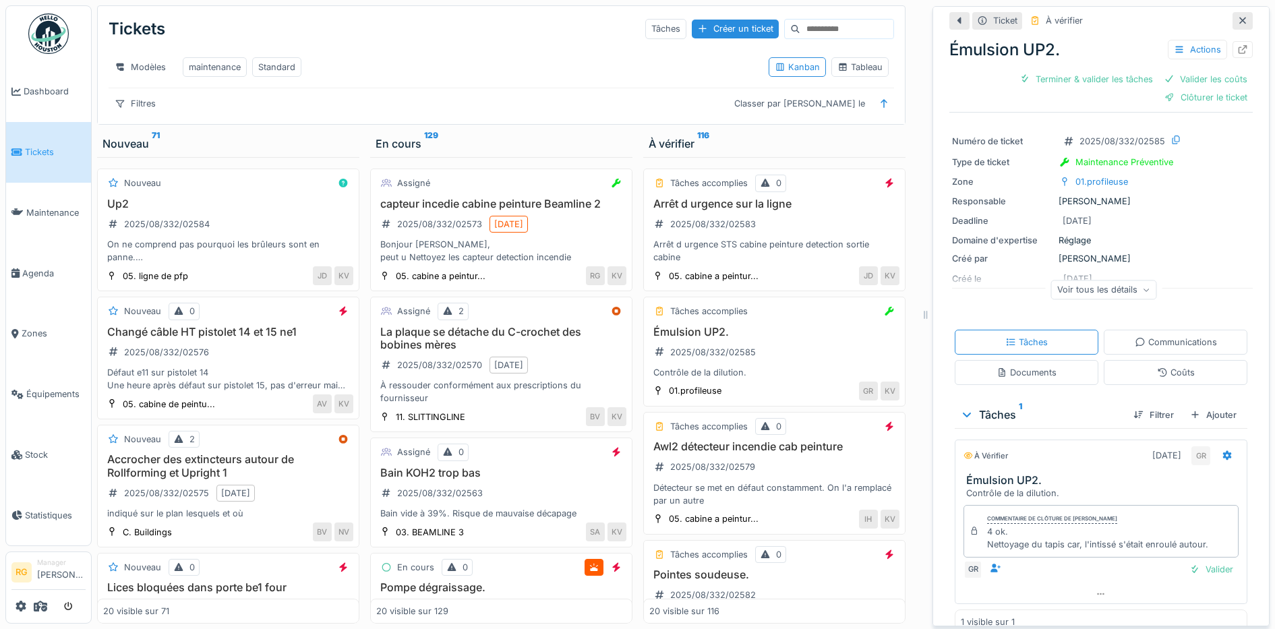
scroll to position [49, 0]
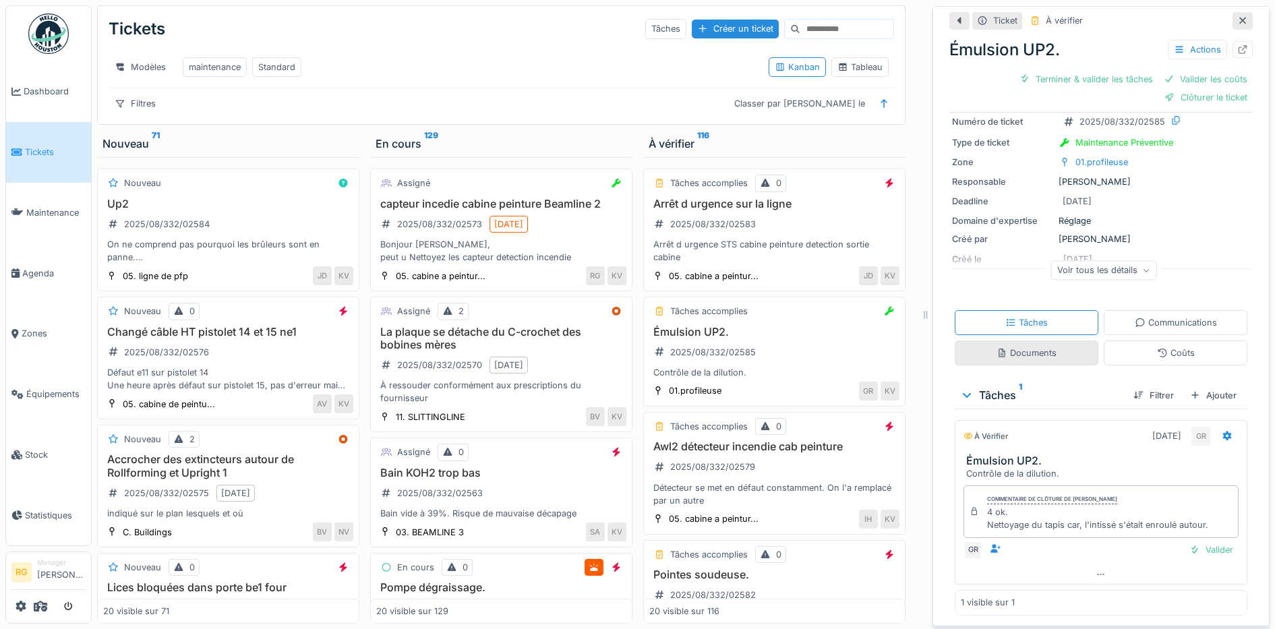
click at [1038, 349] on div "Documents" at bounding box center [1027, 353] width 60 height 13
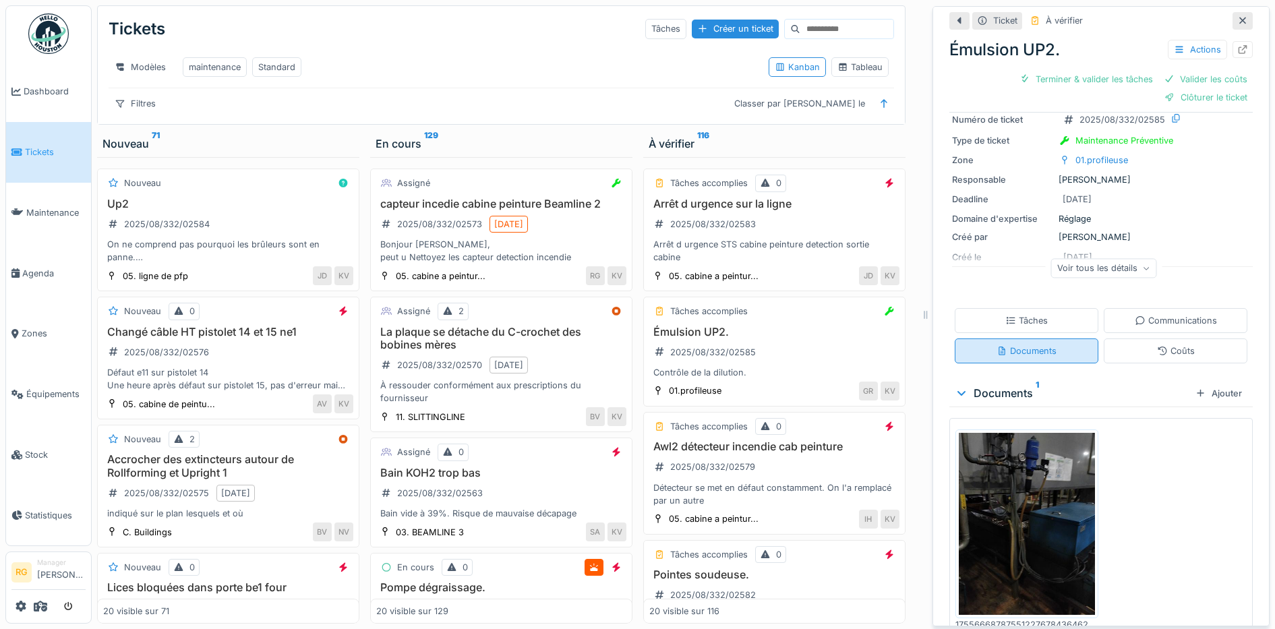
scroll to position [0, 0]
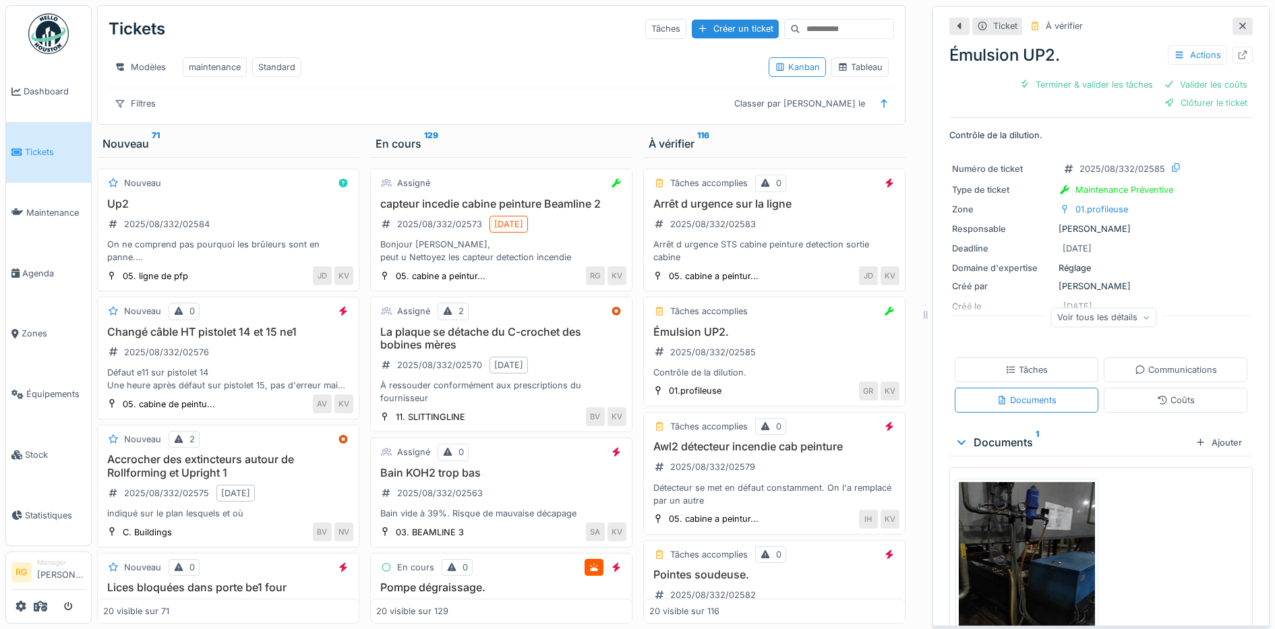
click at [999, 541] on img at bounding box center [1027, 572] width 136 height 181
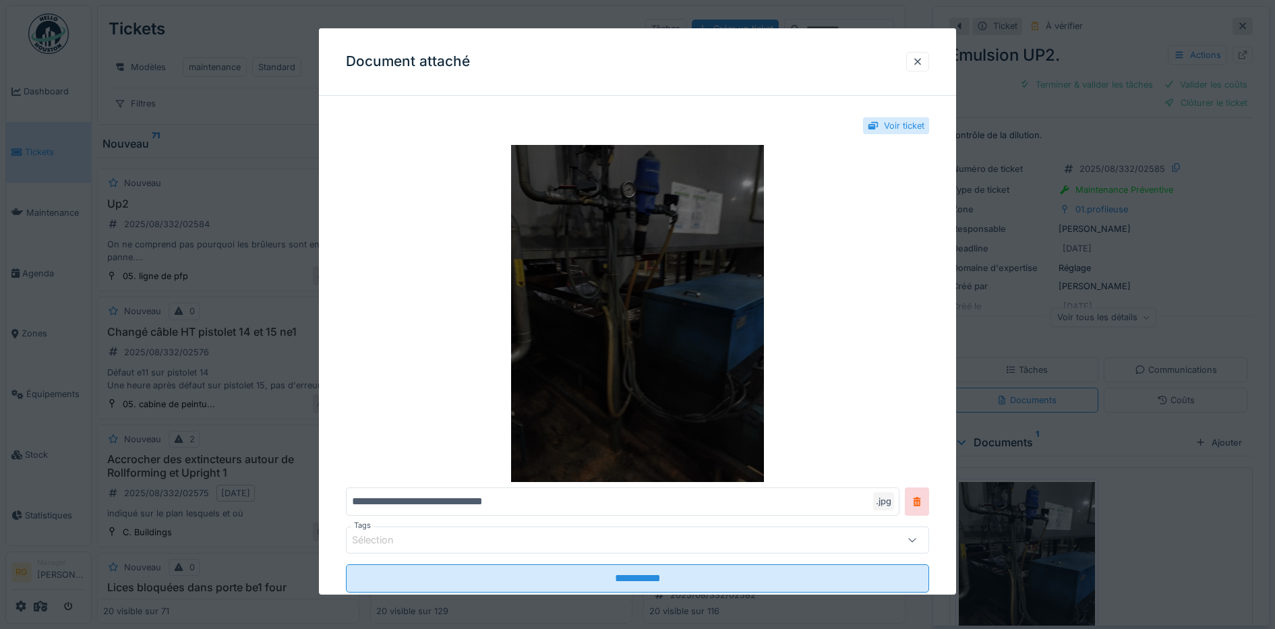
click at [644, 317] on img at bounding box center [638, 313] width 584 height 337
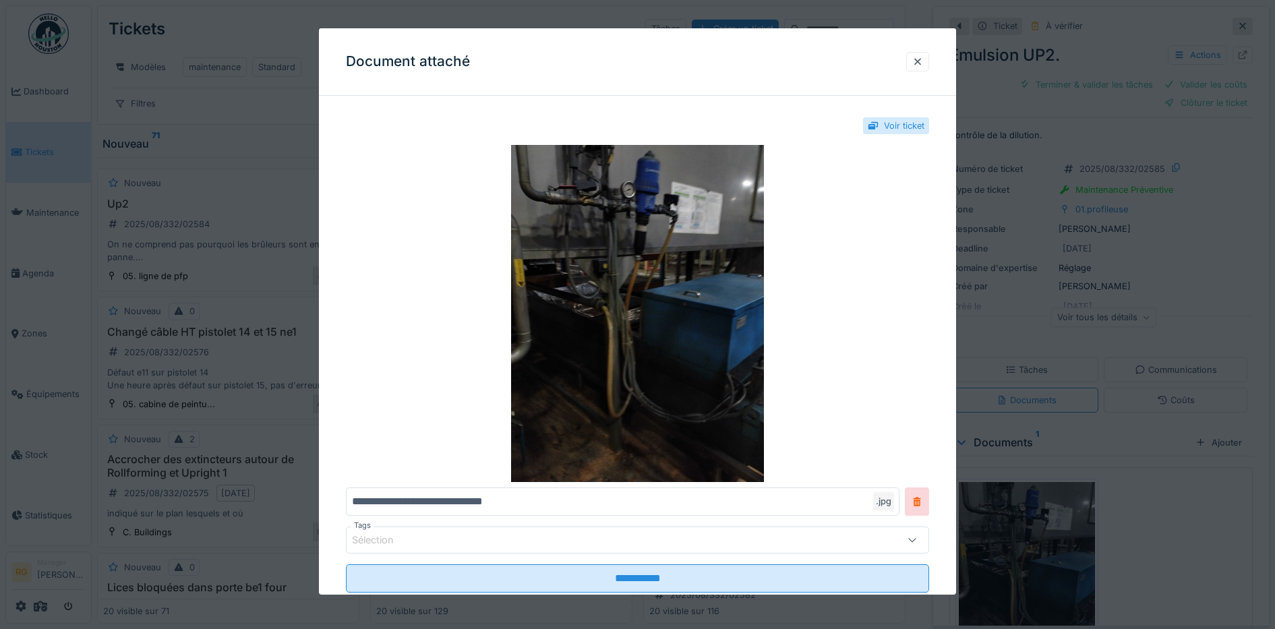
drag, startPoint x: 922, startPoint y: 60, endPoint x: 964, endPoint y: 107, distance: 62.6
click at [922, 60] on div at bounding box center [917, 61] width 11 height 13
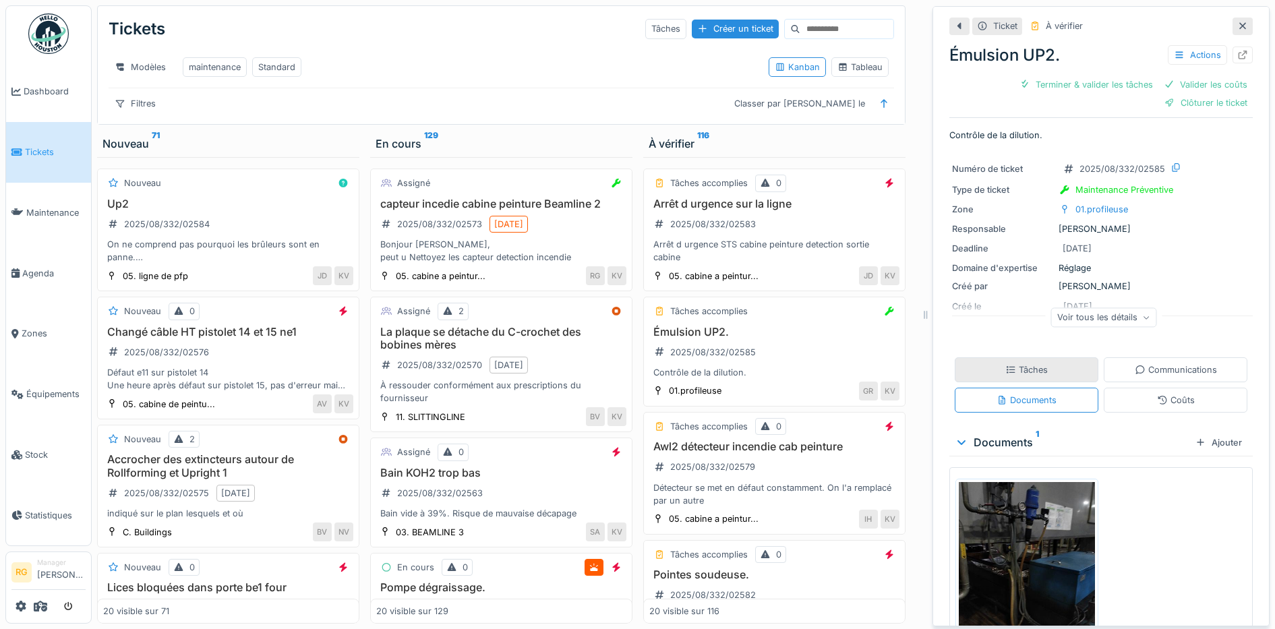
click at [1030, 363] on div "Tâches" at bounding box center [1026, 369] width 42 height 13
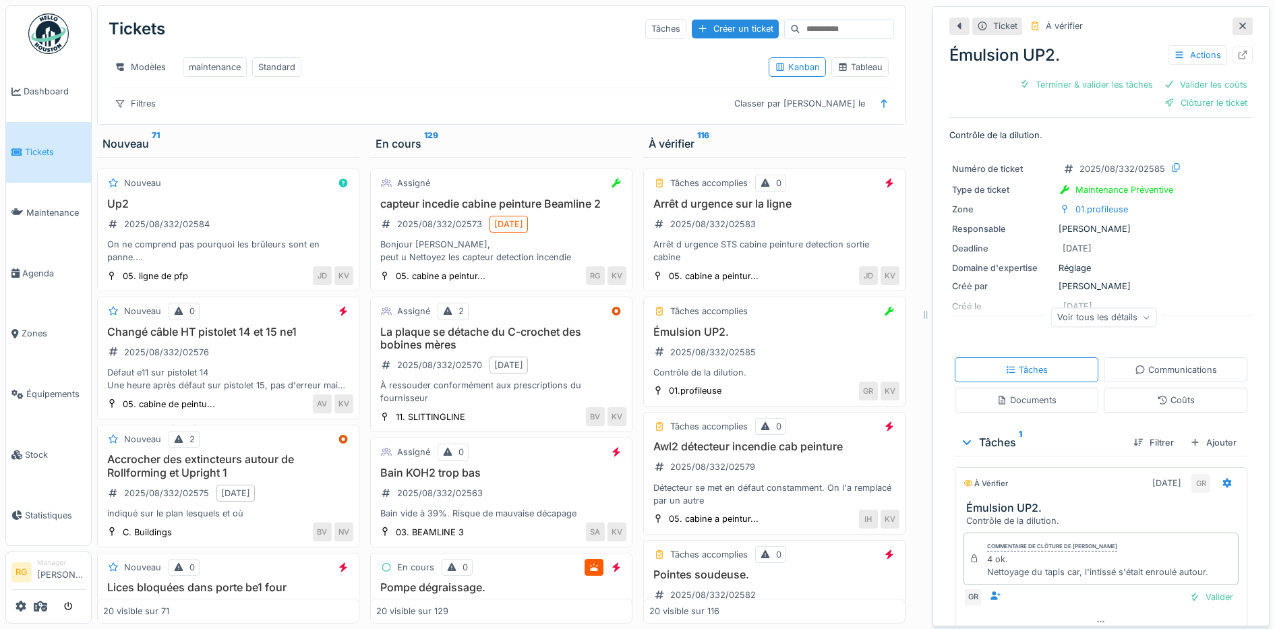
scroll to position [49, 0]
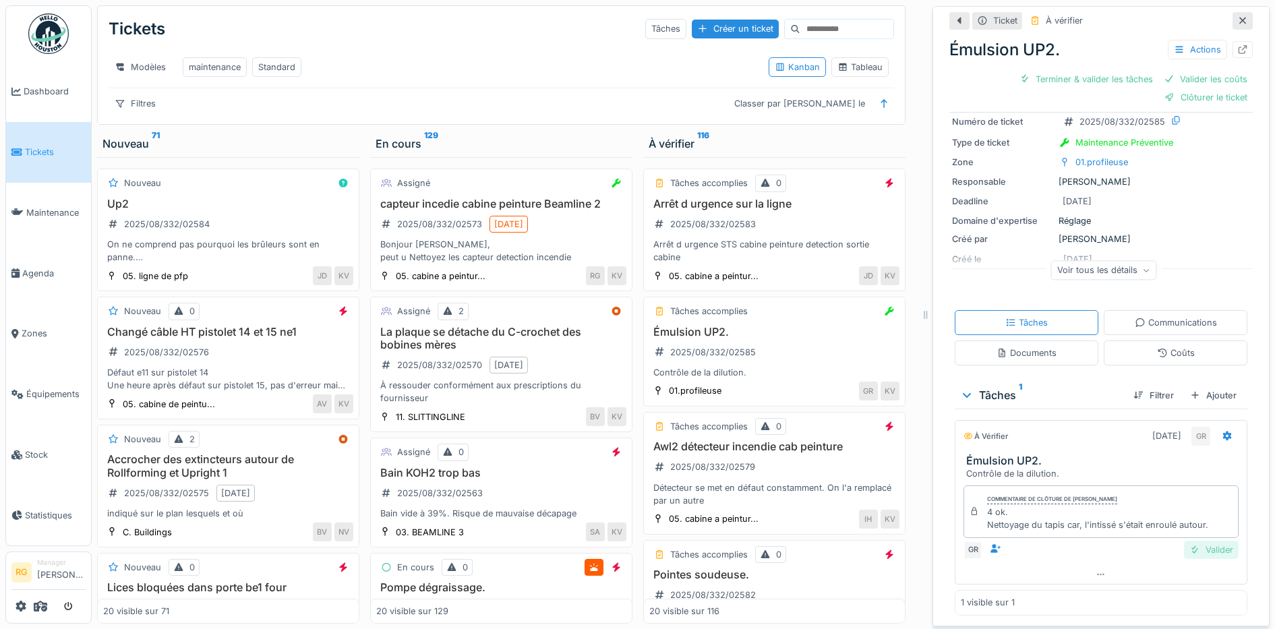
click at [1190, 541] on div "Valider" at bounding box center [1211, 550] width 55 height 18
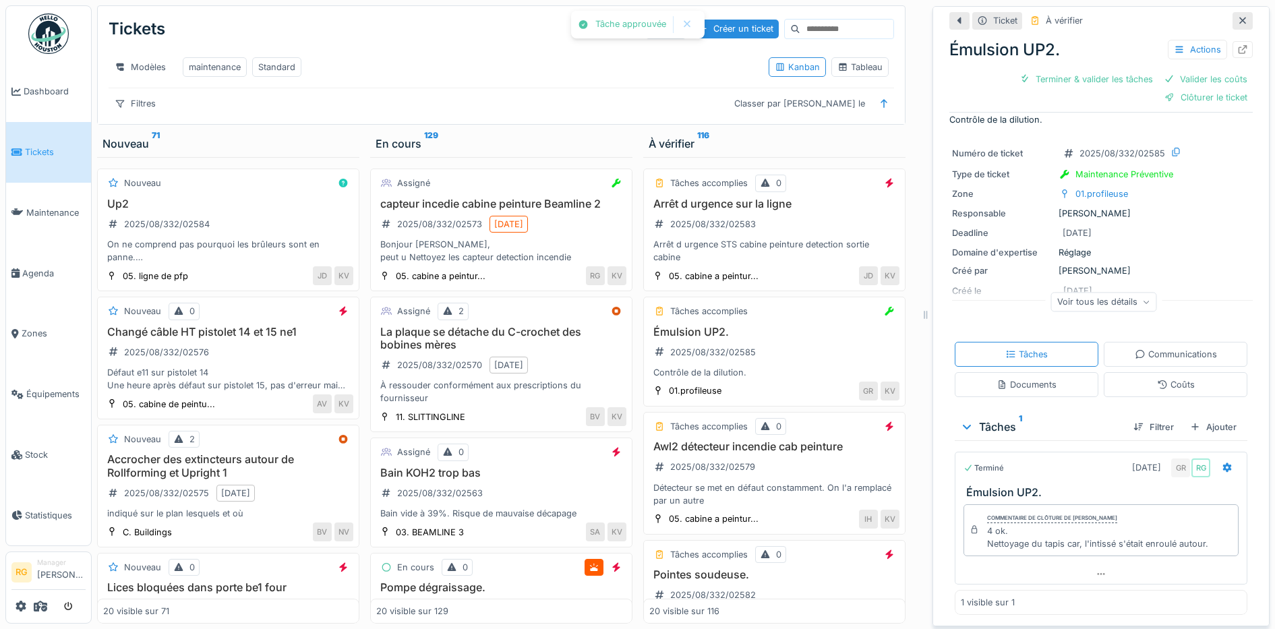
scroll to position [0, 0]
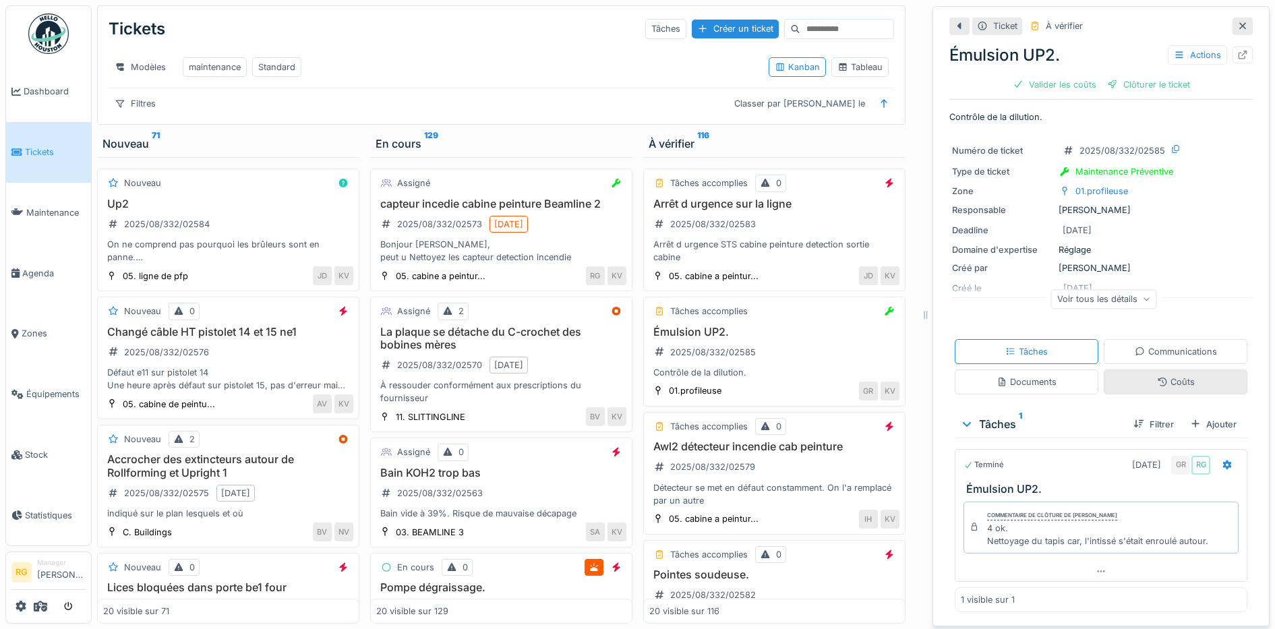
click at [1166, 376] on div "Coûts" at bounding box center [1176, 382] width 38 height 13
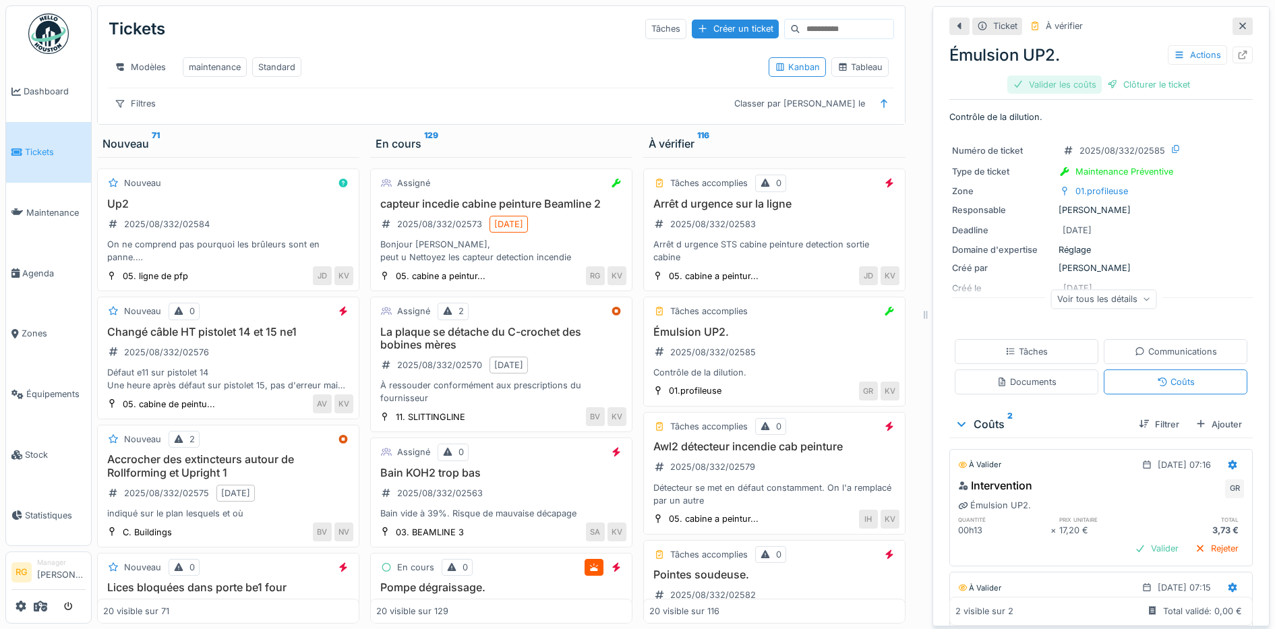
click at [1046, 76] on div "Valider les coûts" at bounding box center [1054, 85] width 94 height 18
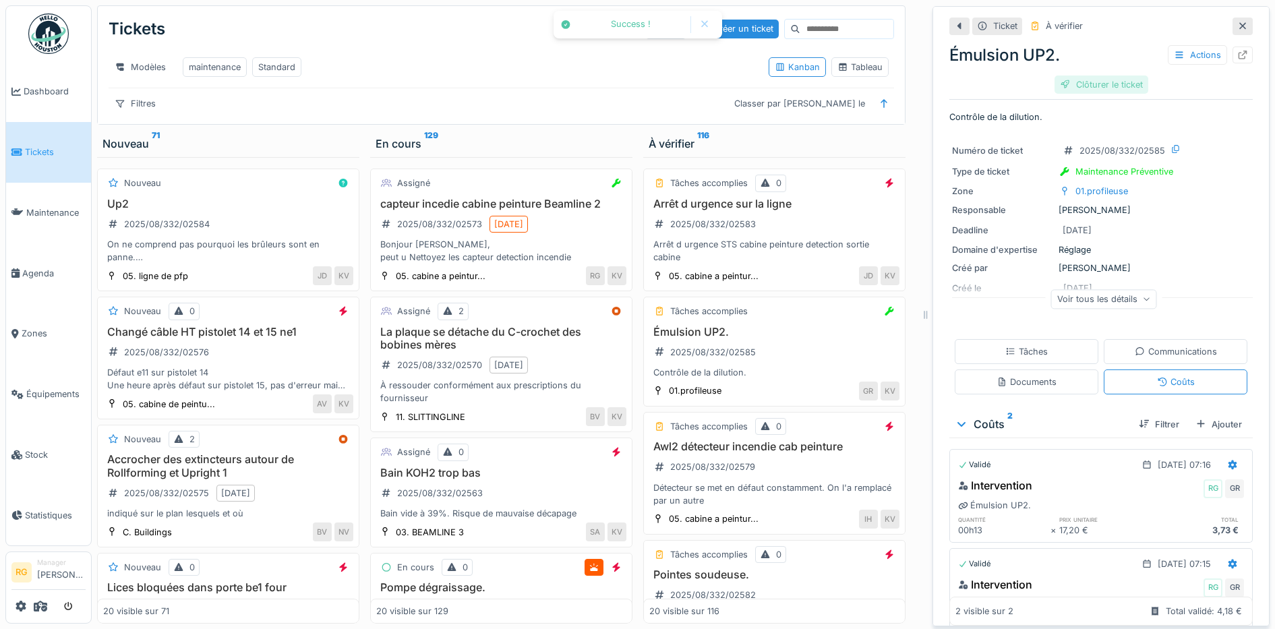
click at [1094, 76] on div "Clôturer le ticket" at bounding box center [1102, 85] width 94 height 18
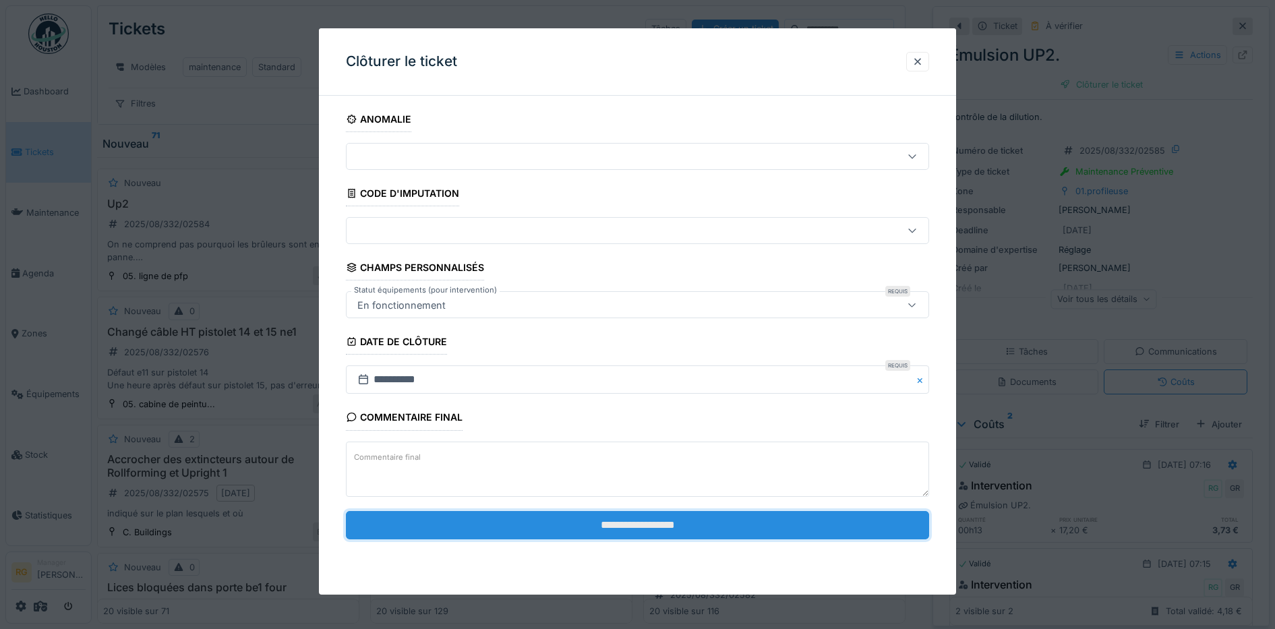
click at [712, 527] on input "**********" at bounding box center [638, 525] width 584 height 28
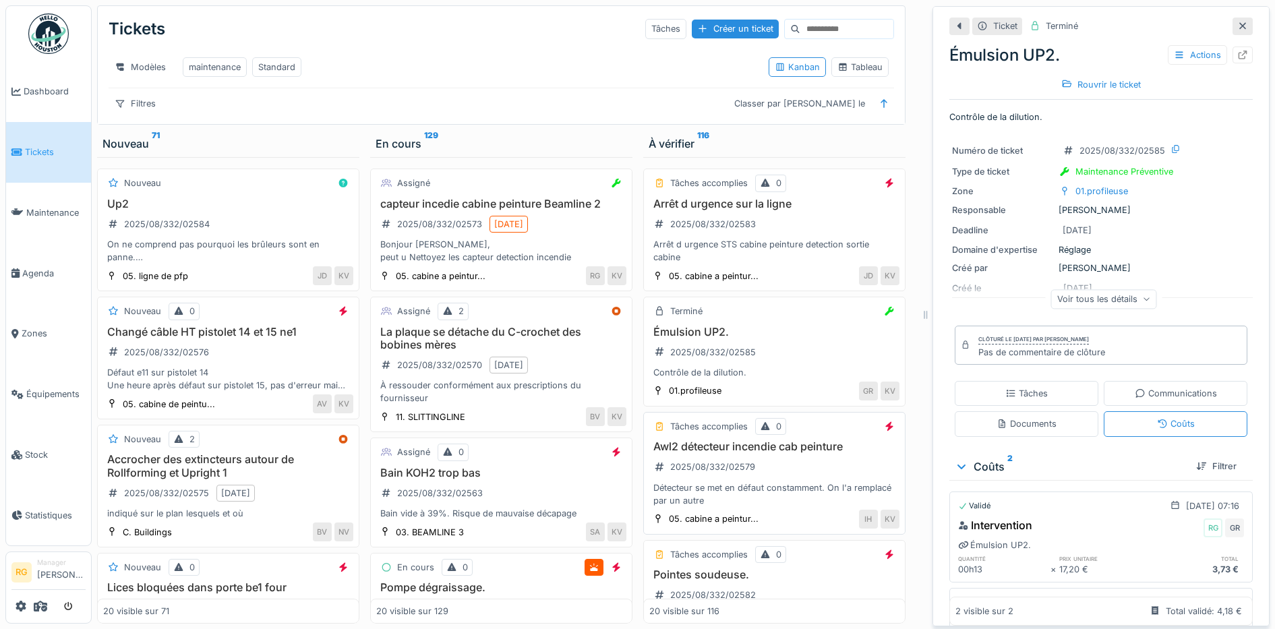
click at [769, 462] on div "Awl2 détecteur incendie cab peinture 2025/08/332/02579 Détecteur se met en défa…" at bounding box center [774, 473] width 250 height 67
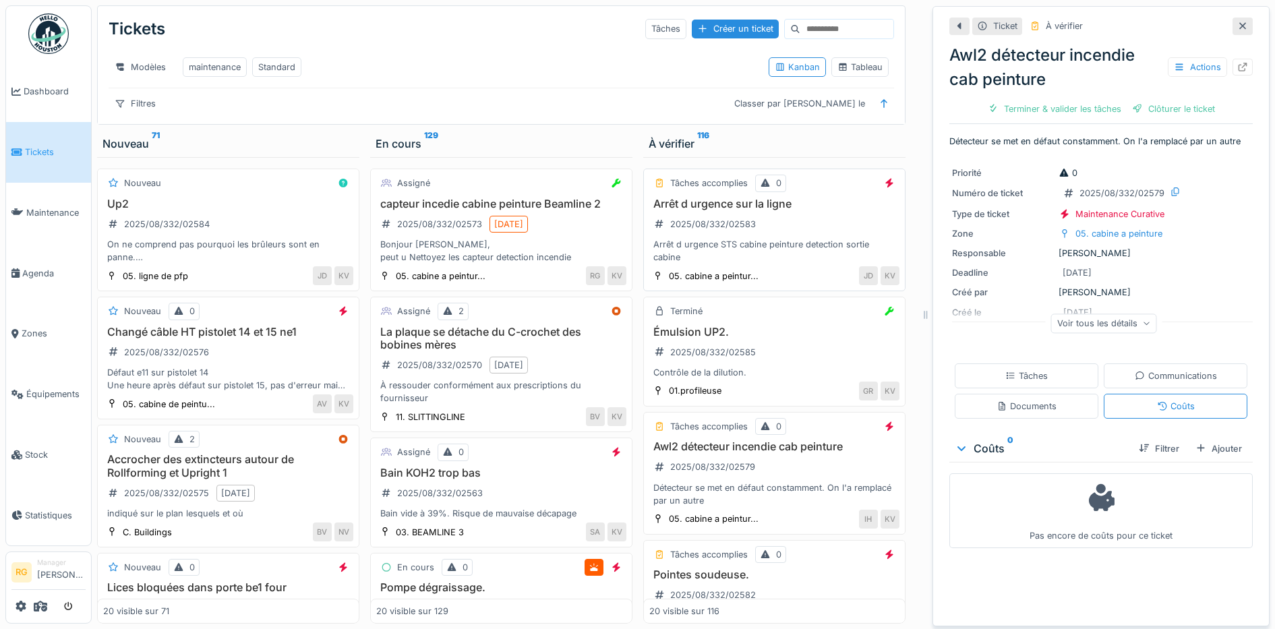
click at [797, 215] on div "Arrêt d urgence sur la ligne 2025/08/332/02583 Arrêt d urgence STS cabine peint…" at bounding box center [774, 231] width 250 height 67
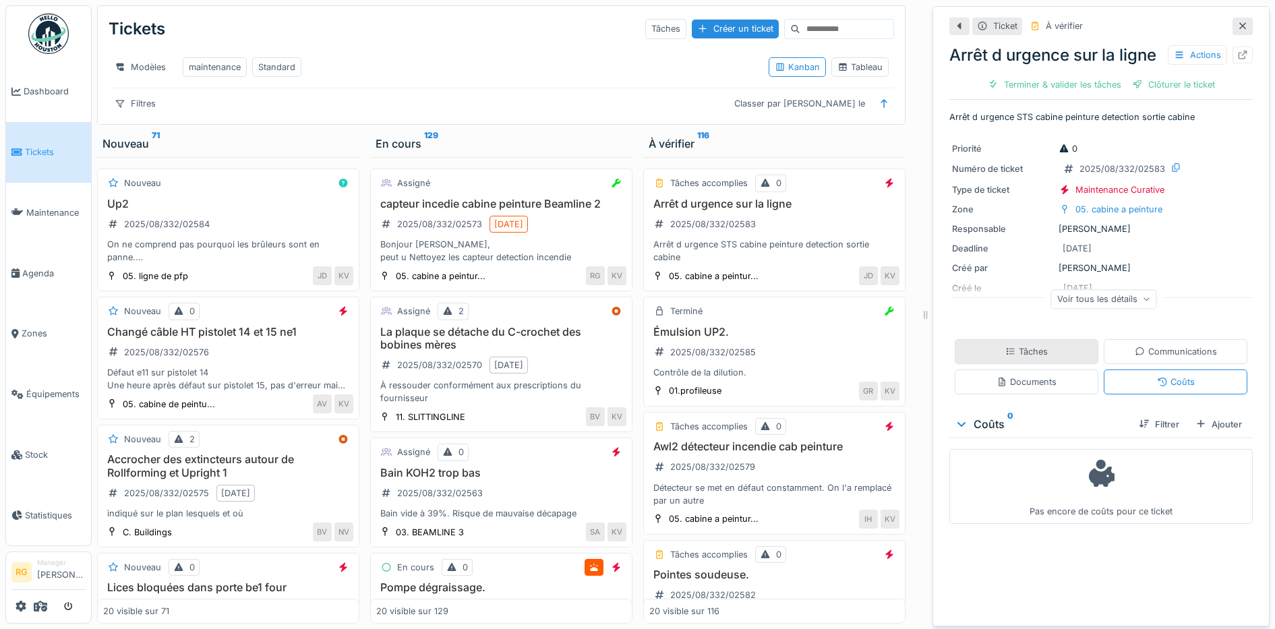
click at [1006, 357] on div "Tâches" at bounding box center [1027, 351] width 144 height 25
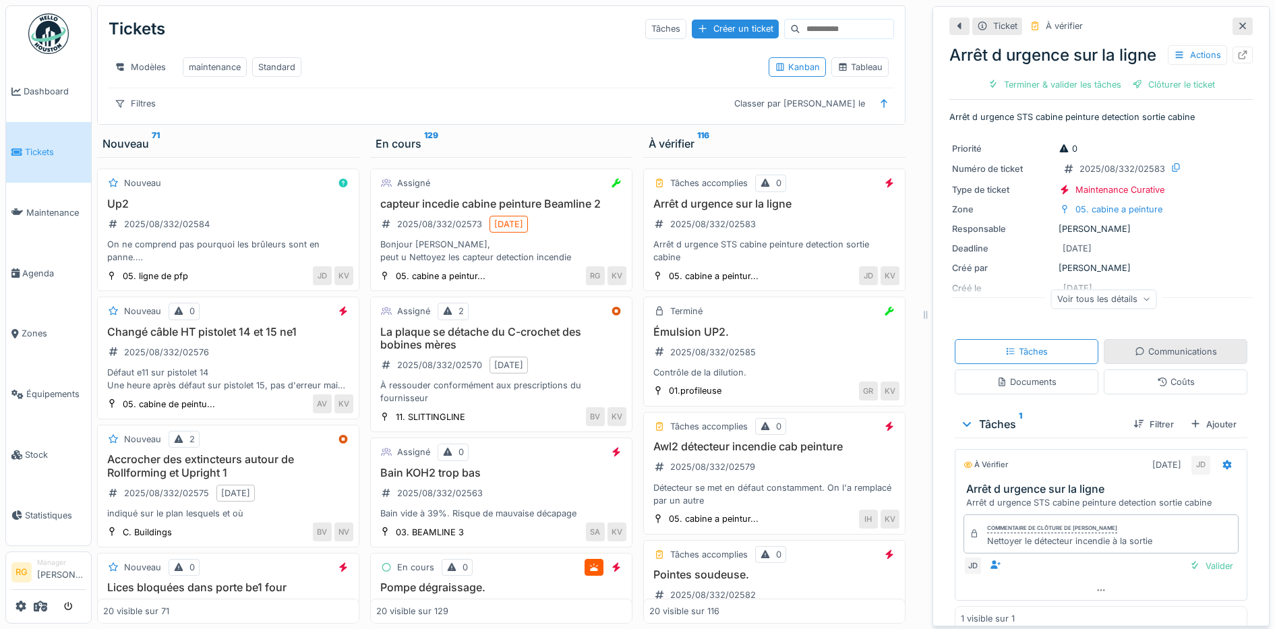
click at [1155, 358] on div "Communications" at bounding box center [1176, 351] width 82 height 13
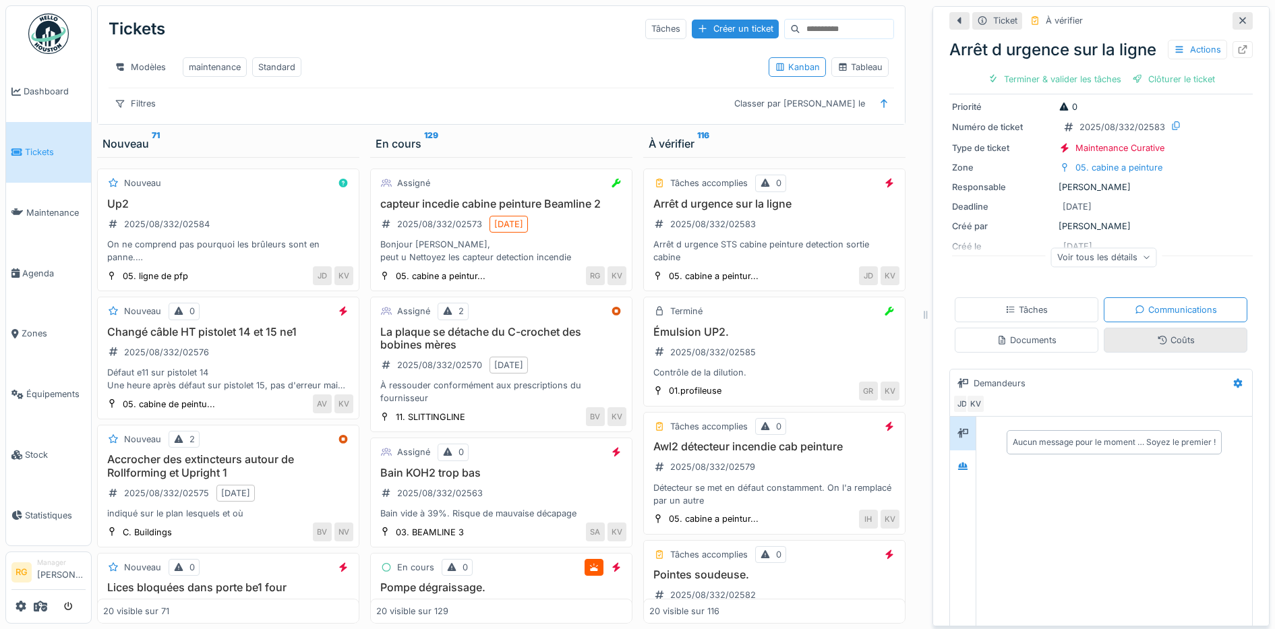
click at [1157, 347] on div "Coûts" at bounding box center [1176, 340] width 38 height 13
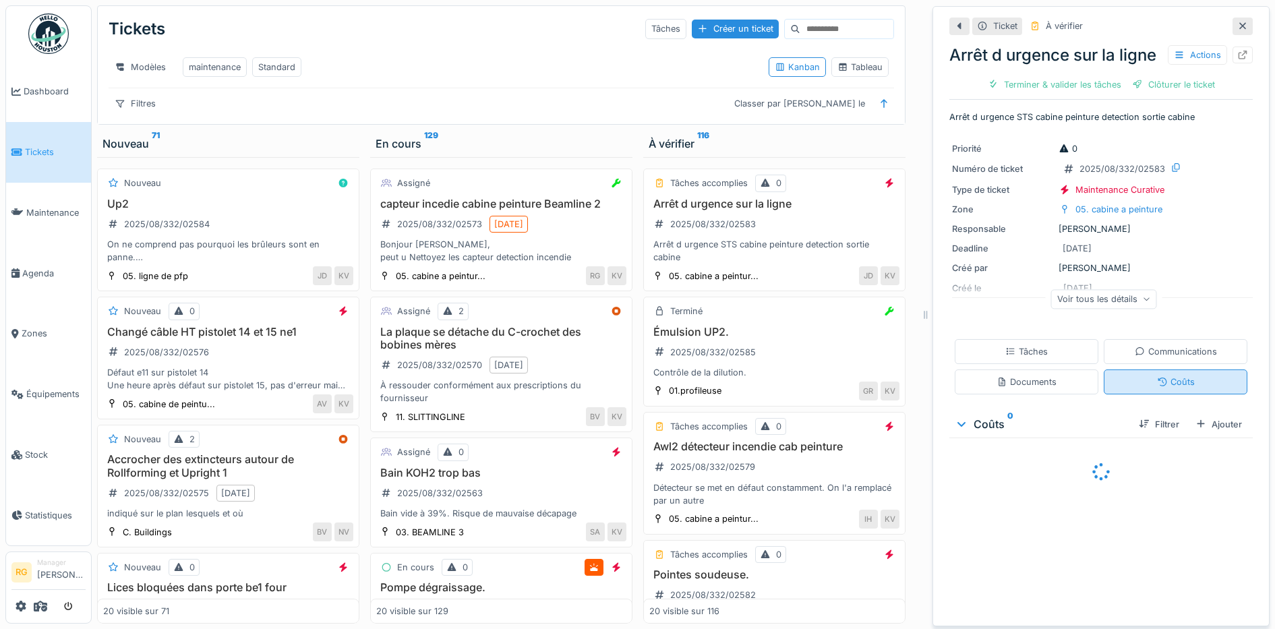
scroll to position [0, 0]
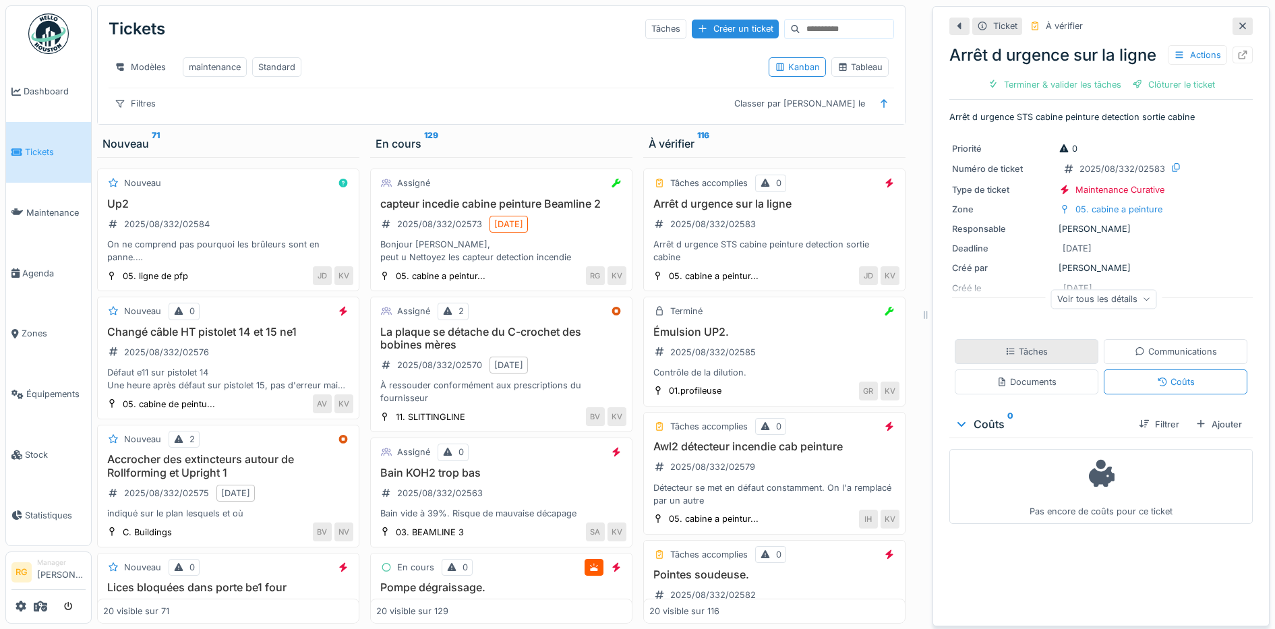
click at [1017, 358] on div "Tâches" at bounding box center [1026, 351] width 42 height 13
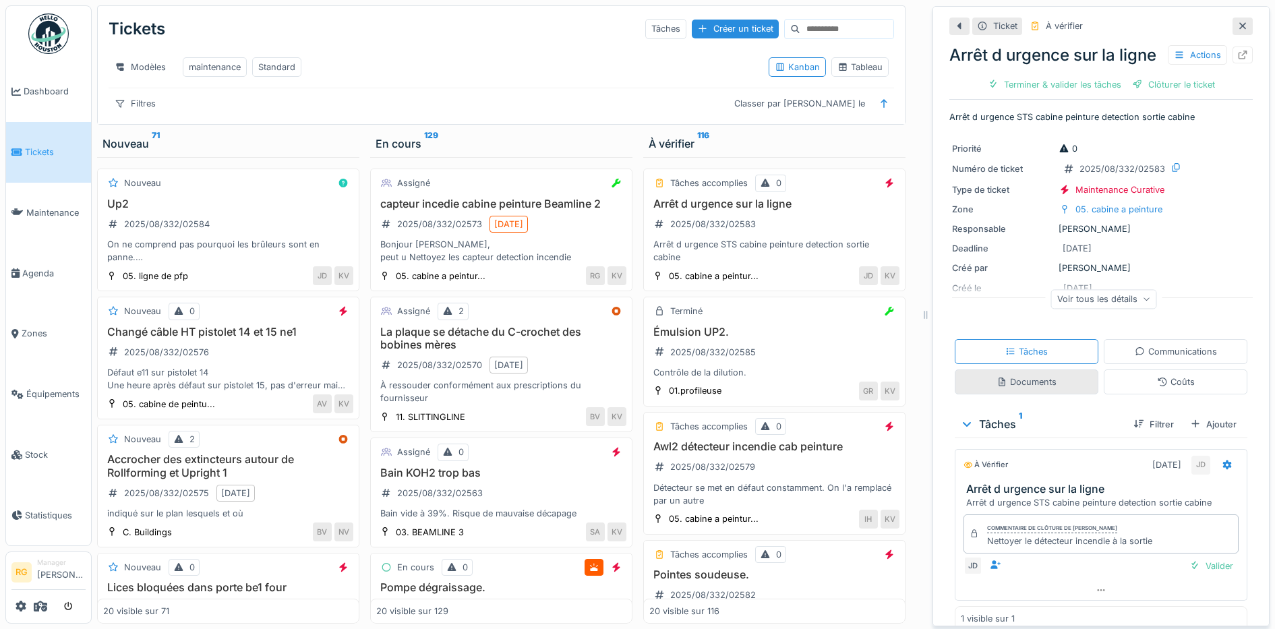
click at [1014, 388] on div "Documents" at bounding box center [1027, 382] width 60 height 13
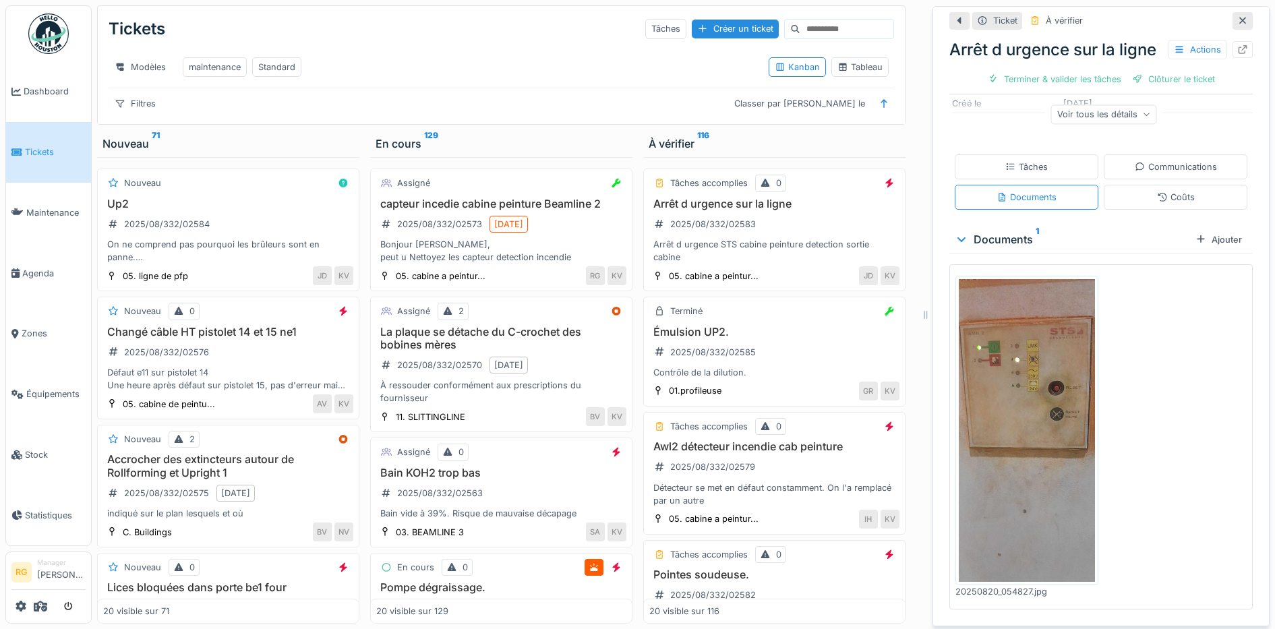
scroll to position [197, 0]
click at [1016, 394] on img at bounding box center [1027, 430] width 136 height 303
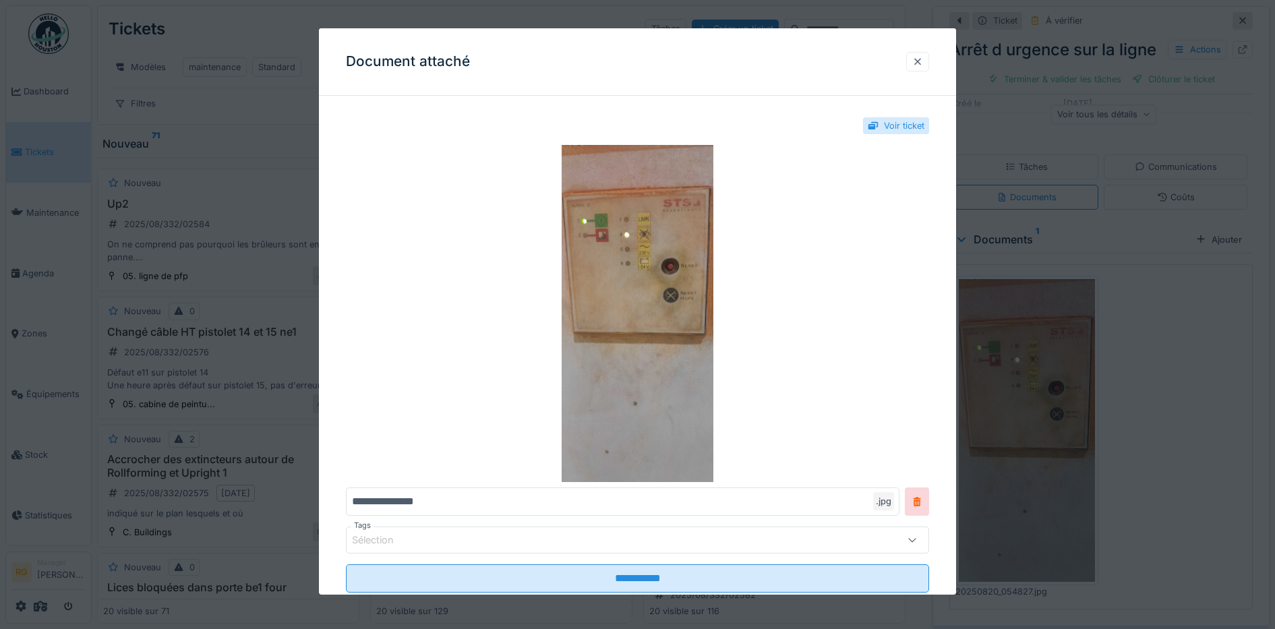
click at [929, 61] on div at bounding box center [917, 62] width 23 height 20
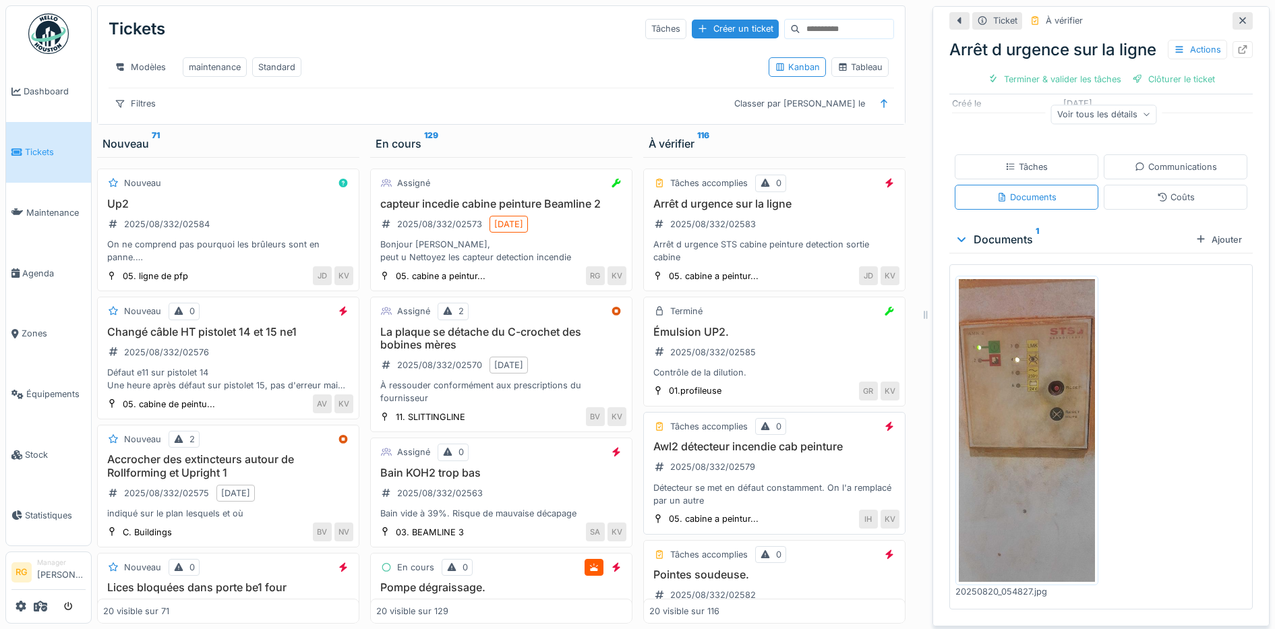
click at [792, 467] on div "Awl2 détecteur incendie cab peinture 2025/08/332/02579 Détecteur se met en défa…" at bounding box center [774, 473] width 250 height 67
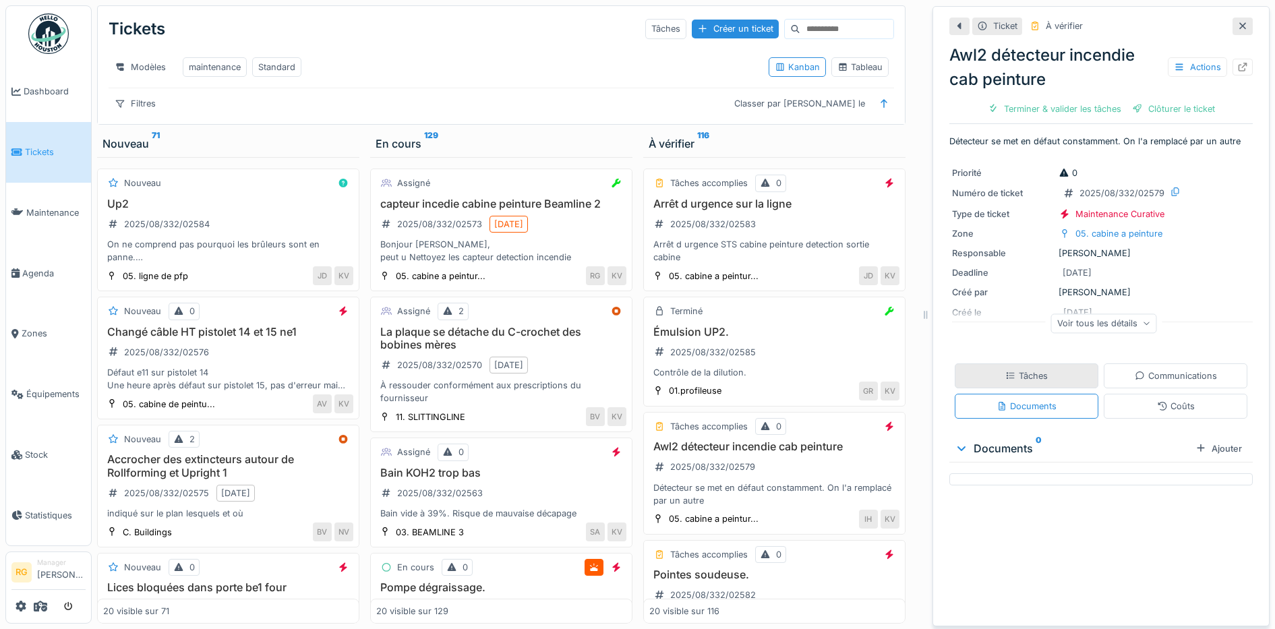
click at [1030, 369] on div "Tâches" at bounding box center [1026, 375] width 42 height 13
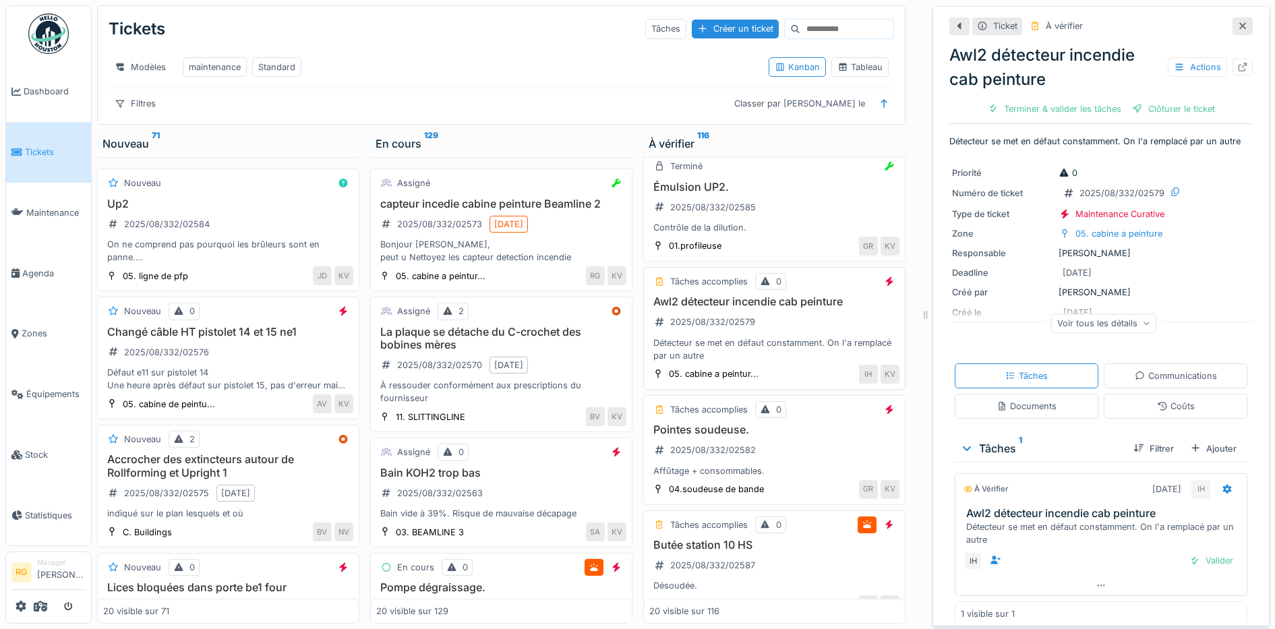
scroll to position [253, 0]
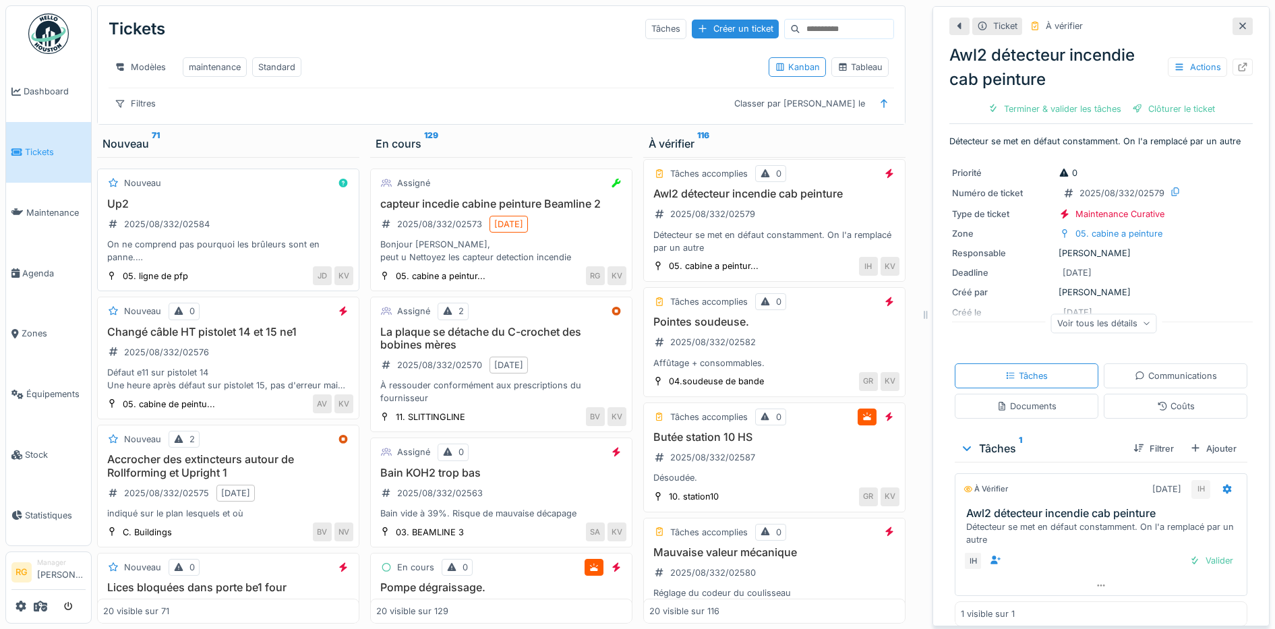
click at [244, 224] on div "Up2 2025/08/332/02584 On ne comprend pas pourquoi les brûleurs sont en panne. I…" at bounding box center [228, 231] width 250 height 67
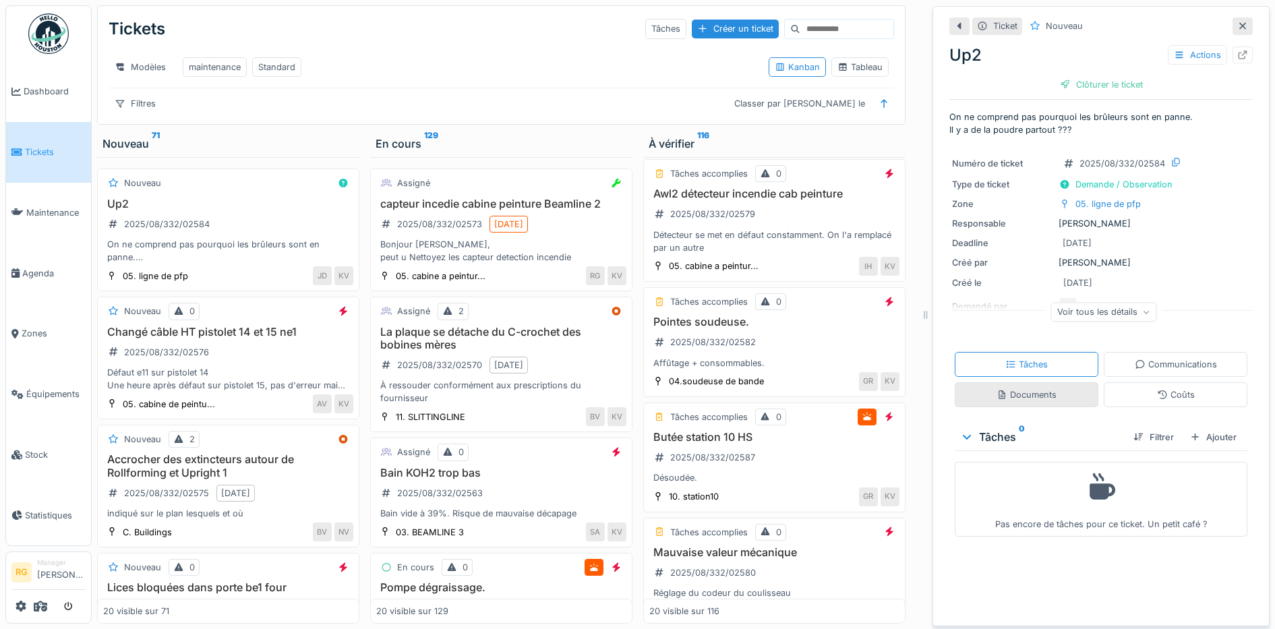
click at [1026, 388] on div "Documents" at bounding box center [1027, 394] width 60 height 13
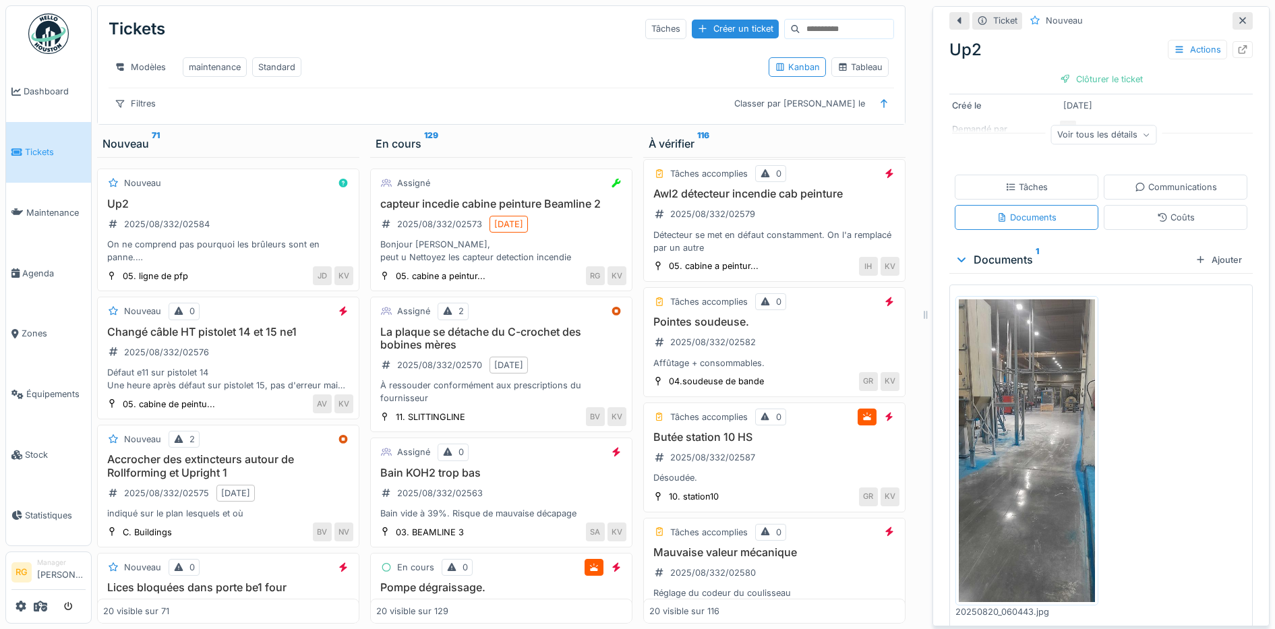
scroll to position [185, 0]
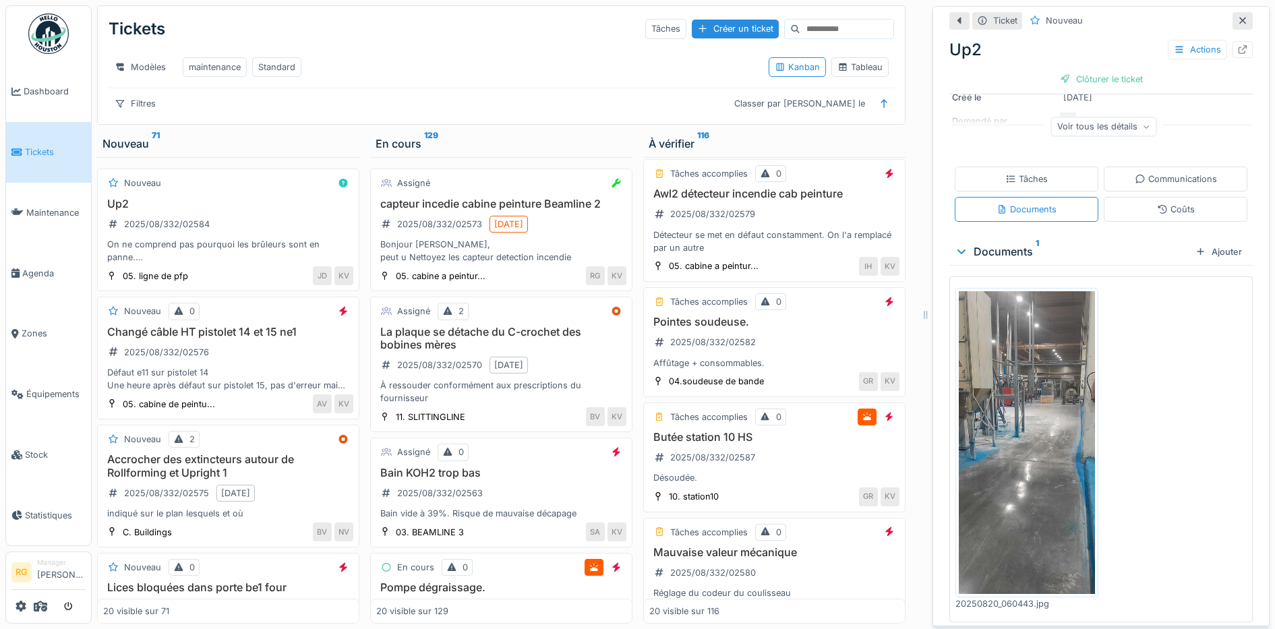
click at [1028, 427] on img at bounding box center [1027, 442] width 136 height 303
